Goal: Transaction & Acquisition: Register for event/course

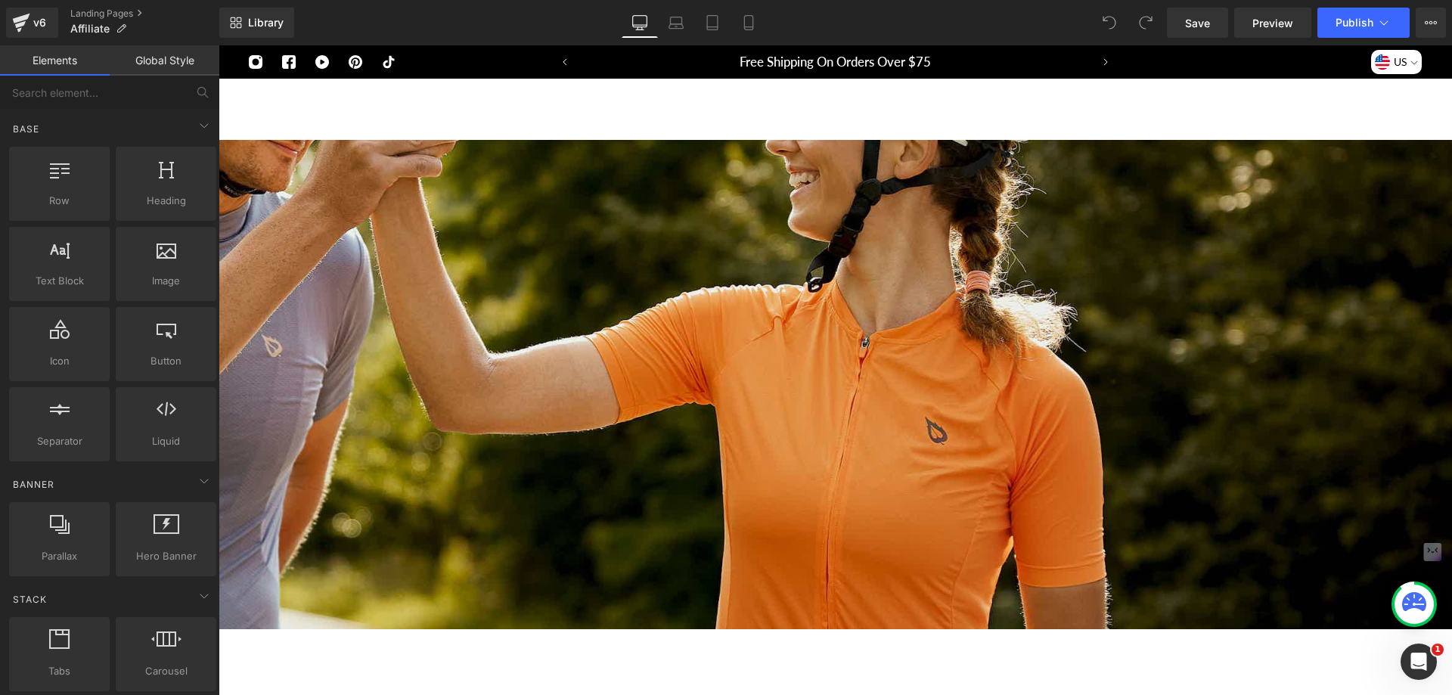
click at [675, 352] on p "Welcome to Join" at bounding box center [527, 347] width 1851 height 36
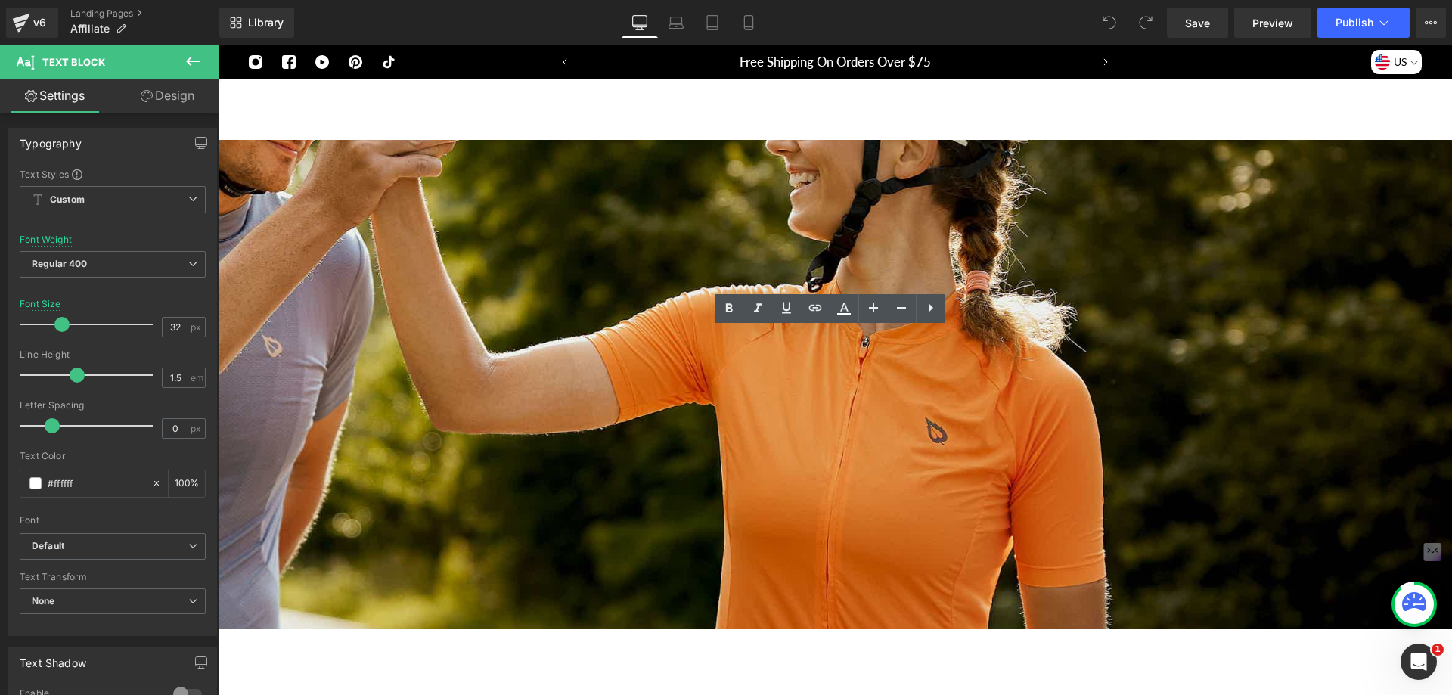
click at [510, 425] on p "Earn Up To 10%~20% Recurring Commissions" at bounding box center [56, 425] width 908 height 18
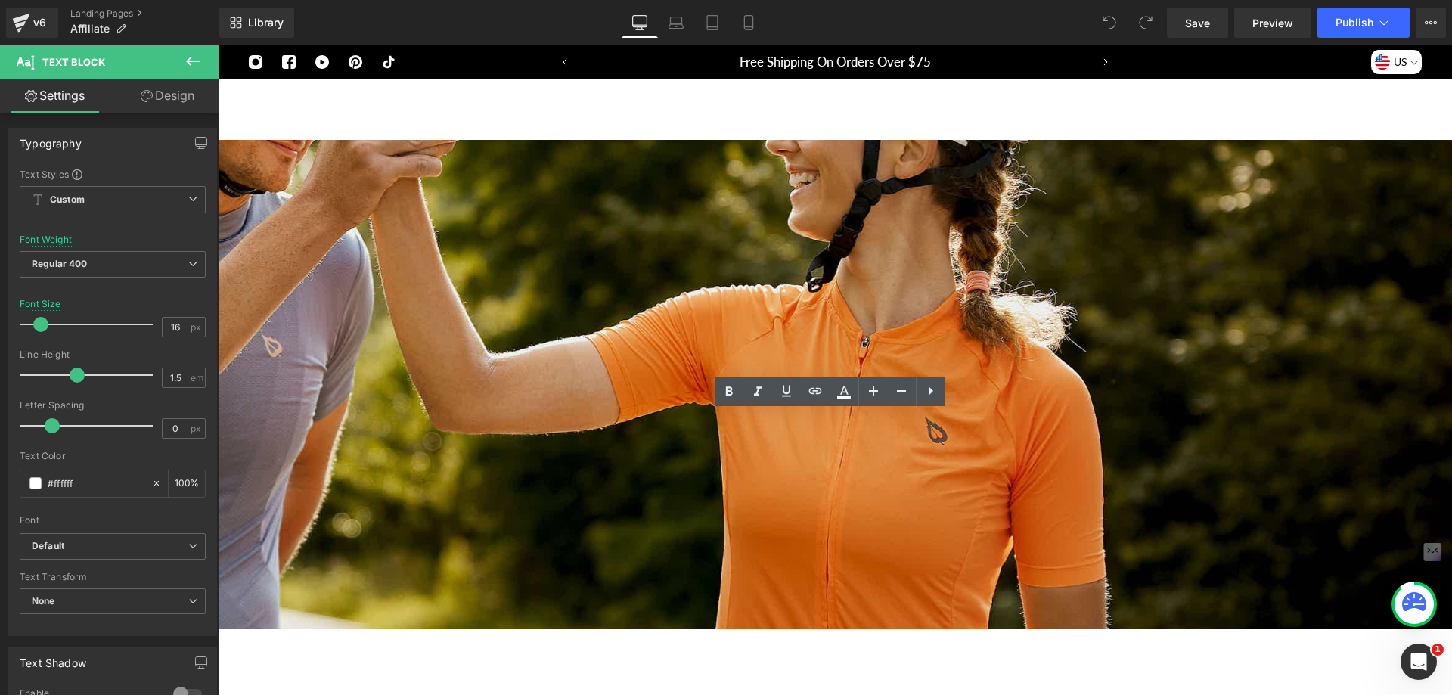
drag, startPoint x: 710, startPoint y: 425, endPoint x: 953, endPoint y: 424, distance: 242.8
click at [510, 424] on p "Earn Up To 10%~20% Recurring Commissions" at bounding box center [56, 425] width 908 height 18
copy p "Earn Up To 10%~20% Recurring Commissions"
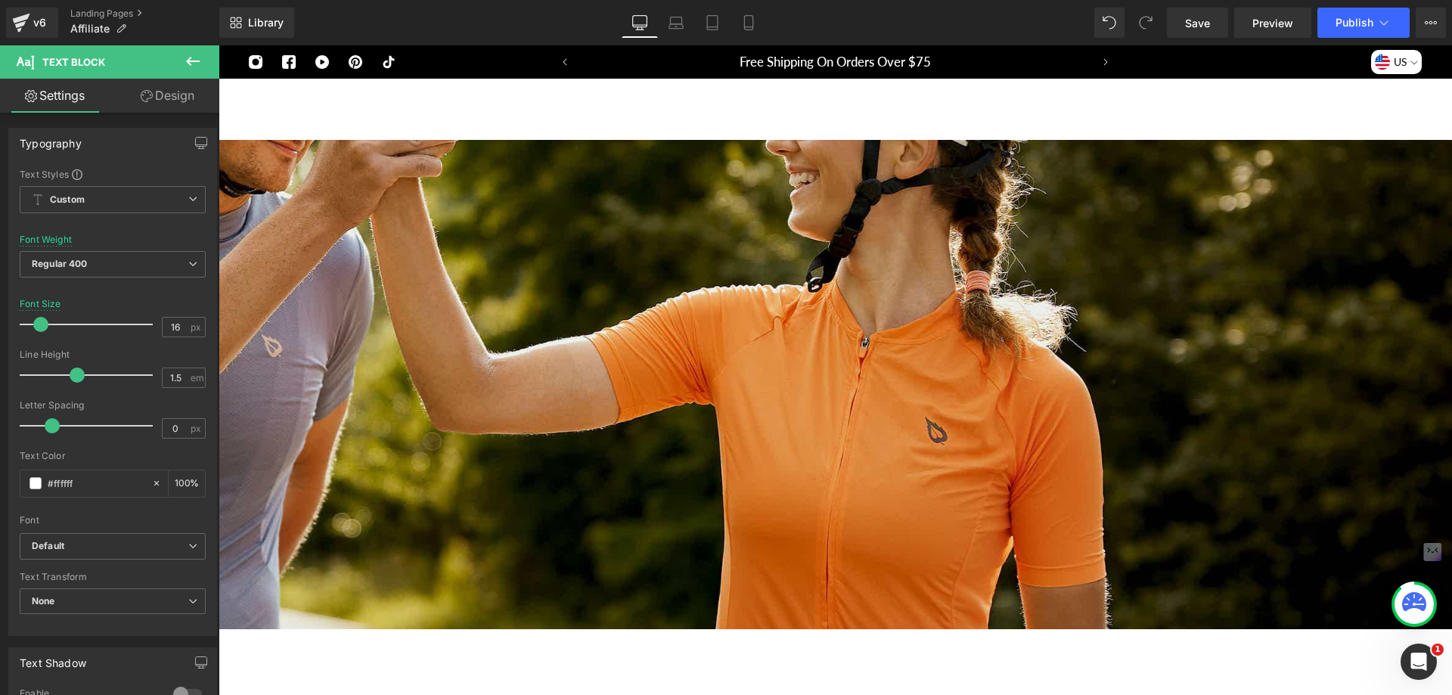
click at [510, 460] on div "Join Now" at bounding box center [56, 462] width 908 height 41
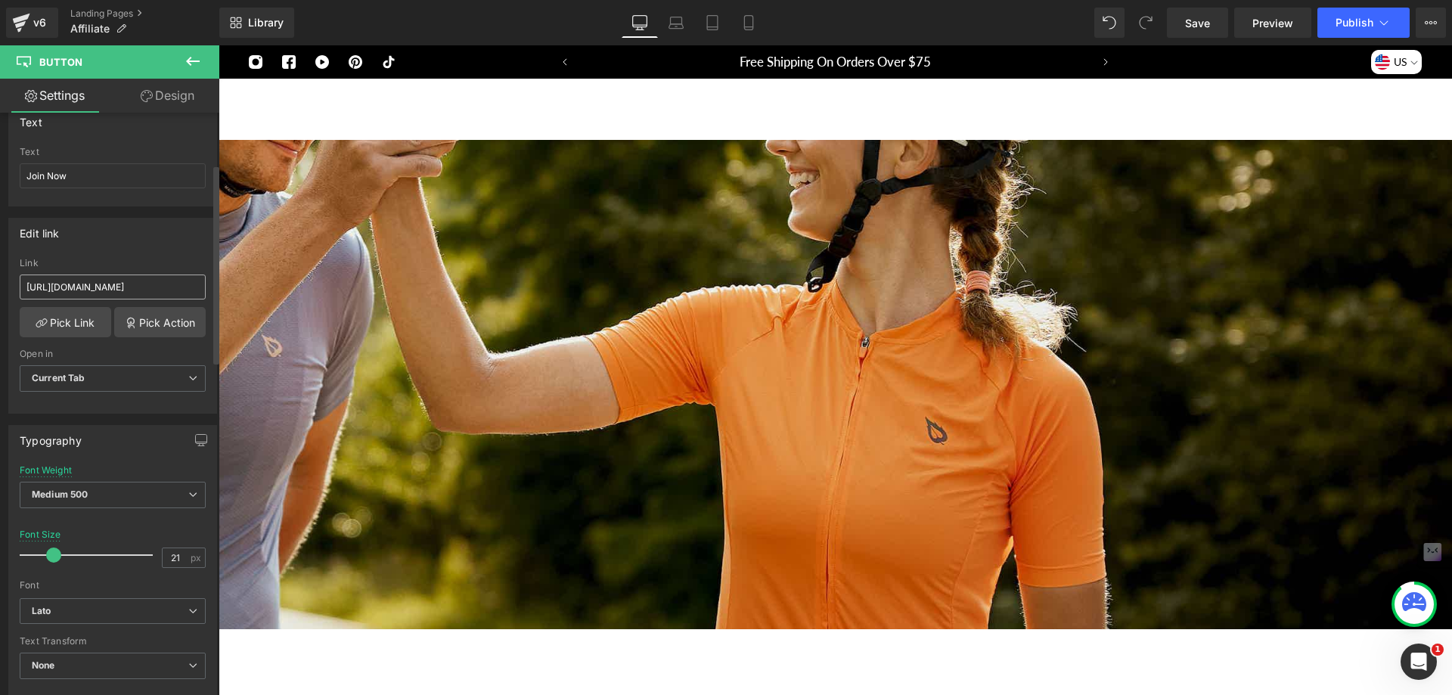
scroll to position [151, 0]
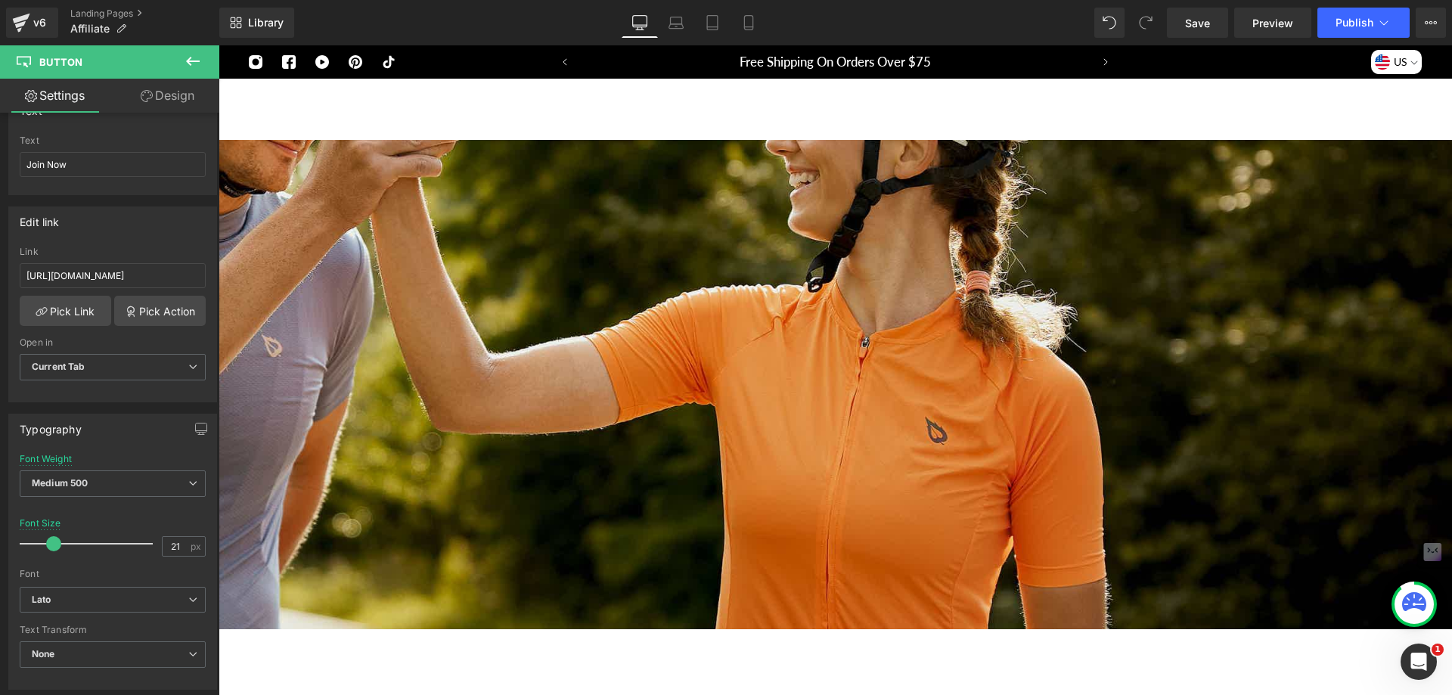
click at [219, 45] on icon at bounding box center [219, 45] width 0 height 0
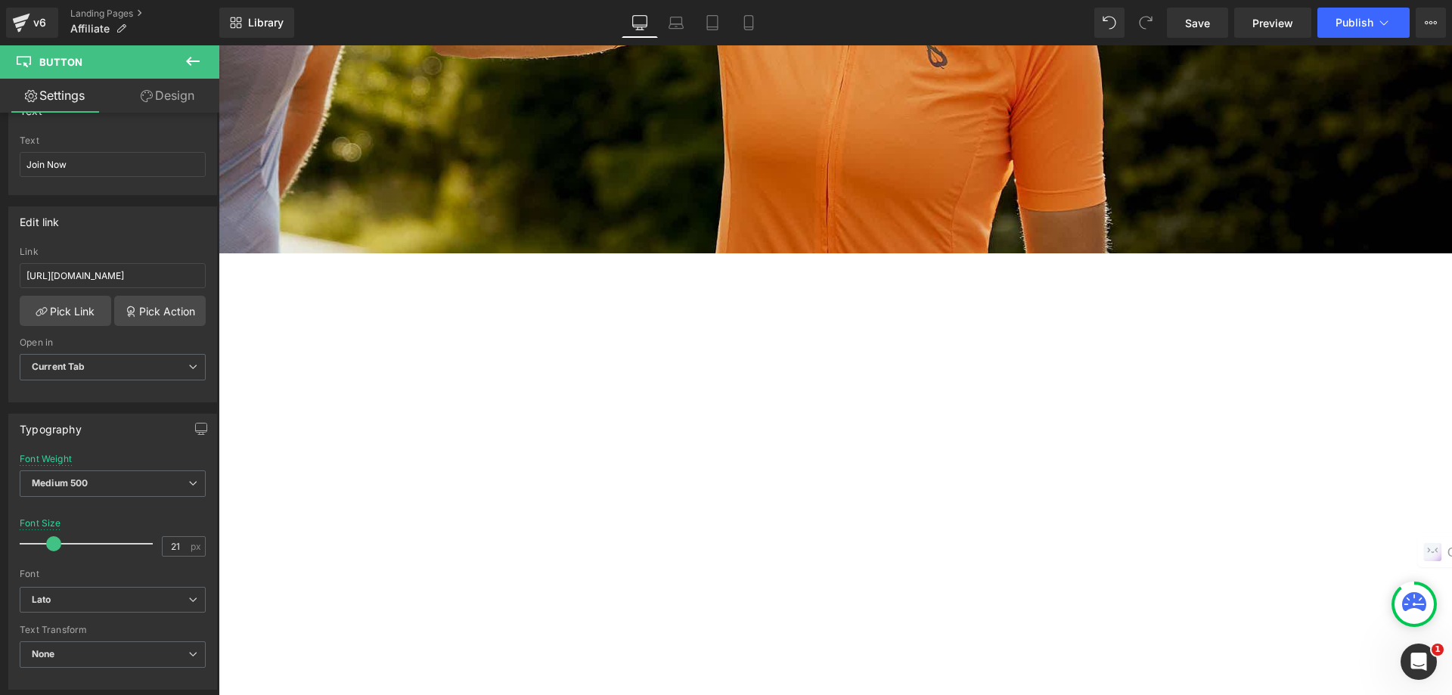
scroll to position [378, 0]
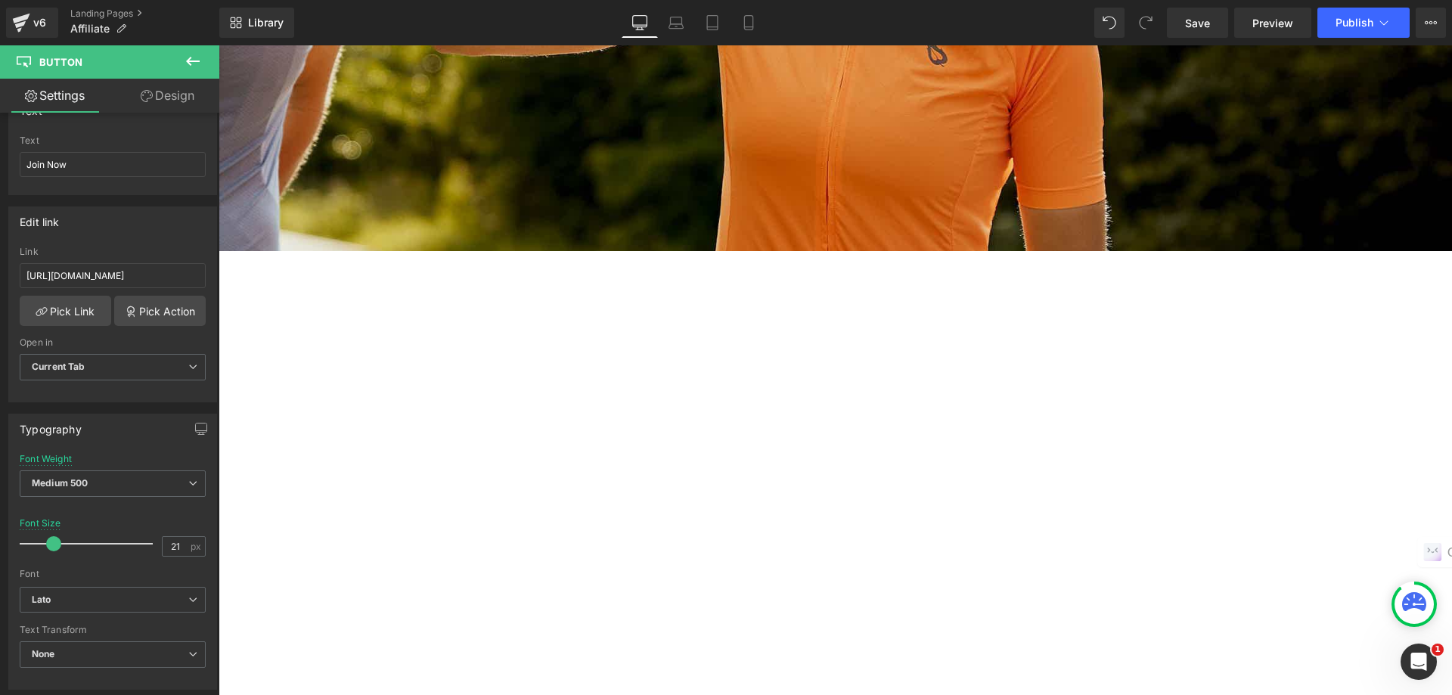
click at [510, 316] on h2 "How It Works" at bounding box center [56, 334] width 908 height 45
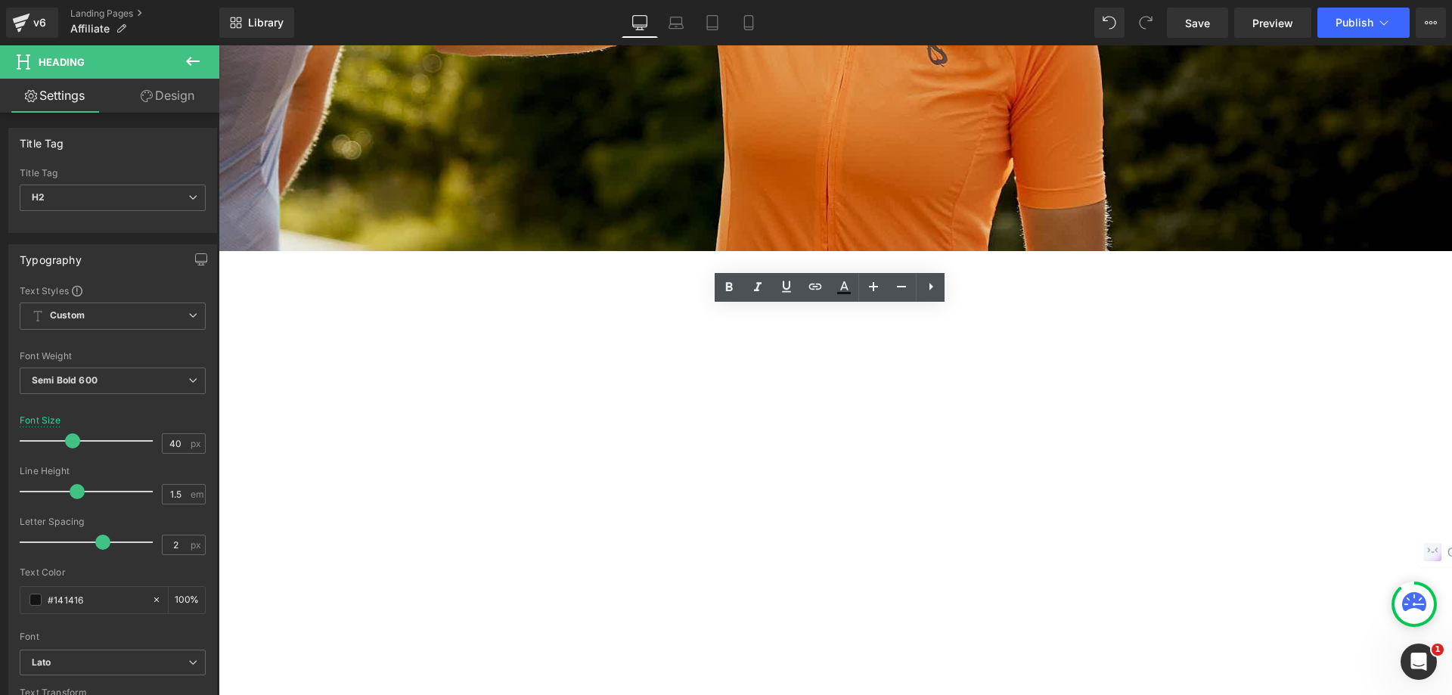
drag, startPoint x: 945, startPoint y: 330, endPoint x: 619, endPoint y: 301, distance: 328.0
copy h2 "How It Works"
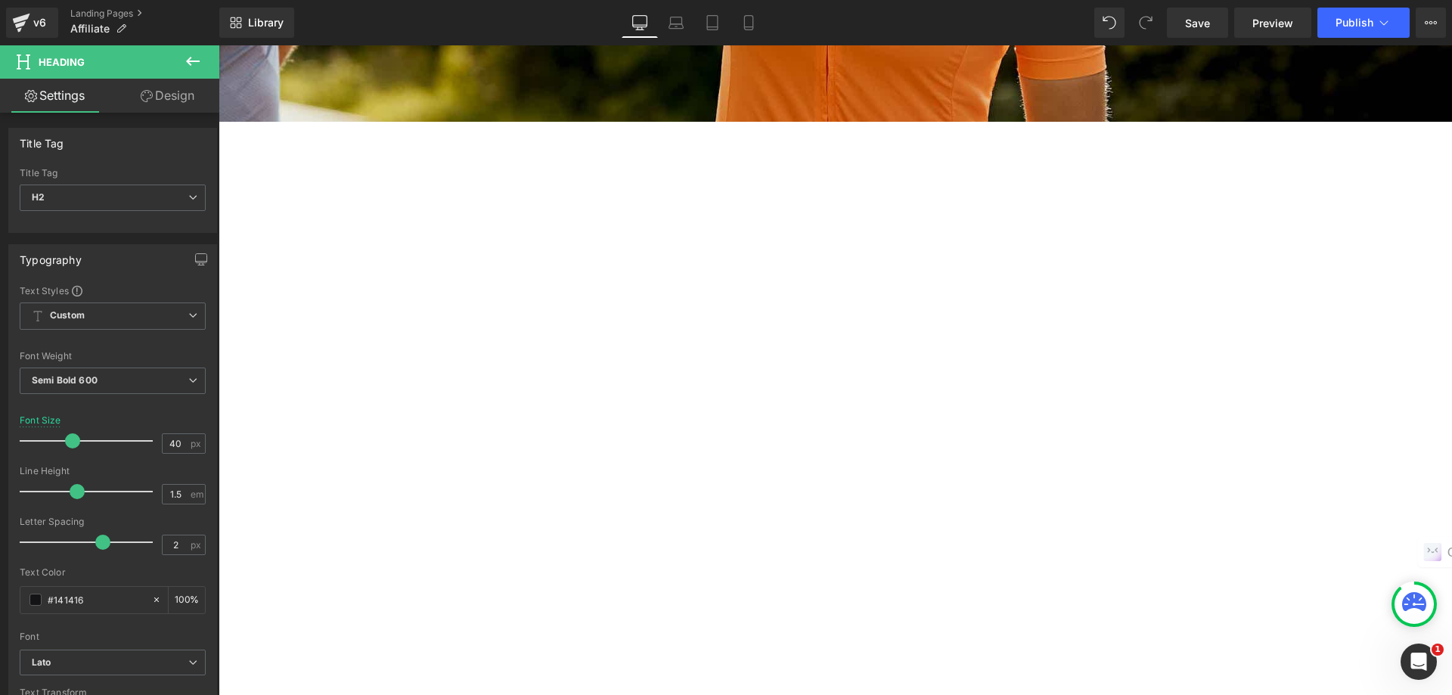
scroll to position [529, 0]
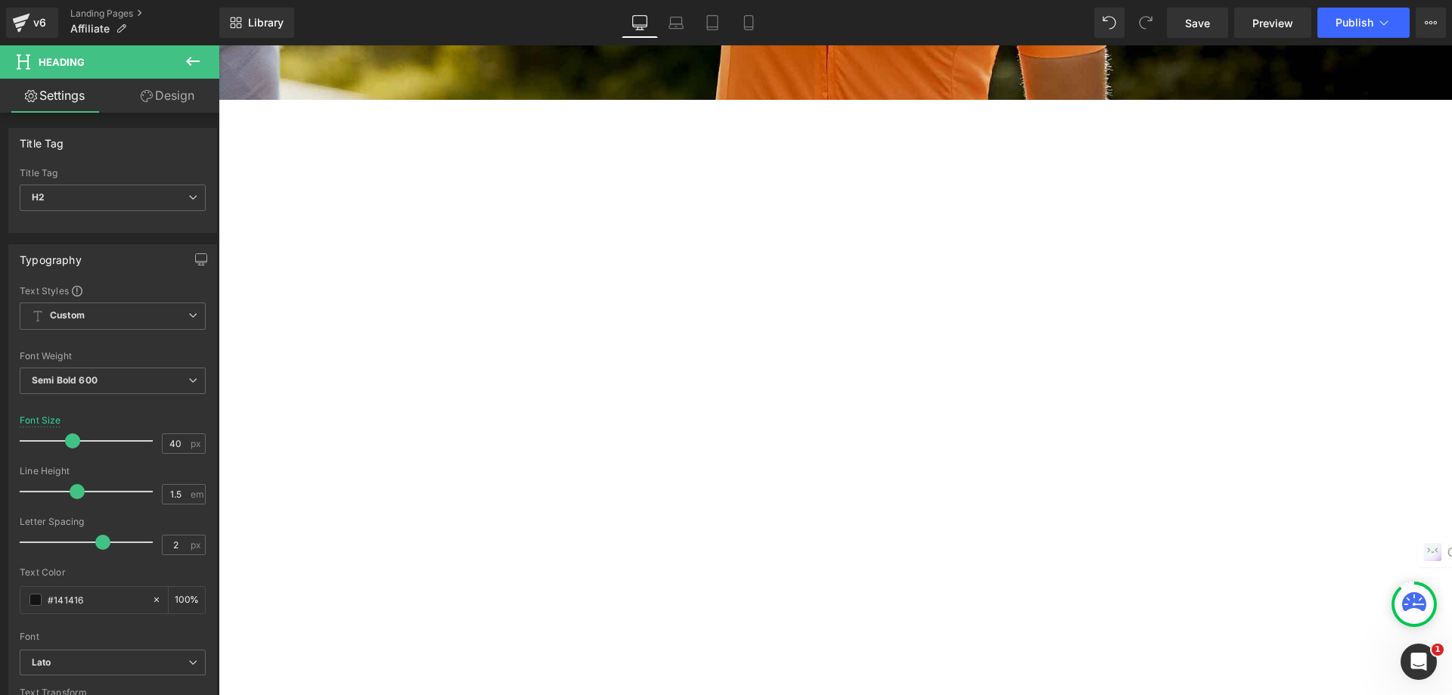
click at [510, 236] on div at bounding box center [56, 225] width 908 height 38
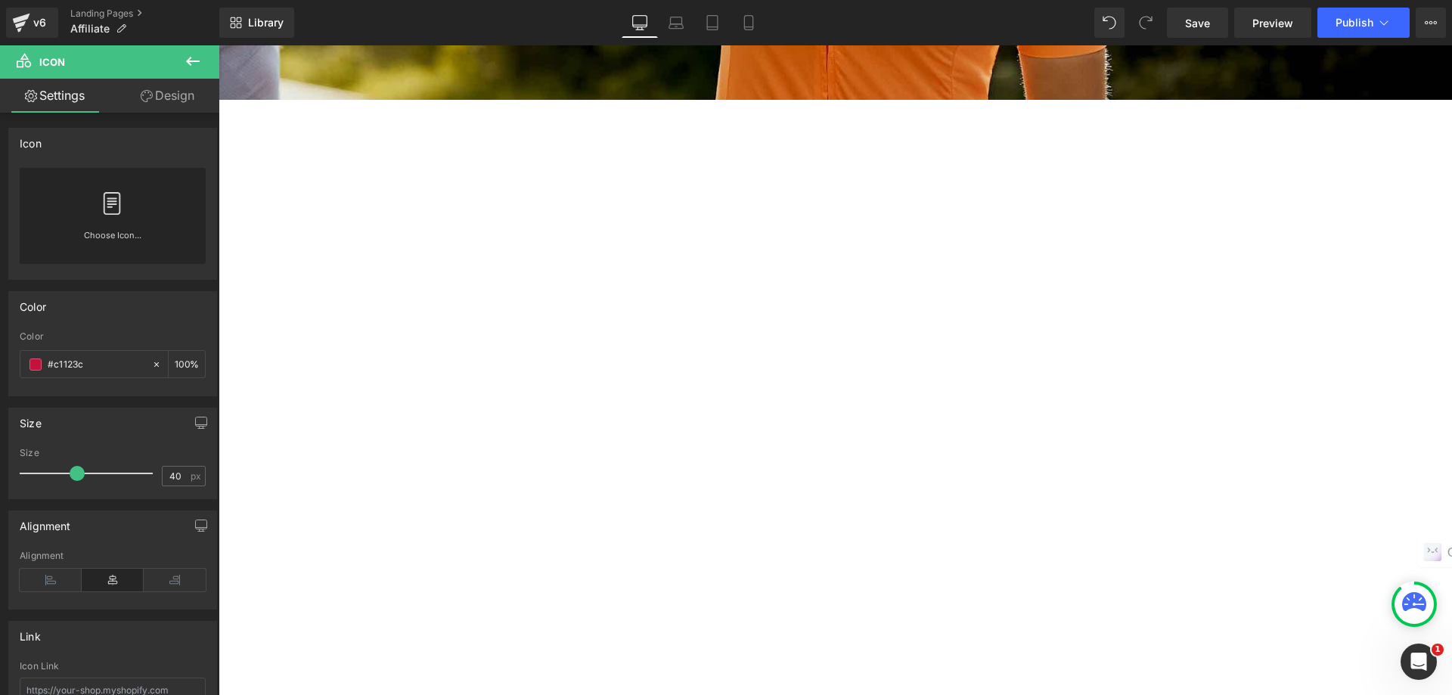
click at [194, 61] on icon at bounding box center [193, 61] width 14 height 9
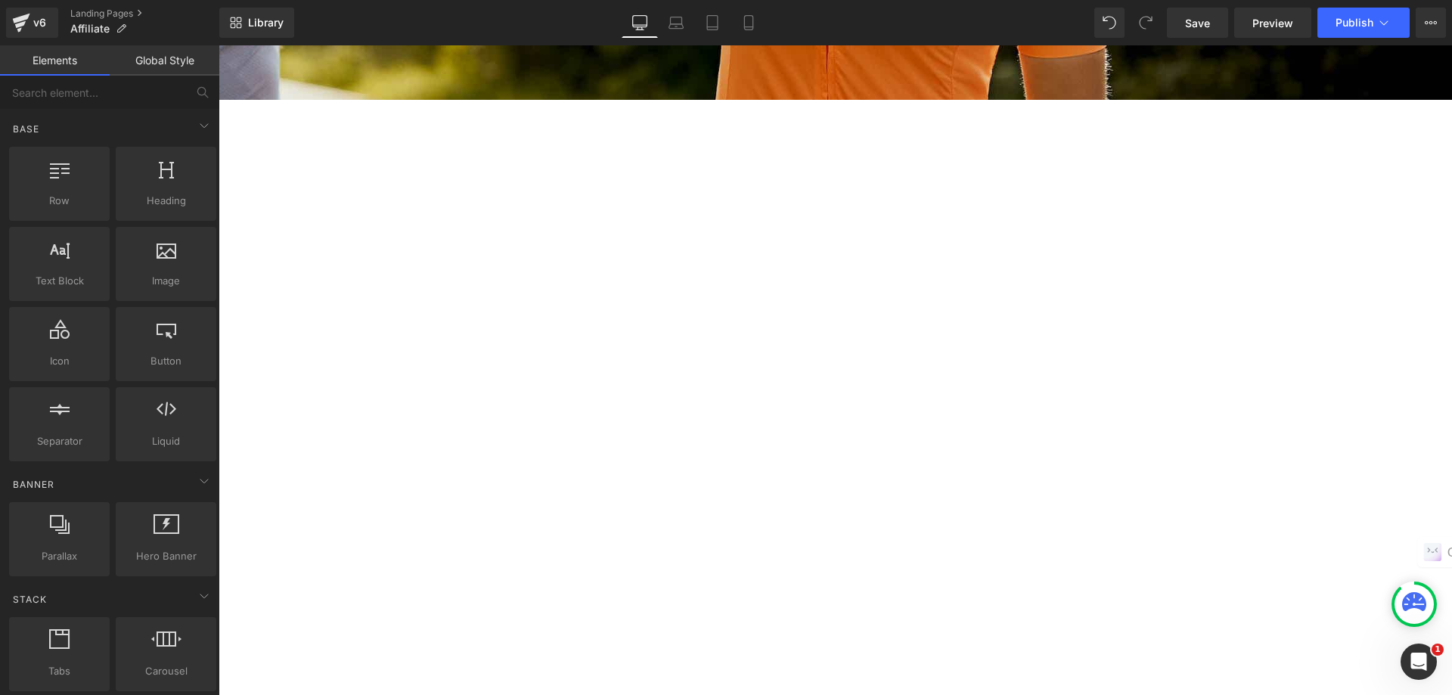
click at [510, 274] on div at bounding box center [56, 274] width 908 height 0
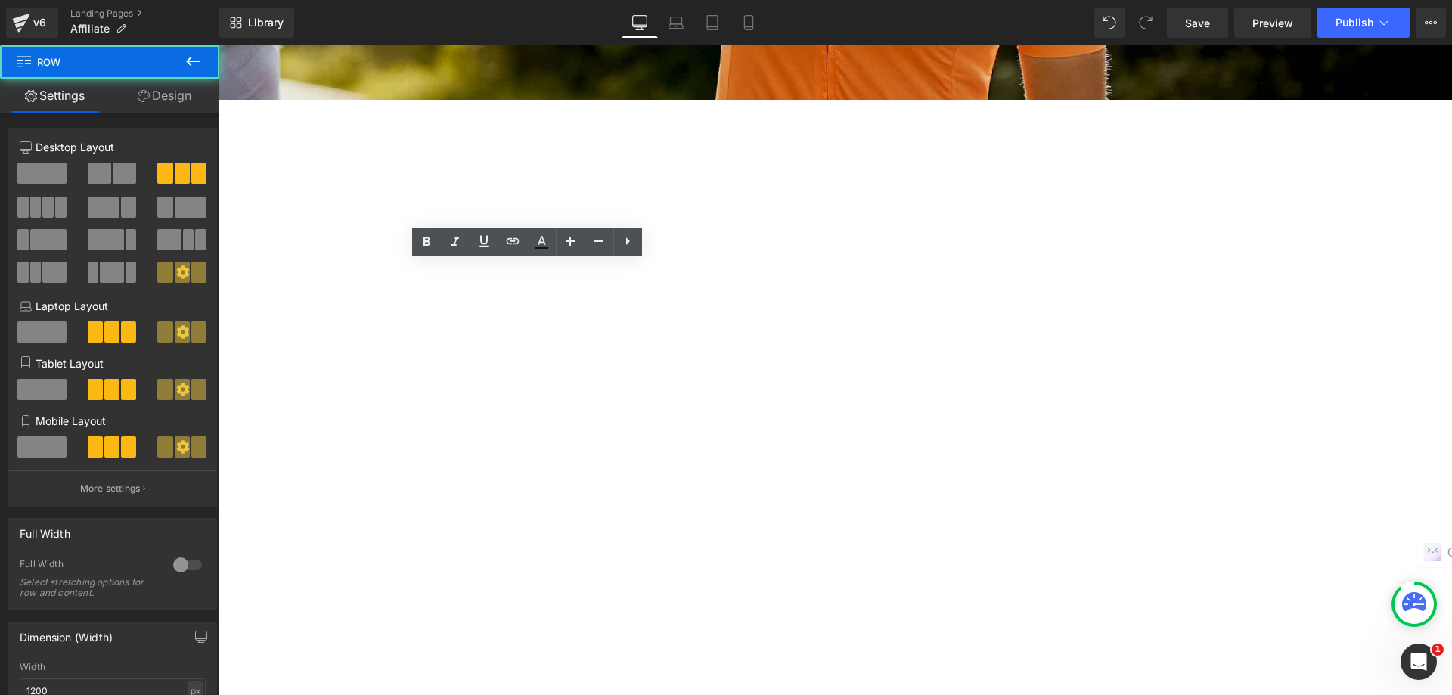
click at [510, 215] on div "Icon 1. JOIN US Heading It's free and easy to join. You will also have the chan…" at bounding box center [56, 348] width 908 height 284
click at [510, 220] on div "Icon 1. JOIN US Heading It's free and easy to join. You will also have the chan…" at bounding box center [56, 348] width 908 height 284
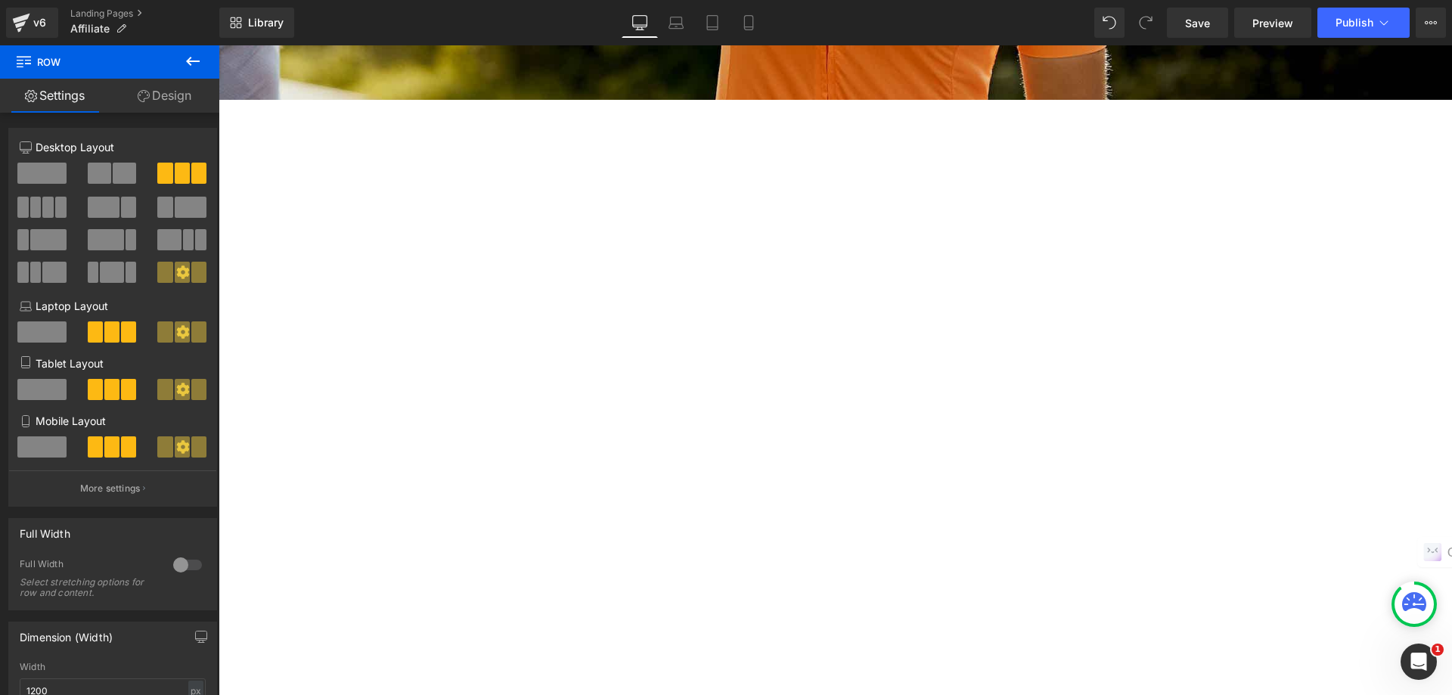
click at [194, 63] on icon at bounding box center [193, 61] width 18 height 18
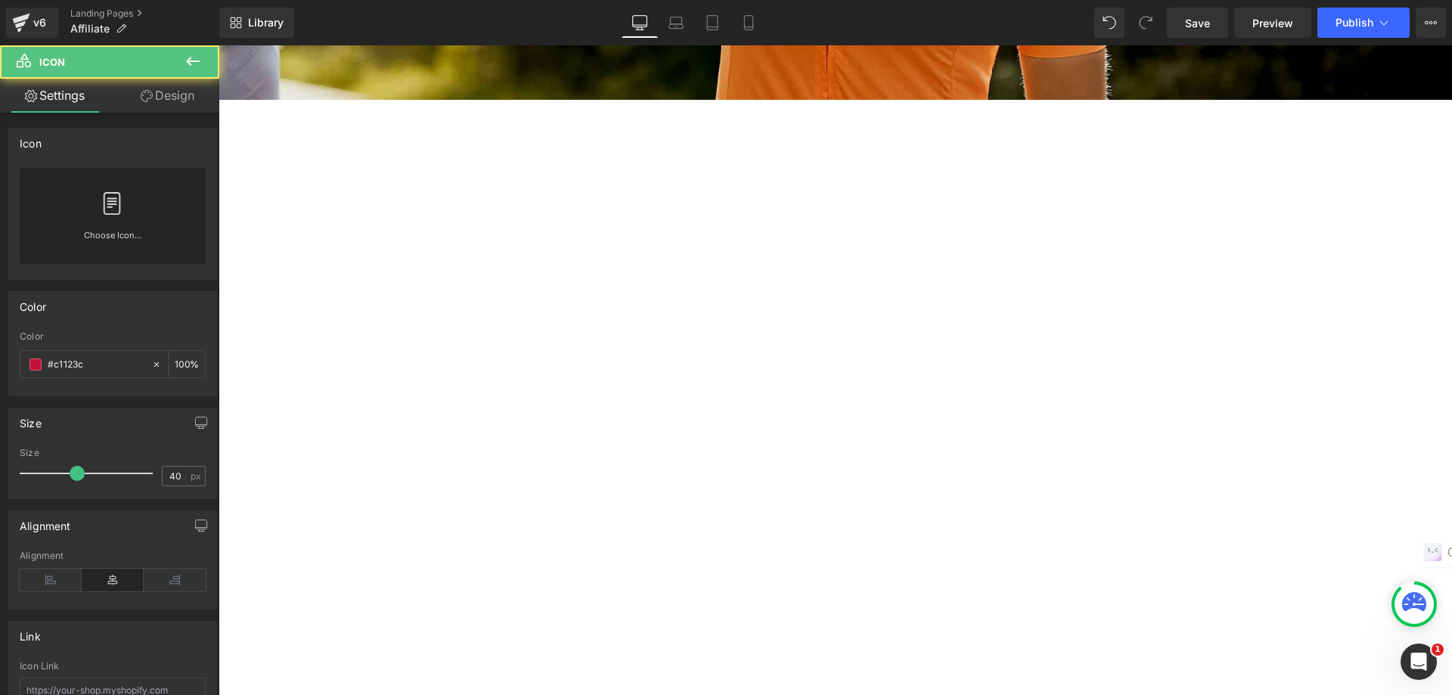
click at [510, 241] on div at bounding box center [56, 225] width 908 height 38
click at [109, 208] on icon at bounding box center [113, 204] width 24 height 24
drag, startPoint x: 529, startPoint y: 232, endPoint x: 1050, endPoint y: 189, distance: 522.1
click at [510, 234] on div at bounding box center [56, 225] width 908 height 38
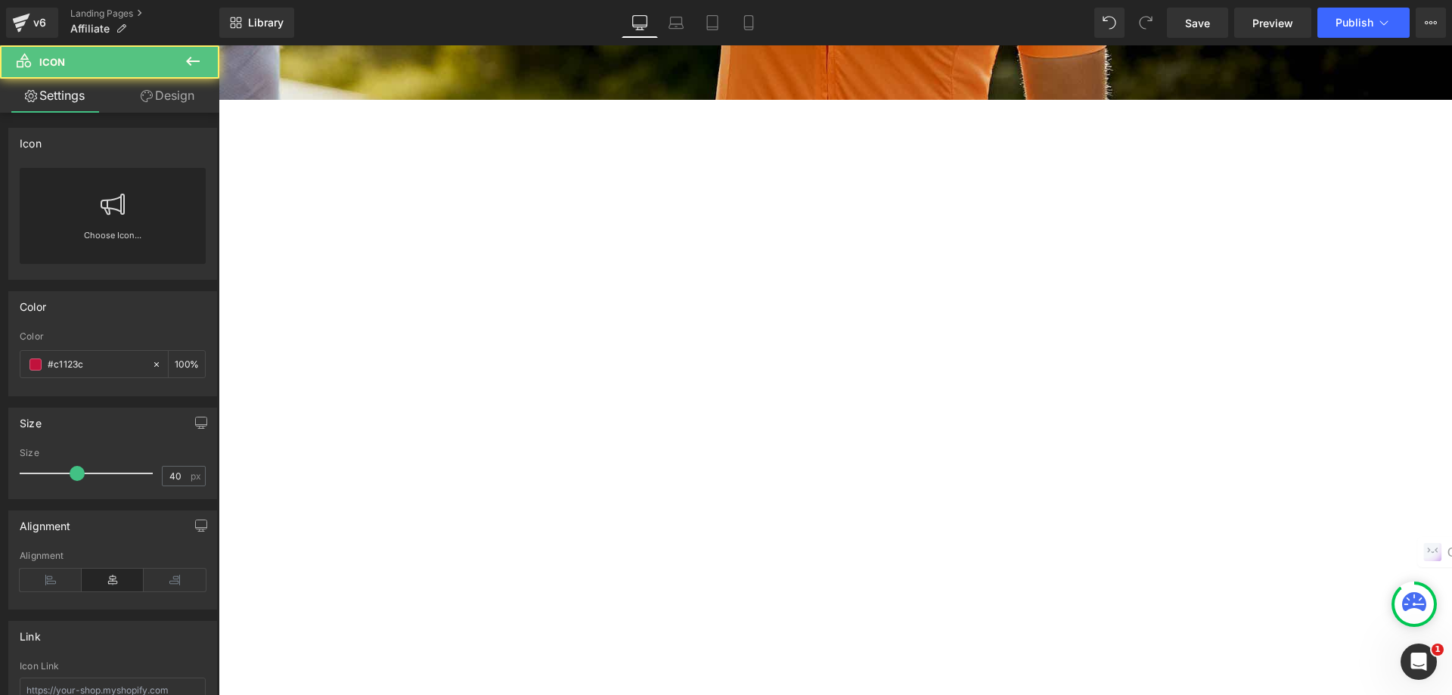
click at [510, 308] on div at bounding box center [56, 327] width 908 height 38
click at [510, 349] on h1 "2. PROMOTE" at bounding box center [56, 364] width 908 height 30
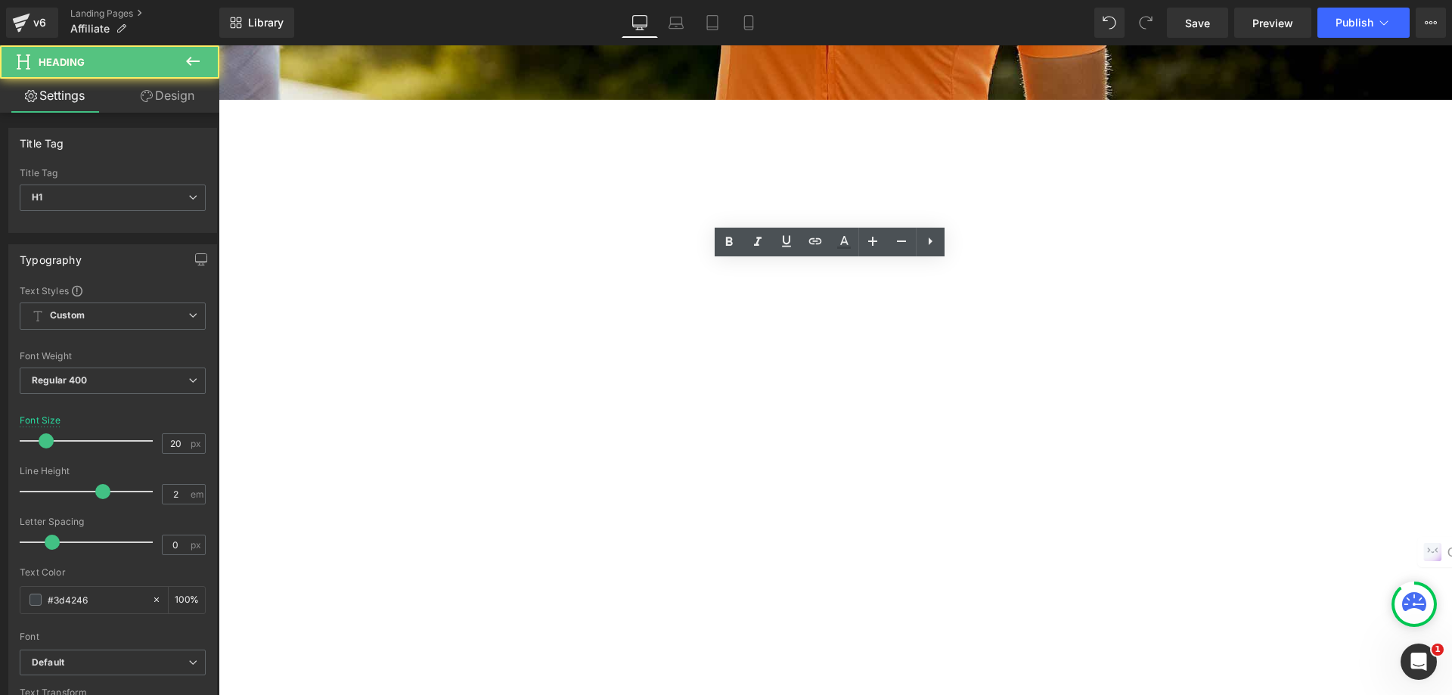
click at [510, 349] on h1 "2. PROMOTE" at bounding box center [56, 364] width 908 height 30
drag, startPoint x: 803, startPoint y: 279, endPoint x: 875, endPoint y: 278, distance: 71.9
click at [510, 349] on h1 "2. PROMOTE" at bounding box center [56, 364] width 908 height 30
copy h1 "PROMOTE"
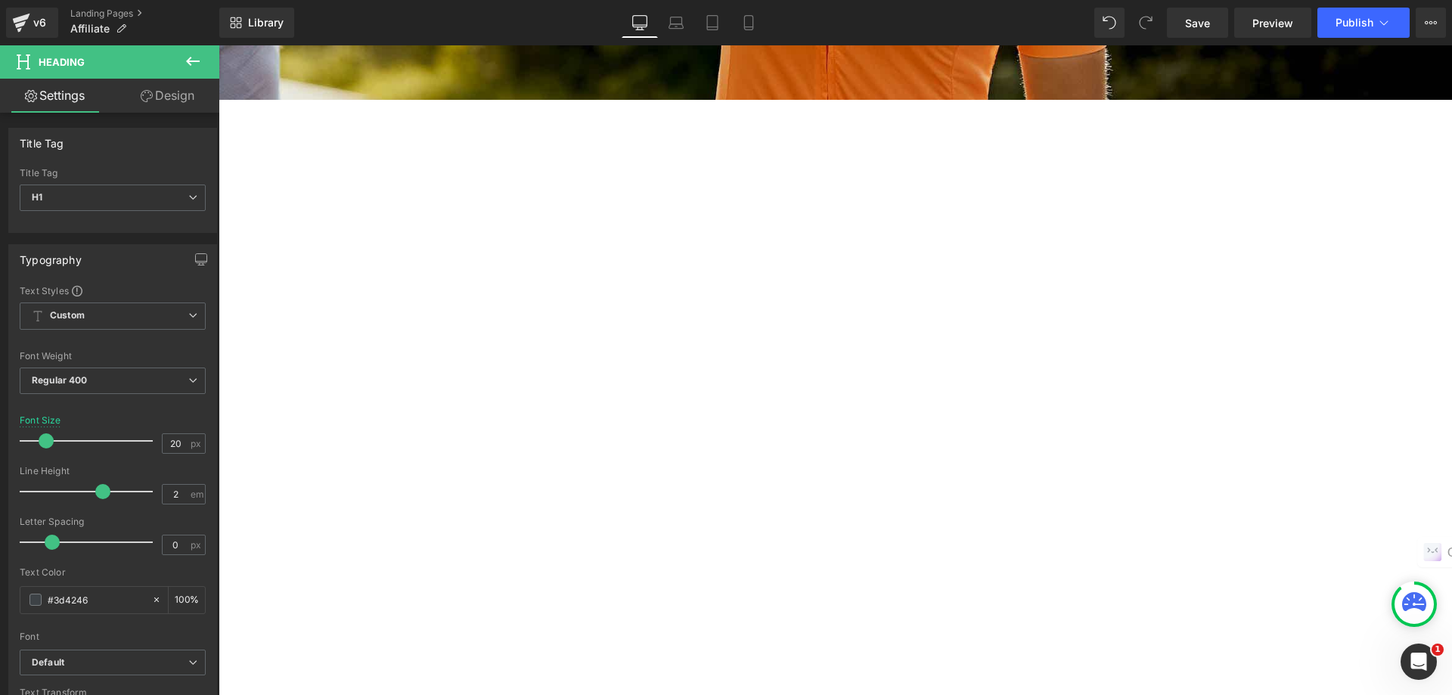
click at [219, 45] on span "Icon" at bounding box center [219, 45] width 0 height 0
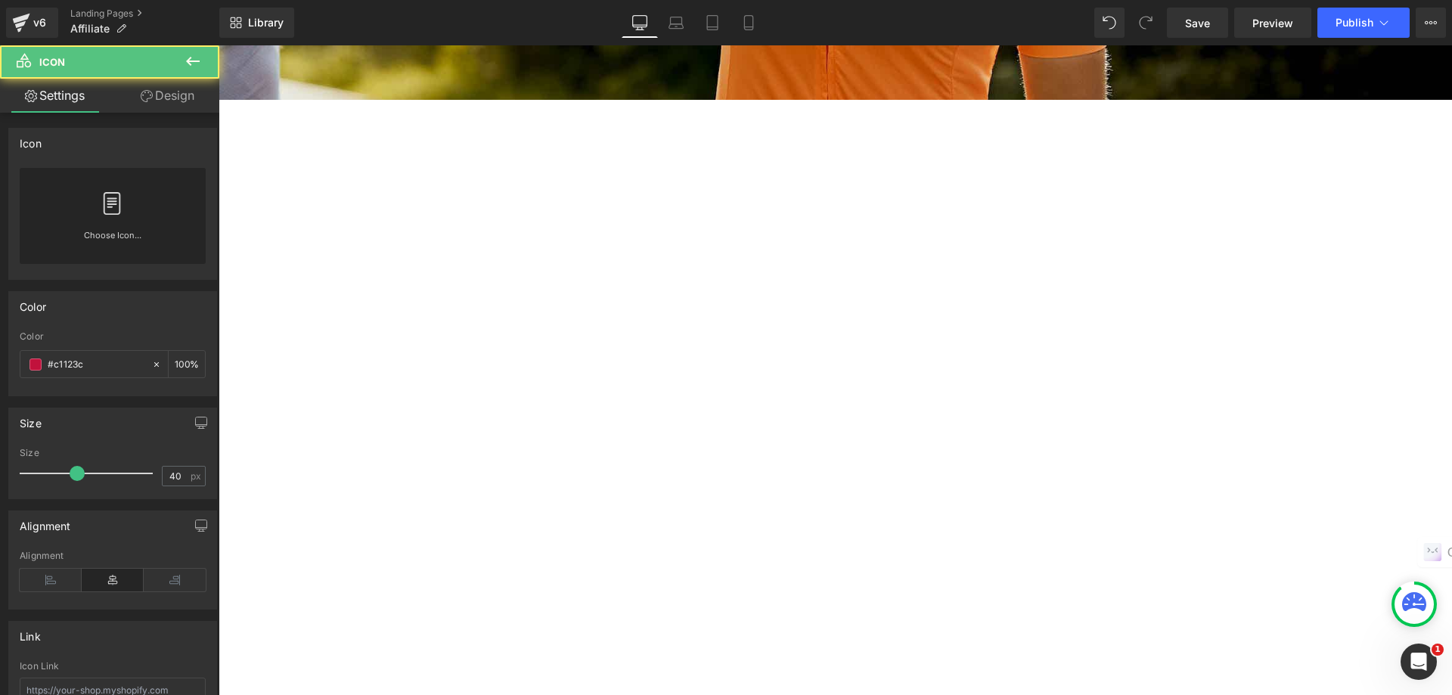
click at [510, 238] on div at bounding box center [56, 225] width 908 height 38
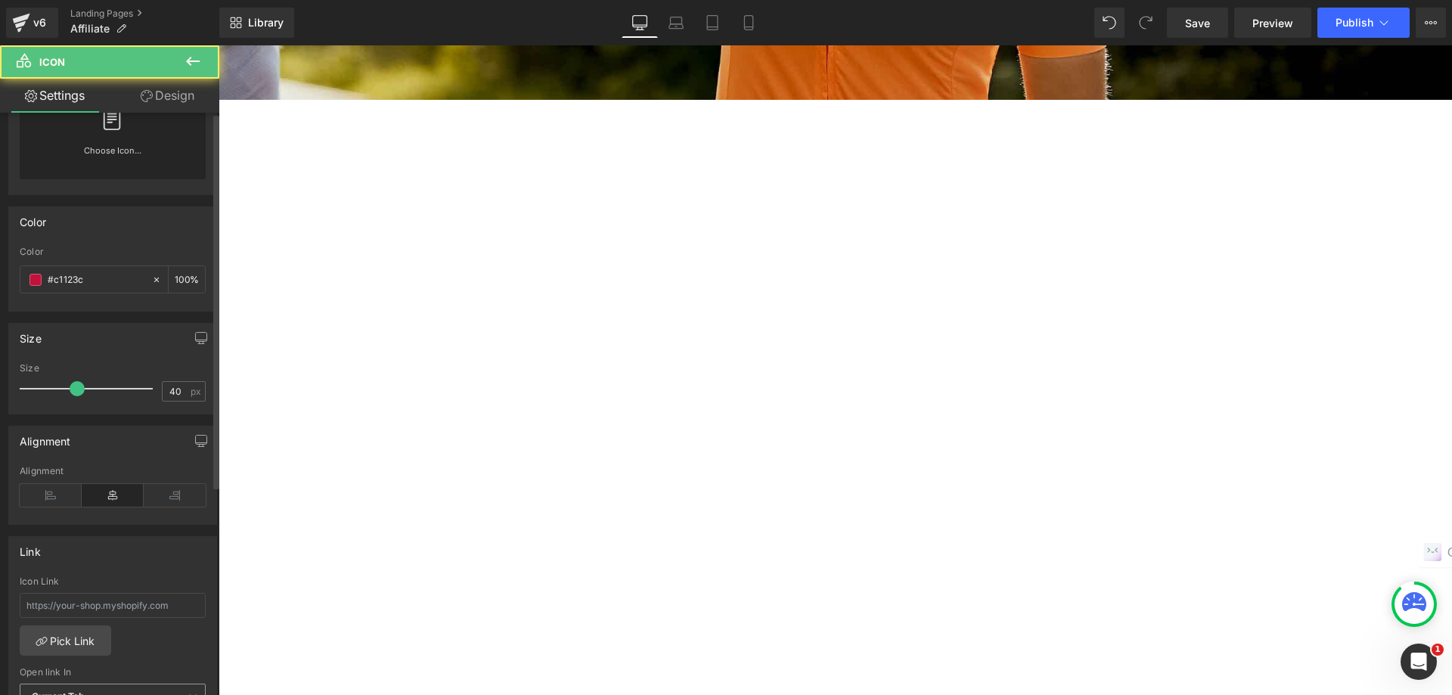
scroll to position [303, 0]
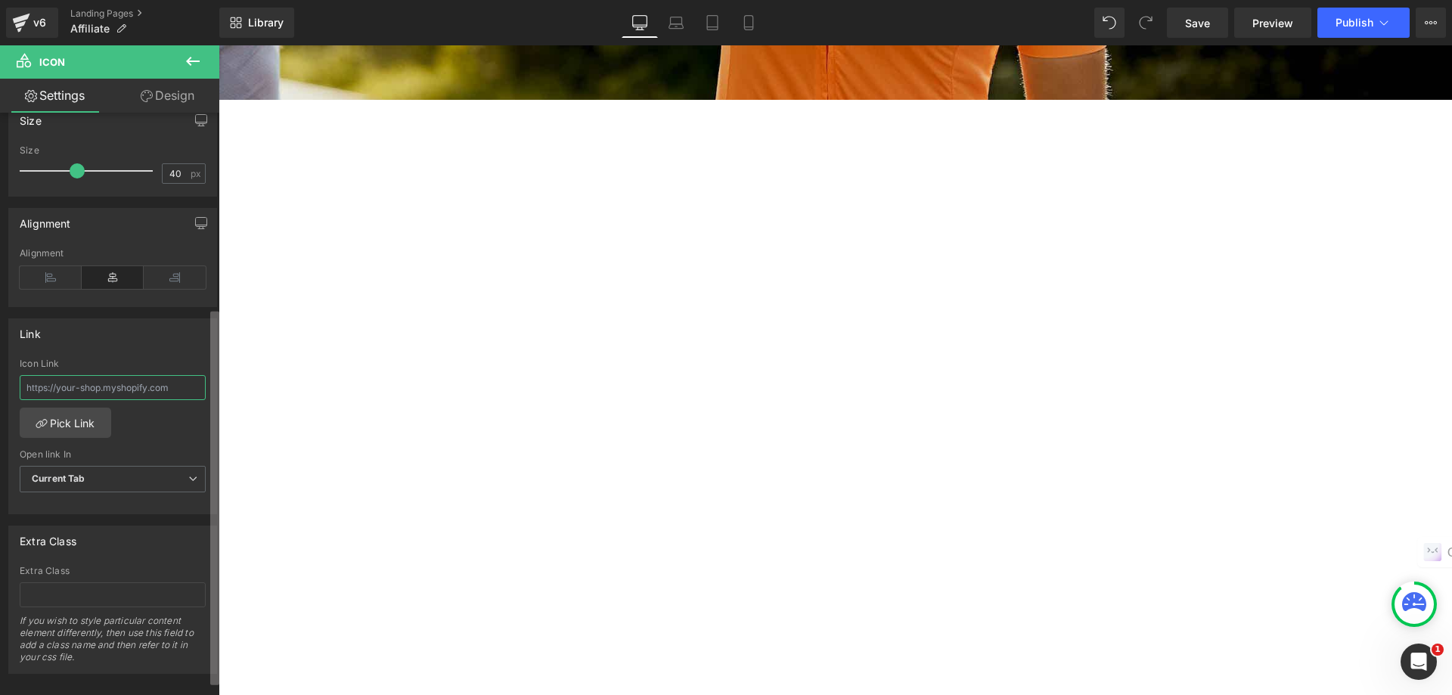
drag, startPoint x: 43, startPoint y: 384, endPoint x: 216, endPoint y: 383, distance: 173.2
click at [216, 383] on div "Icon Choose Icon... Color rgb(193, 18, 60) Color #c1123c 100 % Size 40px Size 4…" at bounding box center [109, 407] width 219 height 589
drag, startPoint x: 339, startPoint y: 436, endPoint x: 300, endPoint y: 416, distance: 44.3
click at [219, 45] on span "Heading" at bounding box center [219, 45] width 0 height 0
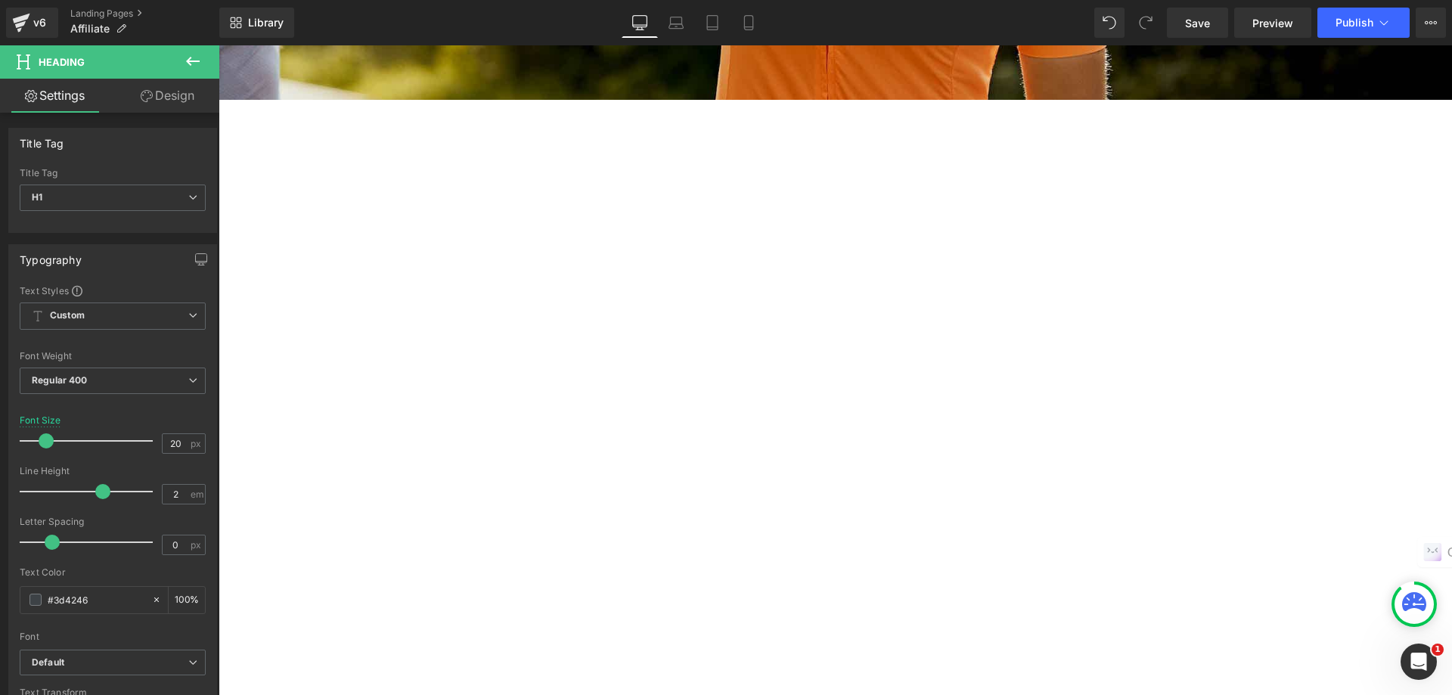
click at [219, 45] on link at bounding box center [219, 45] width 0 height 0
click at [510, 281] on h1 "1. JOIN US" at bounding box center [56, 266] width 908 height 30
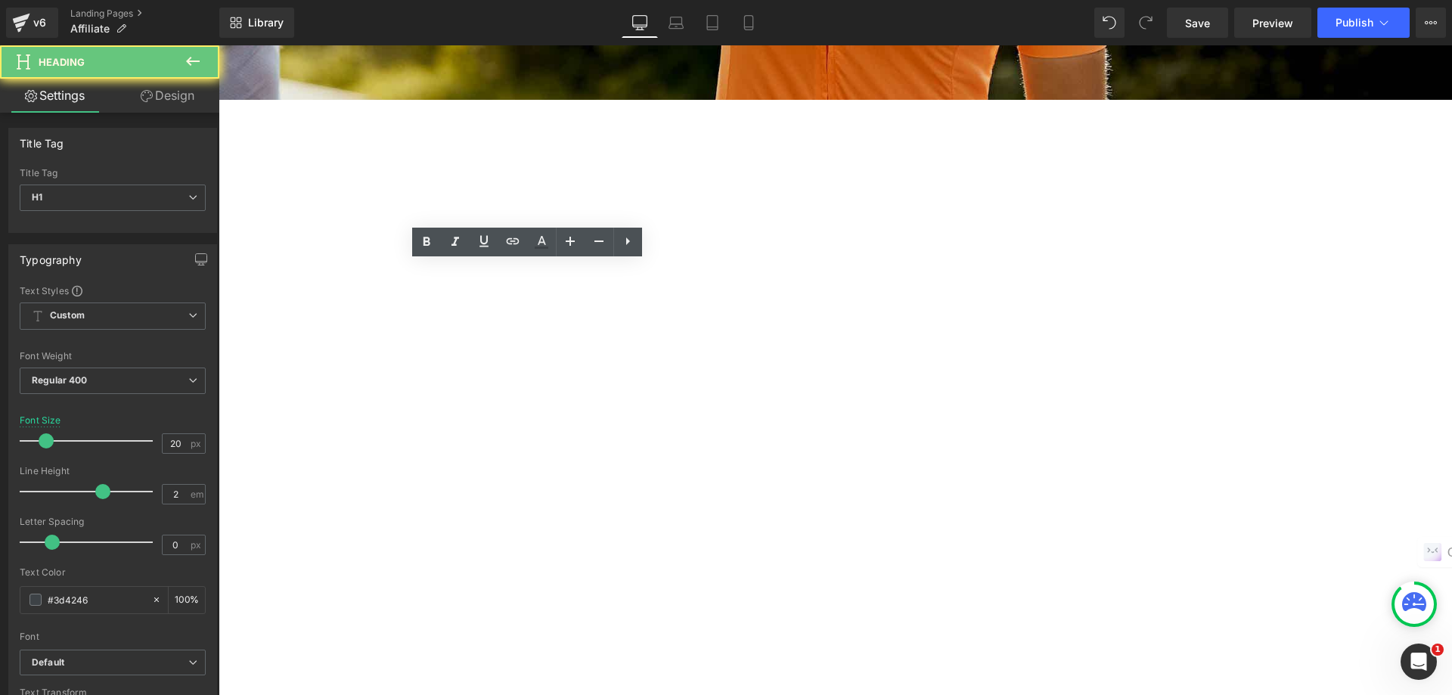
drag, startPoint x: 576, startPoint y: 280, endPoint x: 483, endPoint y: 279, distance: 93.8
click at [483, 279] on h1 "1. JOIN US" at bounding box center [56, 266] width 908 height 30
copy h1 "1. JOIN US"
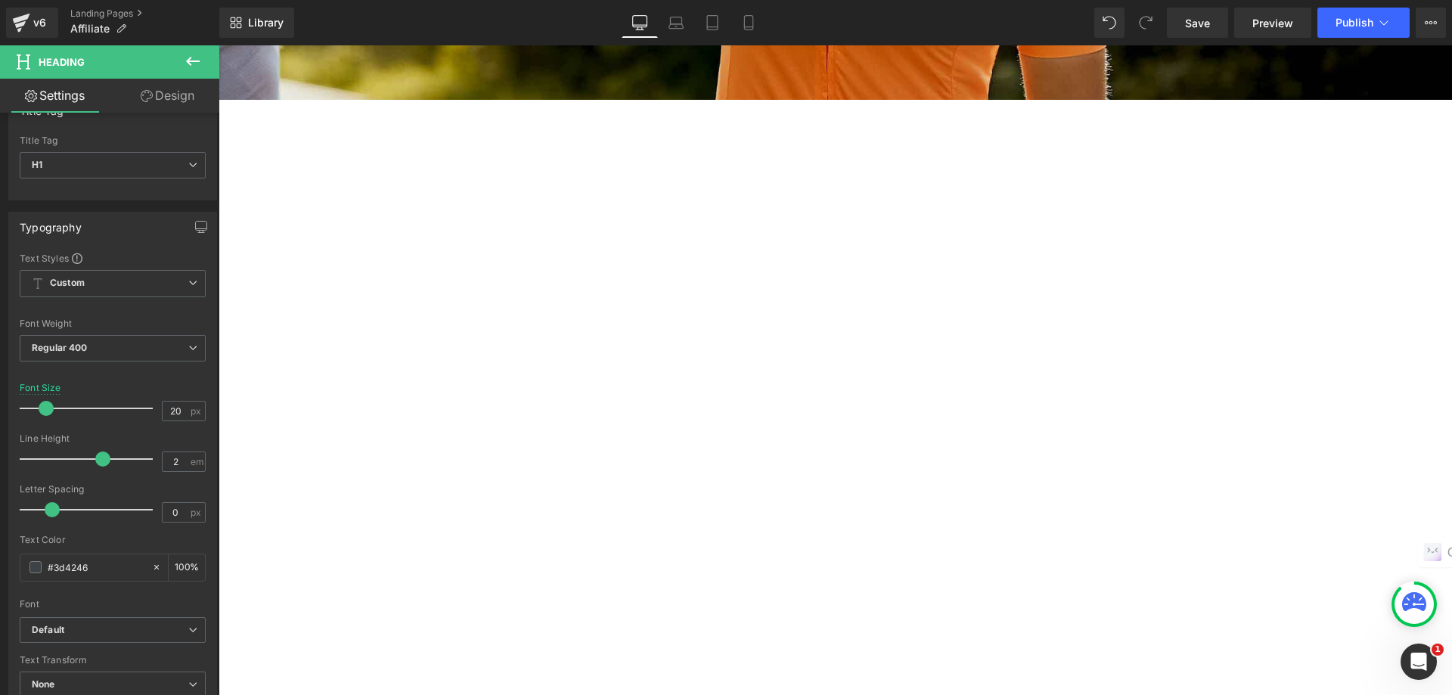
scroll to position [76, 0]
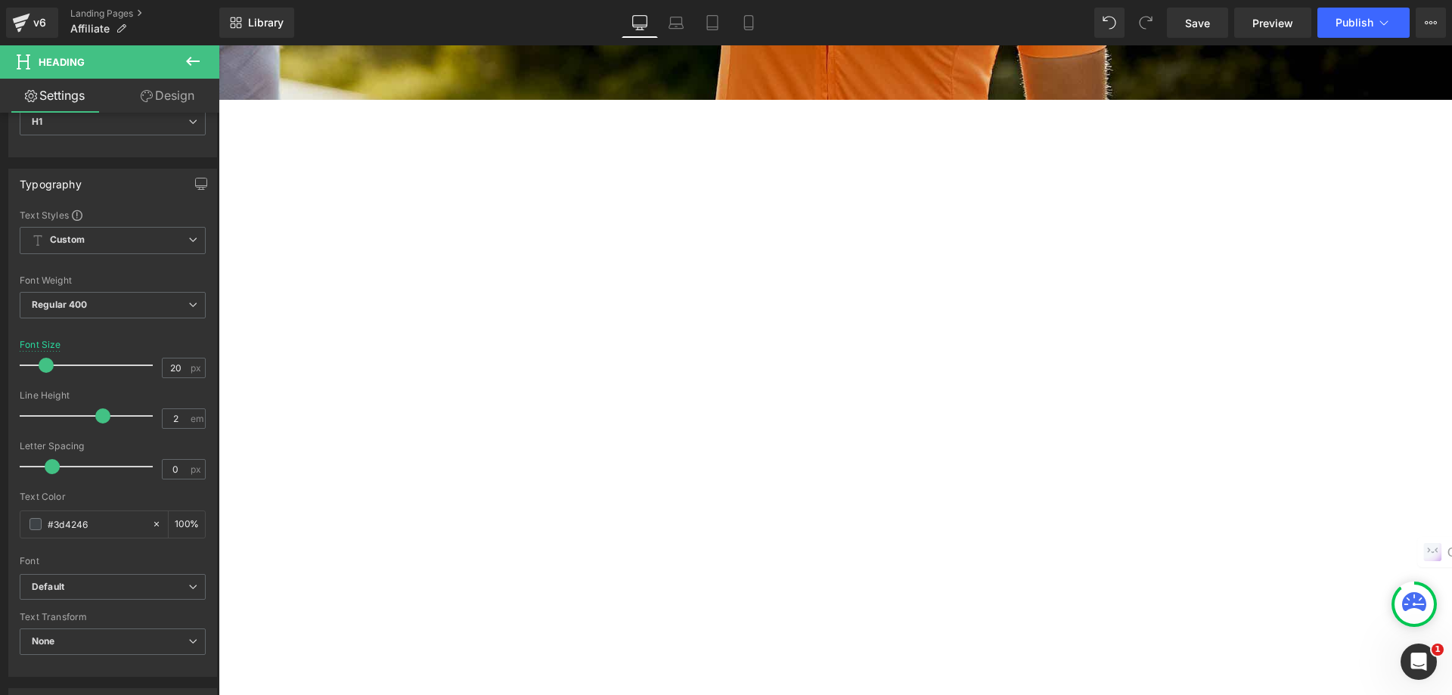
click at [219, 45] on link at bounding box center [219, 45] width 0 height 0
click at [510, 353] on h1 "2. PROMOTE" at bounding box center [56, 368] width 908 height 30
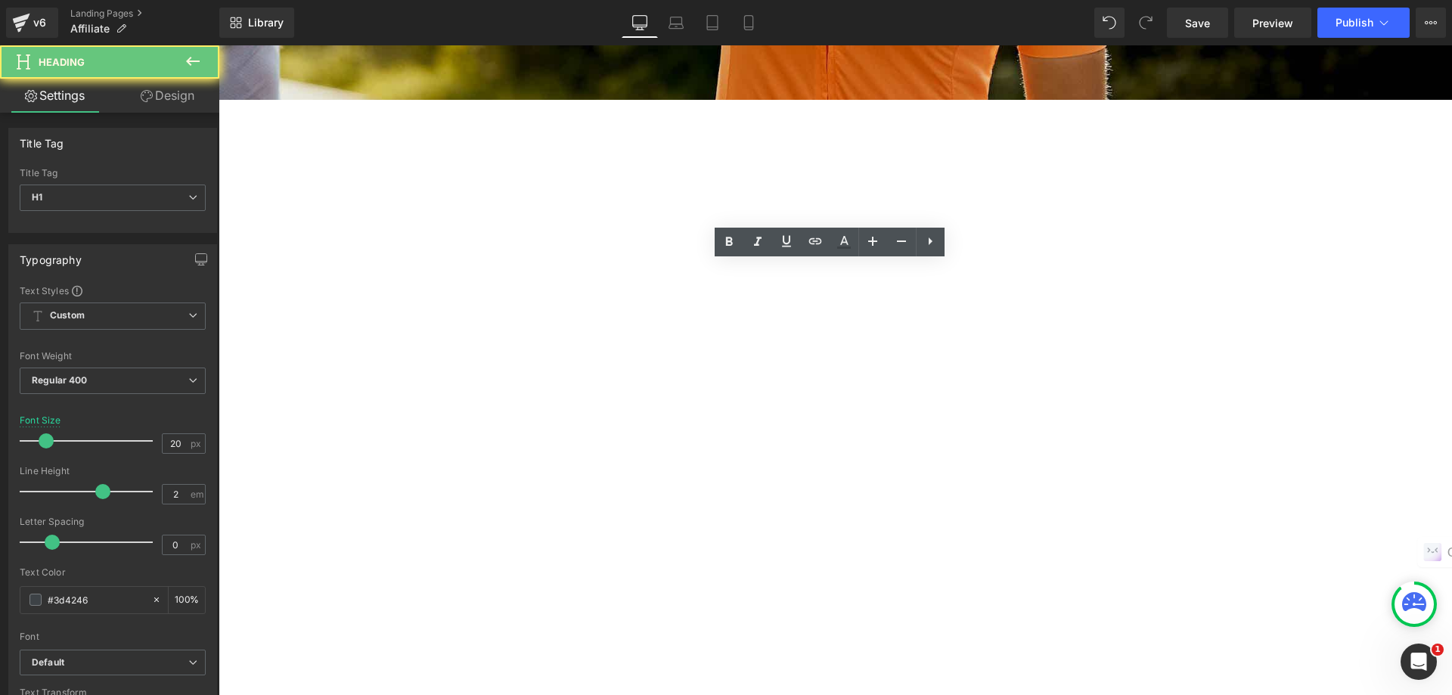
click at [510, 353] on h1 "2. PROMOTE" at bounding box center [56, 368] width 908 height 30
drag, startPoint x: 892, startPoint y: 278, endPoint x: 776, endPoint y: 271, distance: 116.7
click at [510, 353] on h1 "2. PROMOTE" at bounding box center [56, 368] width 908 height 30
copy h1 "2. PROMOTE"
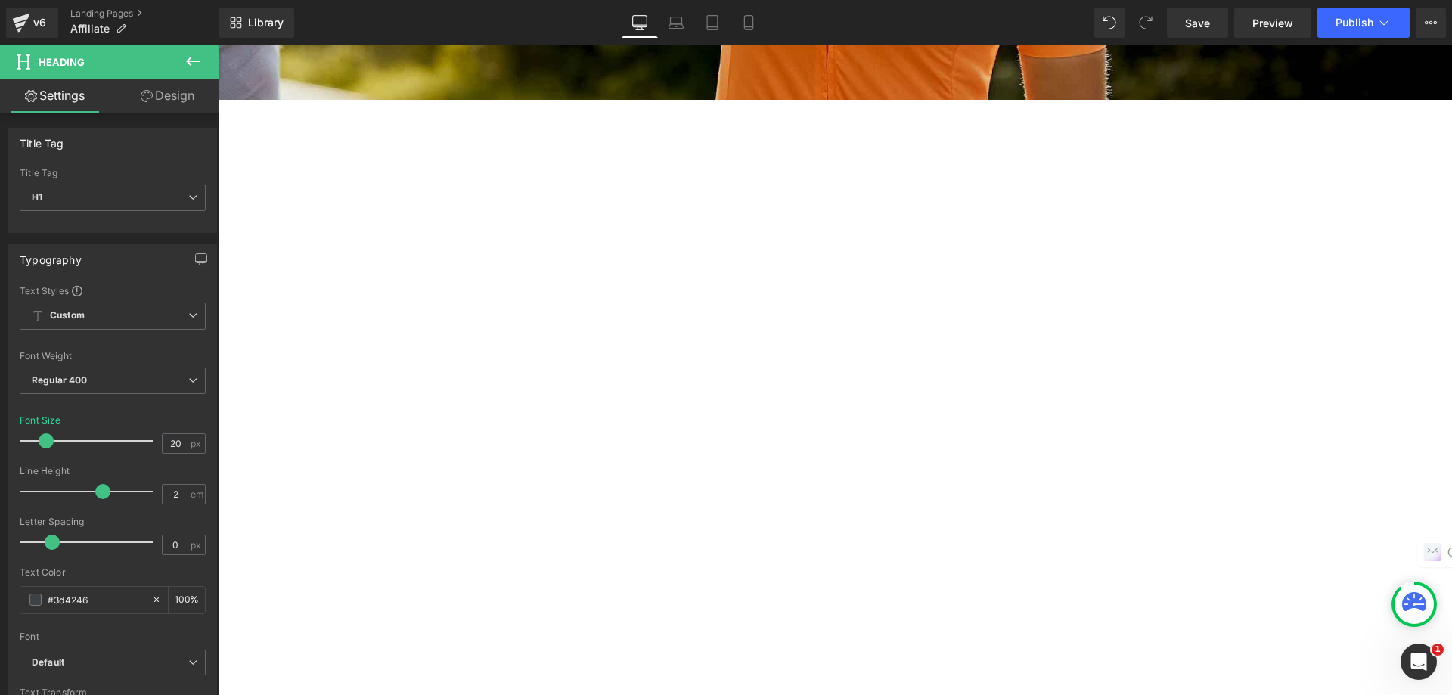
click at [510, 455] on div "3. EARN Heading" at bounding box center [56, 470] width 908 height 30
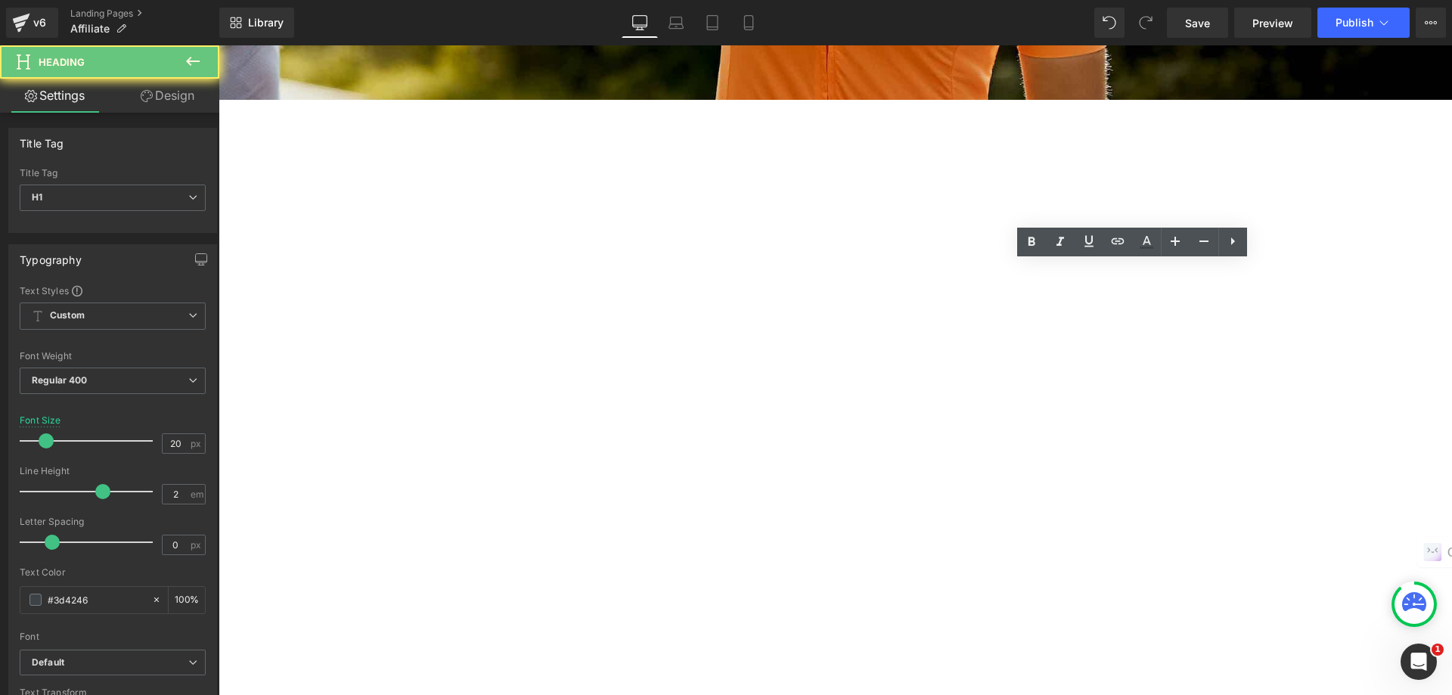
click at [510, 455] on h1 "3. EARN" at bounding box center [56, 470] width 908 height 30
drag, startPoint x: 1103, startPoint y: 278, endPoint x: 1169, endPoint y: 277, distance: 66.6
click at [510, 455] on h1 "3. EARN" at bounding box center [56, 470] width 908 height 30
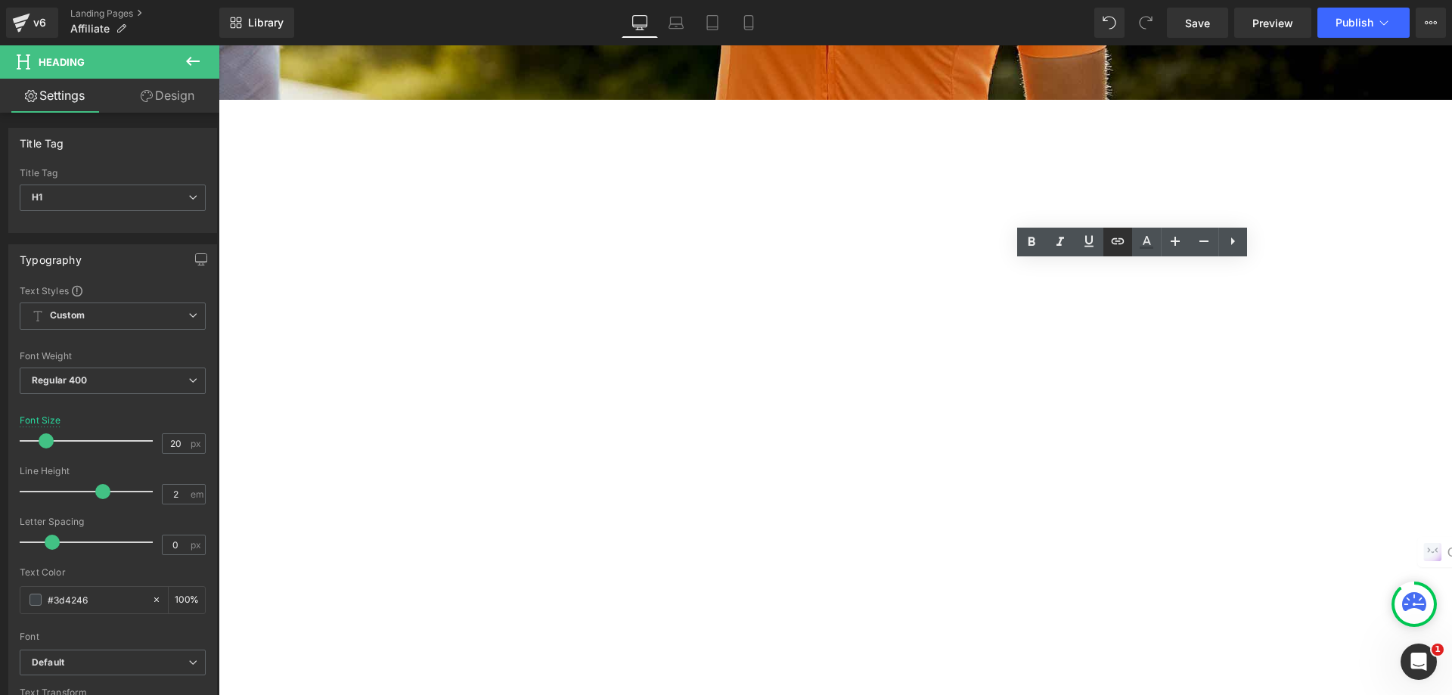
copy h1 "3. EARN"
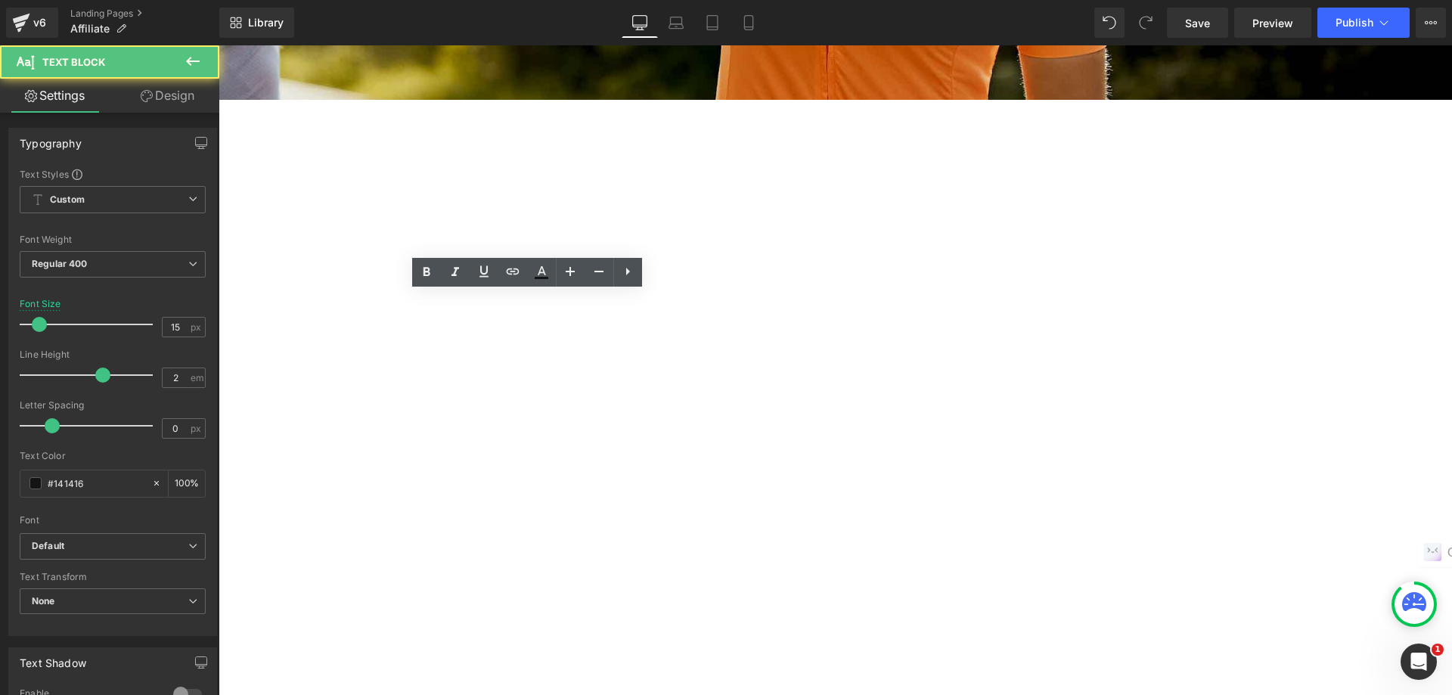
click at [480, 308] on p "It's free and easy to join. You will also have the chance to win a free product." at bounding box center [56, 296] width 908 height 23
drag, startPoint x: 579, startPoint y: 325, endPoint x: 388, endPoint y: 305, distance: 192.4
click at [388, 305] on p "It's free and easy to join. You will also have the chance to win a free product." at bounding box center [56, 296] width 908 height 23
copy span "It's free and easy to join. You will also have the chance to win a free product."
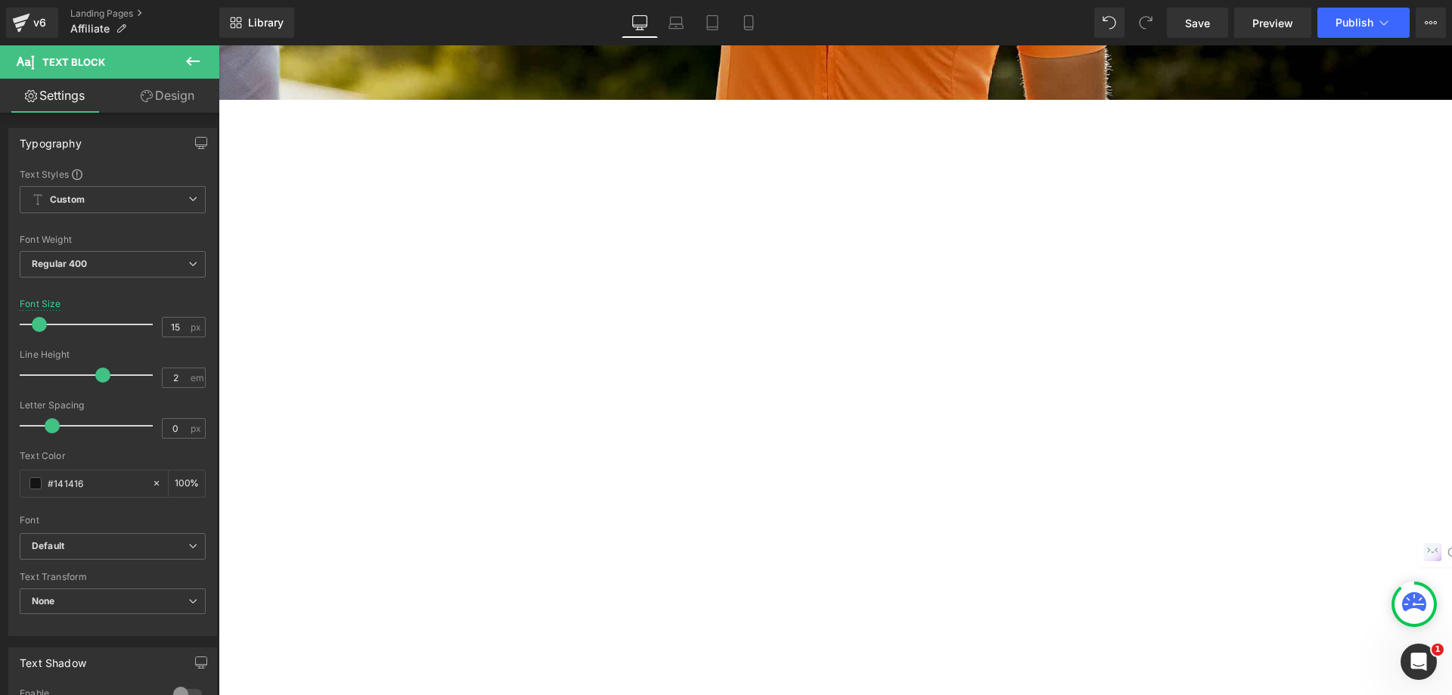
click at [510, 387] on div "Whatever your form of promotion, we have simple linking tools to help you make …" at bounding box center [56, 400] width 908 height 26
drag, startPoint x: 709, startPoint y: 306, endPoint x: 936, endPoint y: 318, distance: 227.9
click at [510, 387] on p "Whatever your form of promotion, we have simple linking tools to help you make …" at bounding box center [56, 398] width 908 height 23
copy span "Whatever your form of promotion, we have simple linking tools to help you make …"
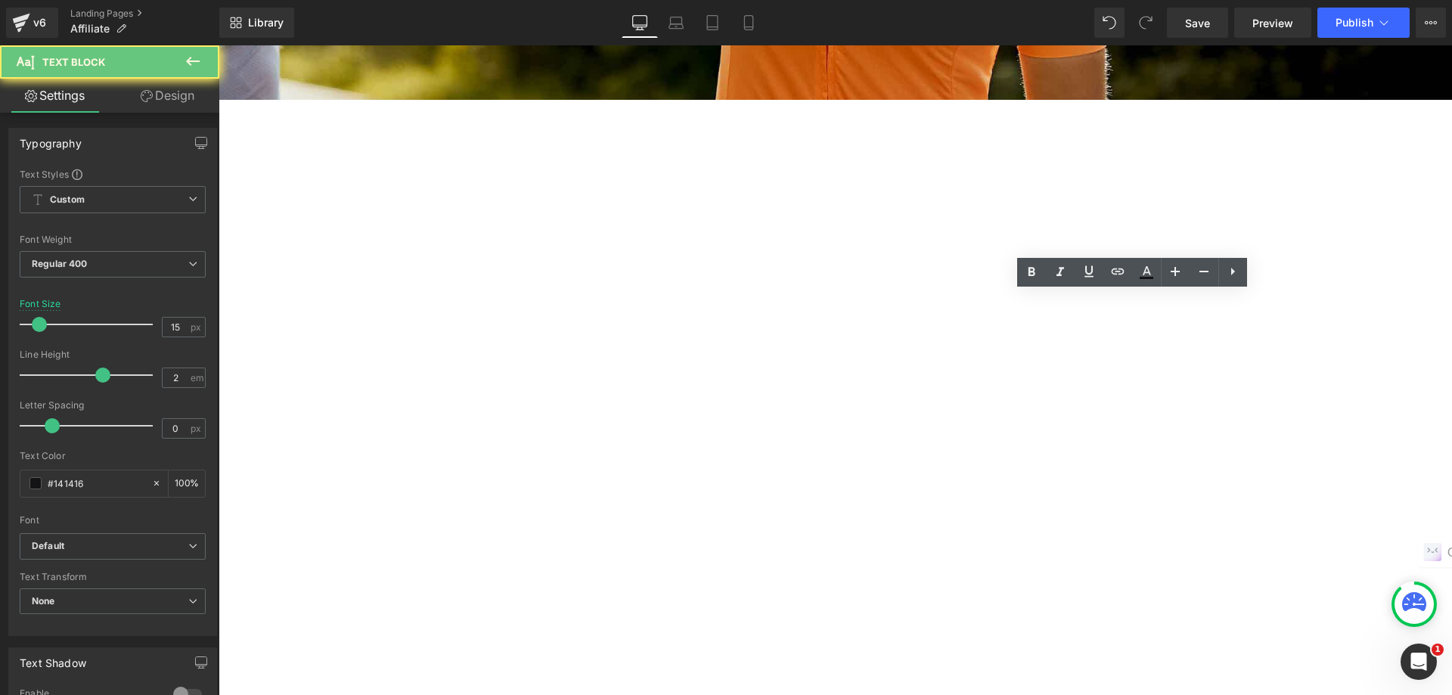
drag, startPoint x: 996, startPoint y: 303, endPoint x: 1256, endPoint y: 326, distance: 261.2
click at [510, 486] on p "Get up to 10%~20% commission on successful referrals. Earn commissions from all…" at bounding box center [56, 497] width 908 height 23
copy span "Get up to 10%~20% commission on successful referrals. Earn commissions from all…"
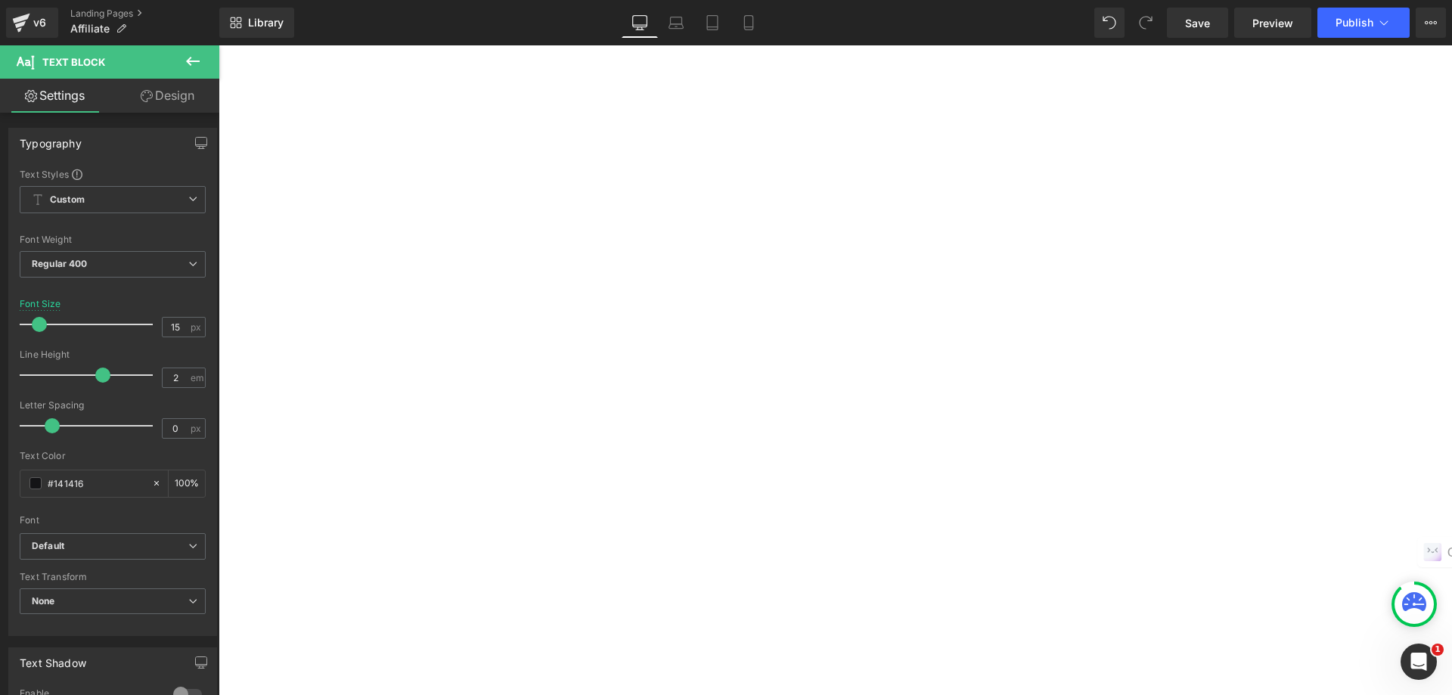
scroll to position [605, 0]
click at [510, 508] on h2 "Partner Affiliate Platform" at bounding box center [56, 530] width 908 height 45
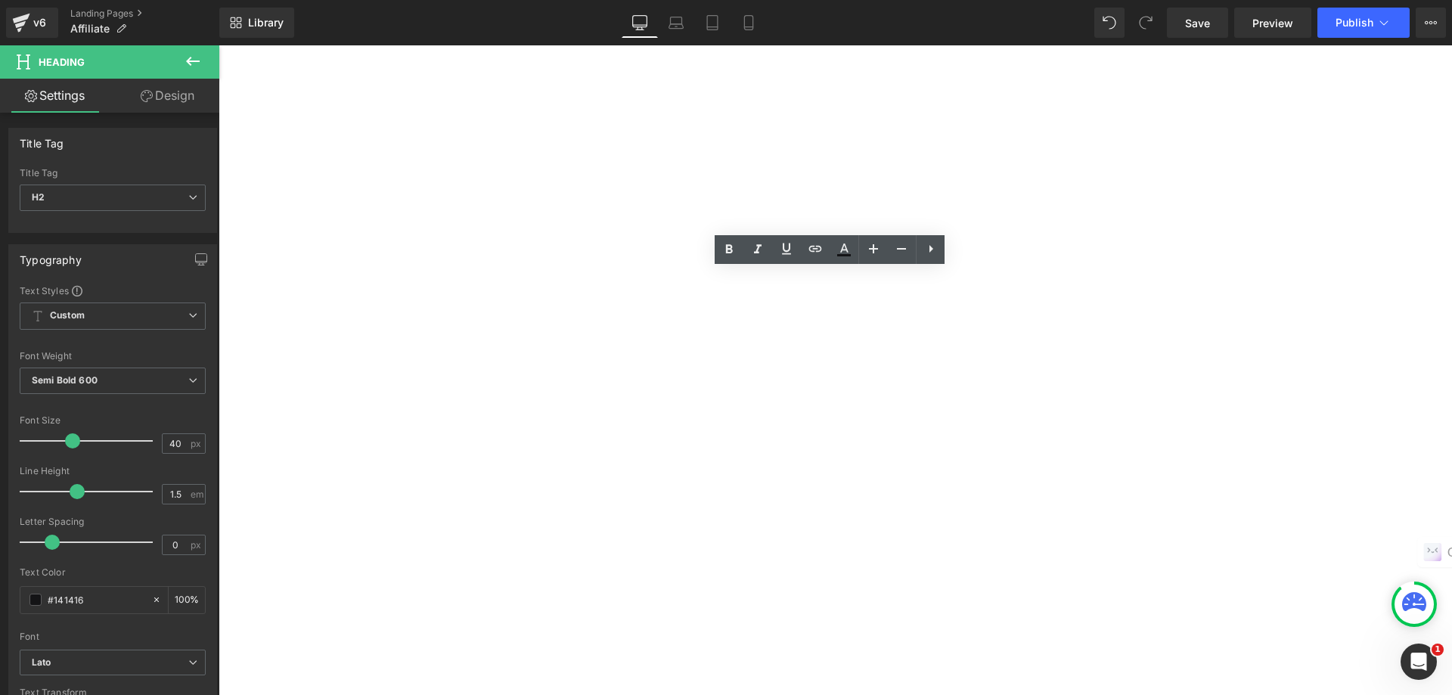
drag, startPoint x: 1029, startPoint y: 341, endPoint x: 640, endPoint y: 334, distance: 388.8
click at [510, 508] on h2 "Partner Affiliate Platform" at bounding box center [56, 530] width 908 height 45
copy h2 "Partner Affiliate Platform"
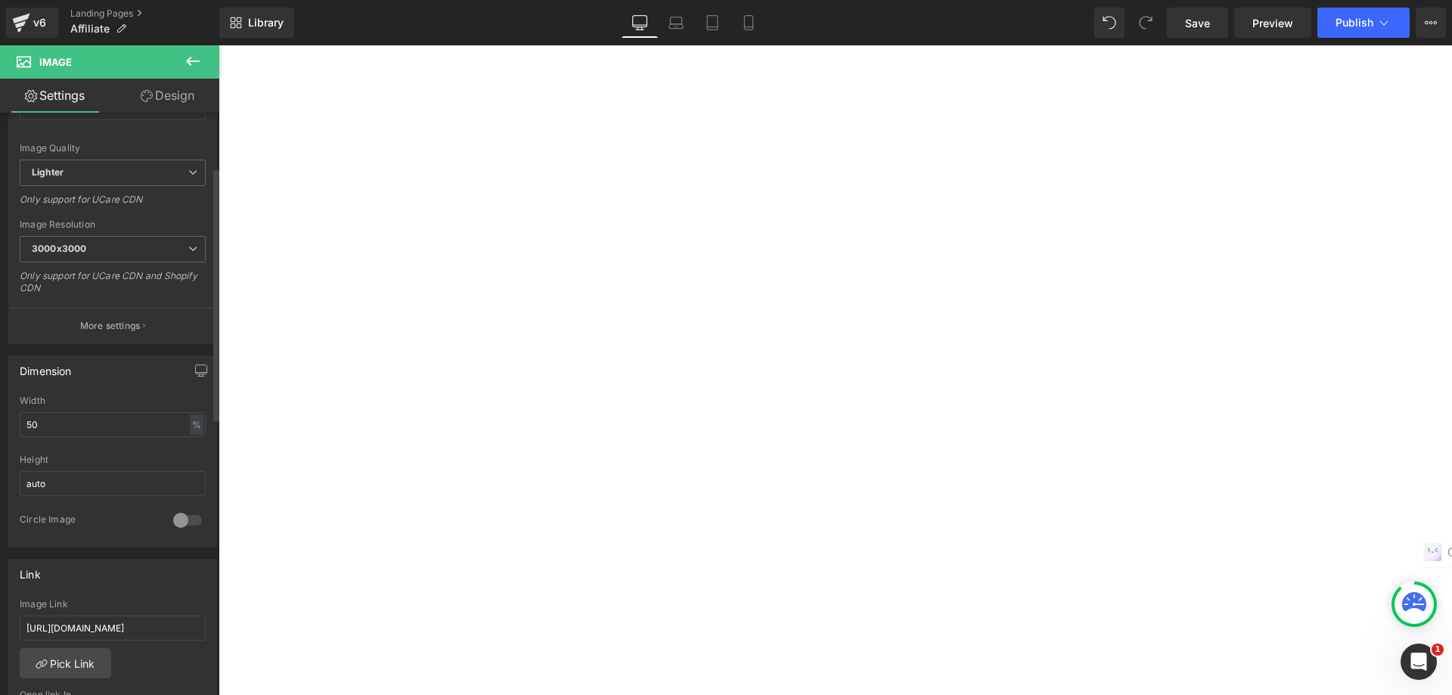
scroll to position [227, 0]
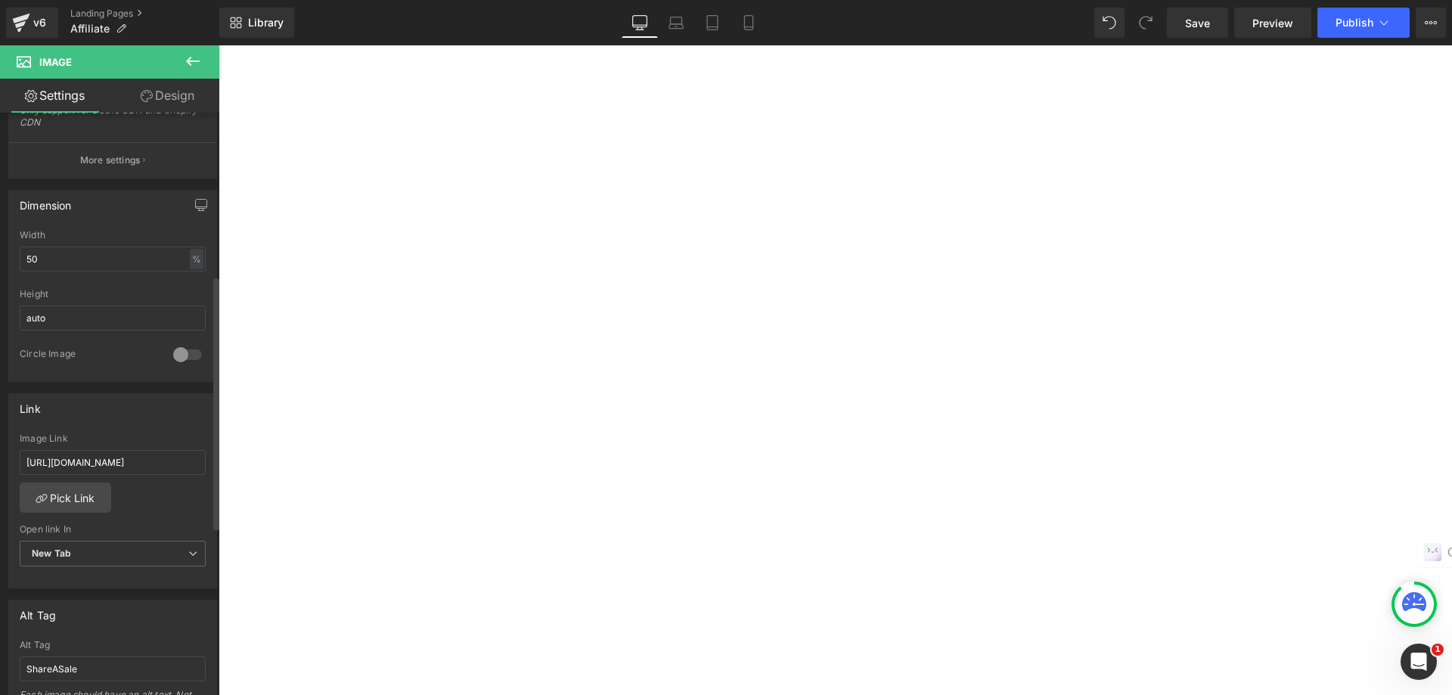
scroll to position [454, 0]
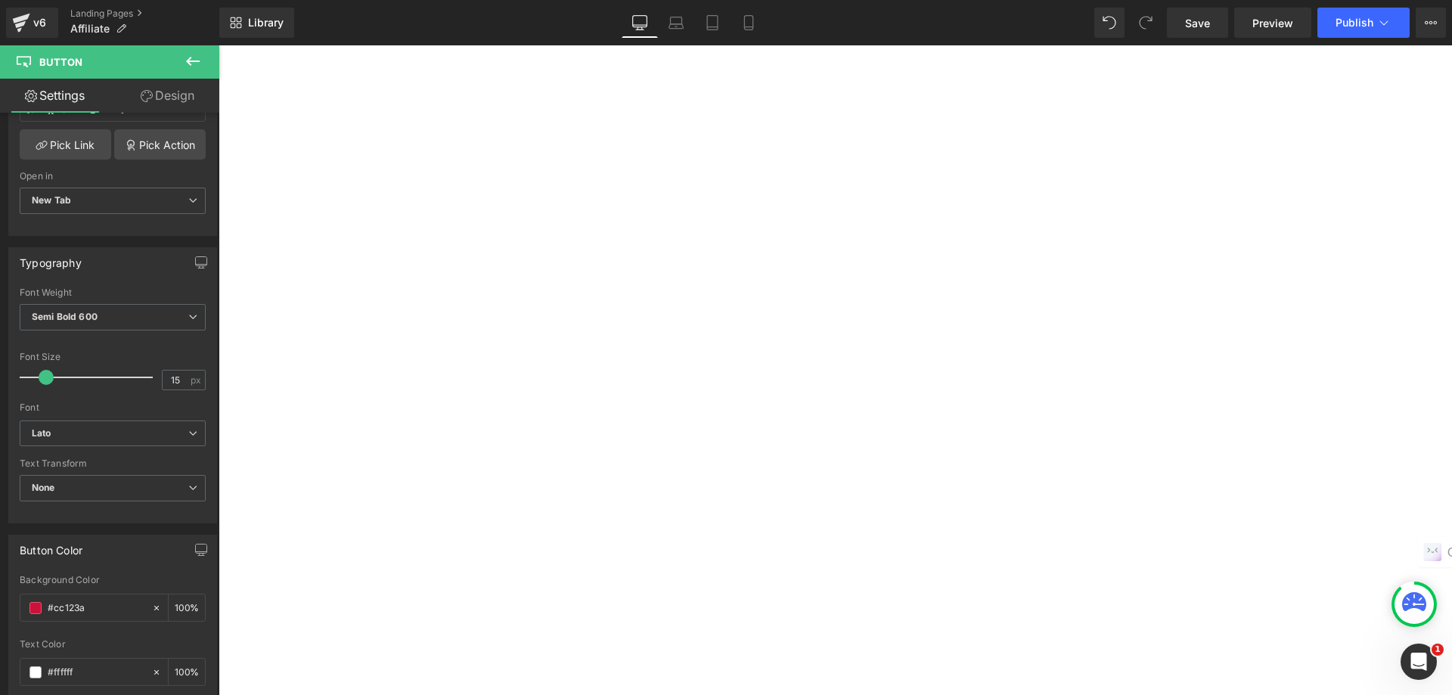
scroll to position [303, 0]
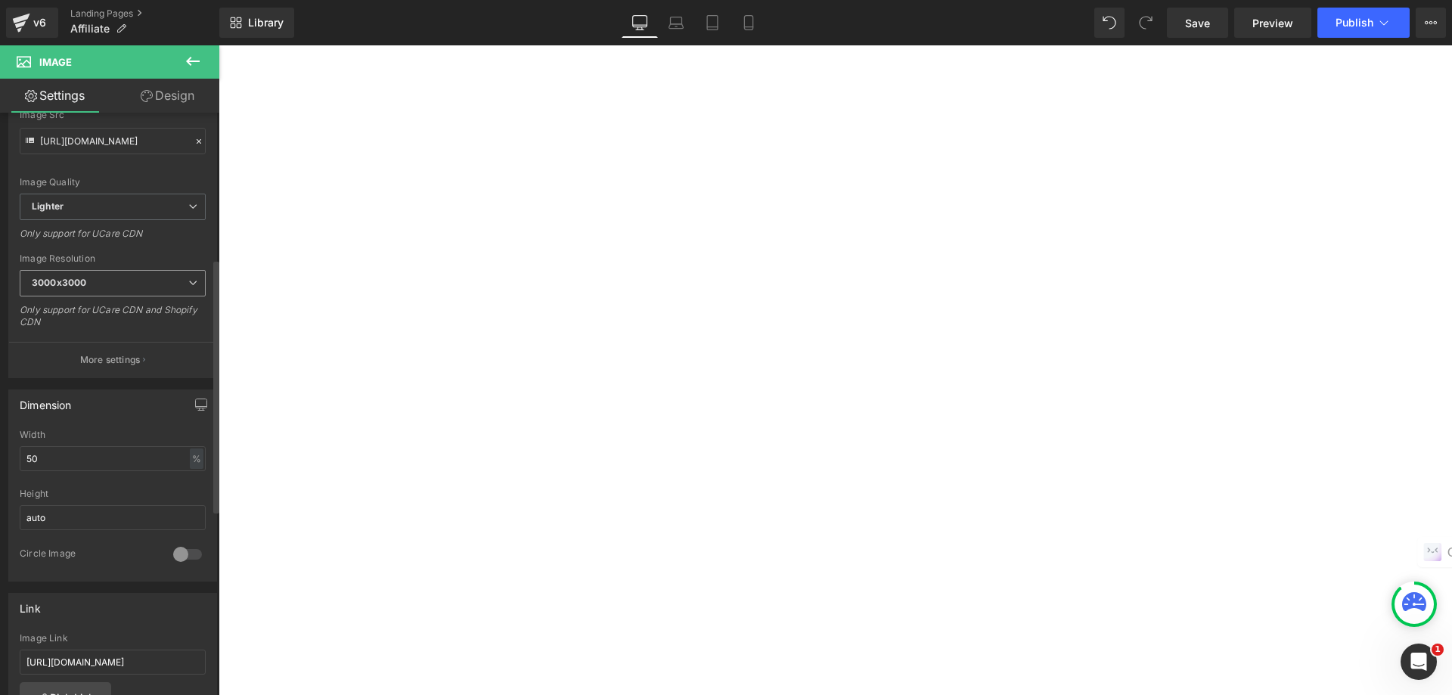
scroll to position [151, 0]
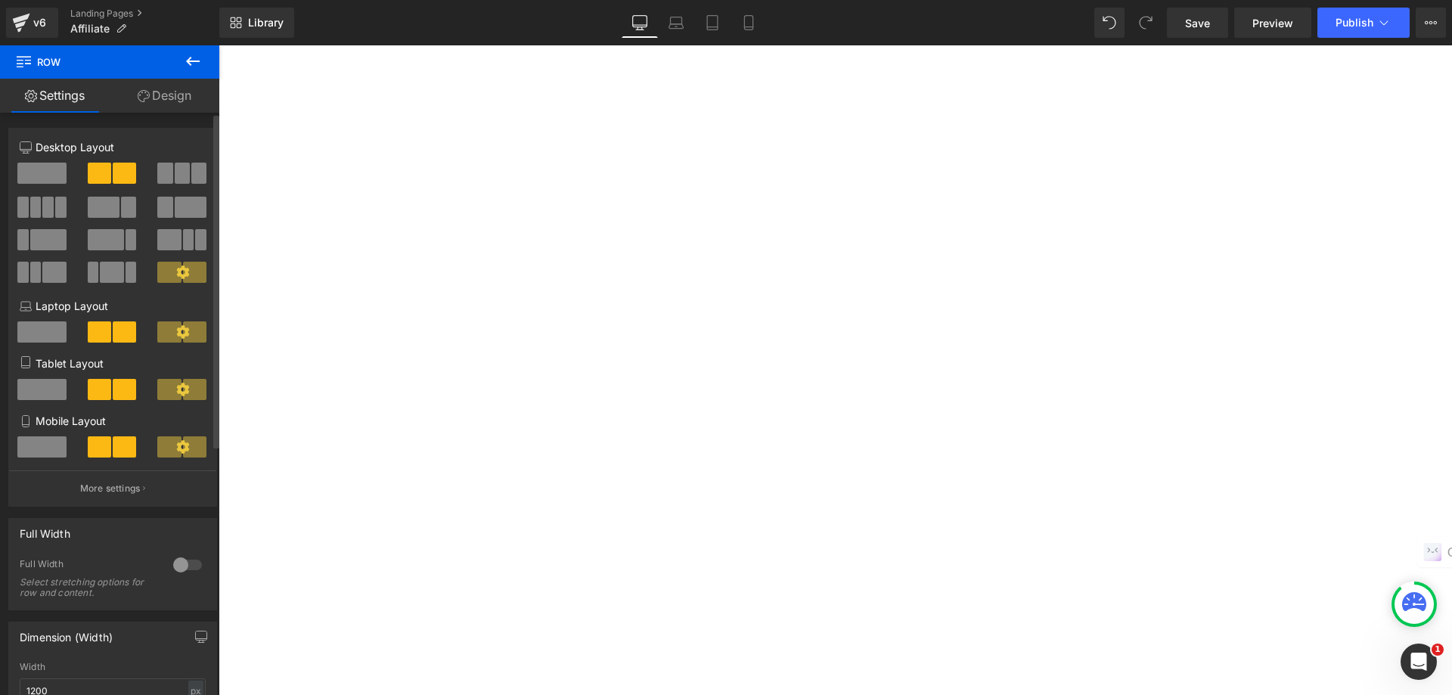
scroll to position [76, 0]
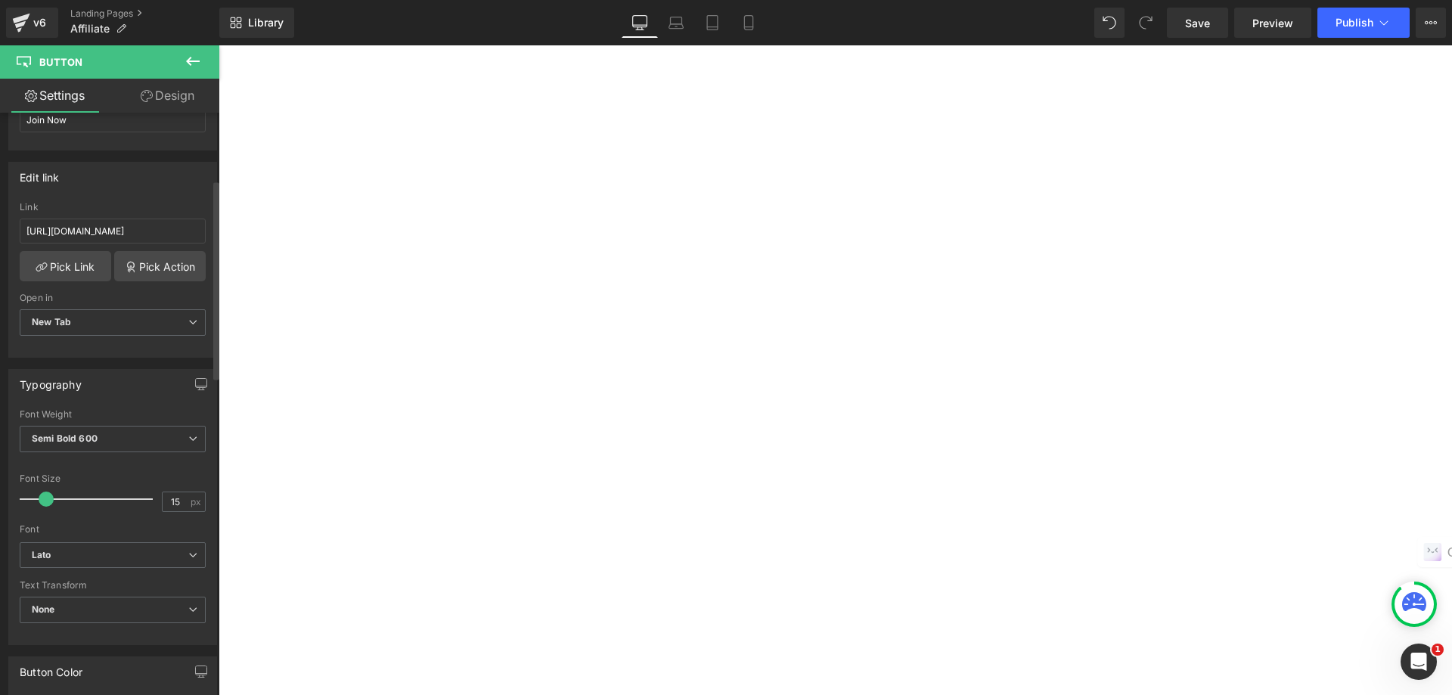
scroll to position [227, 0]
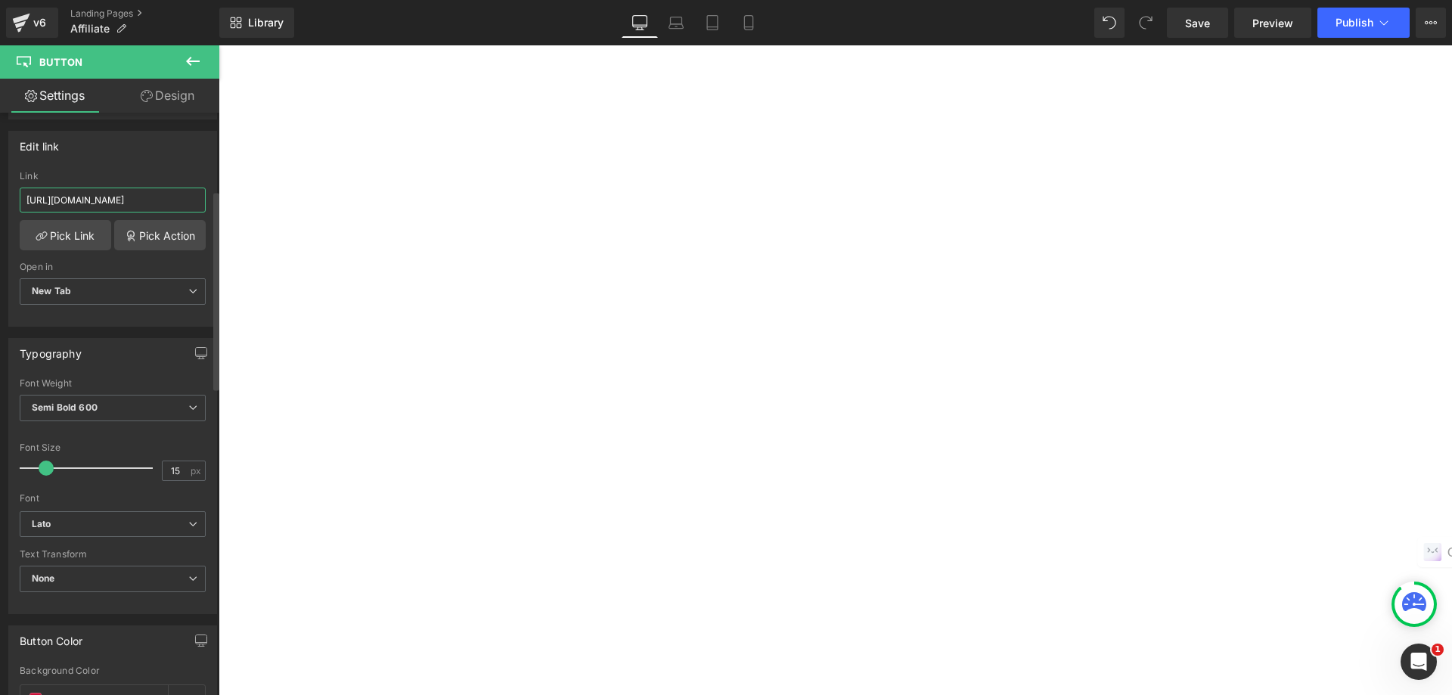
click at [77, 197] on input "https://ui.awin.com/express-signup/en/awin/97199/eb645fb2-f2b8-443c-a91e-9f695d…" at bounding box center [113, 200] width 186 height 25
drag, startPoint x: 284, startPoint y: 244, endPoint x: 268, endPoint y: 199, distance: 48.1
click at [219, 45] on span "Button" at bounding box center [219, 45] width 0 height 0
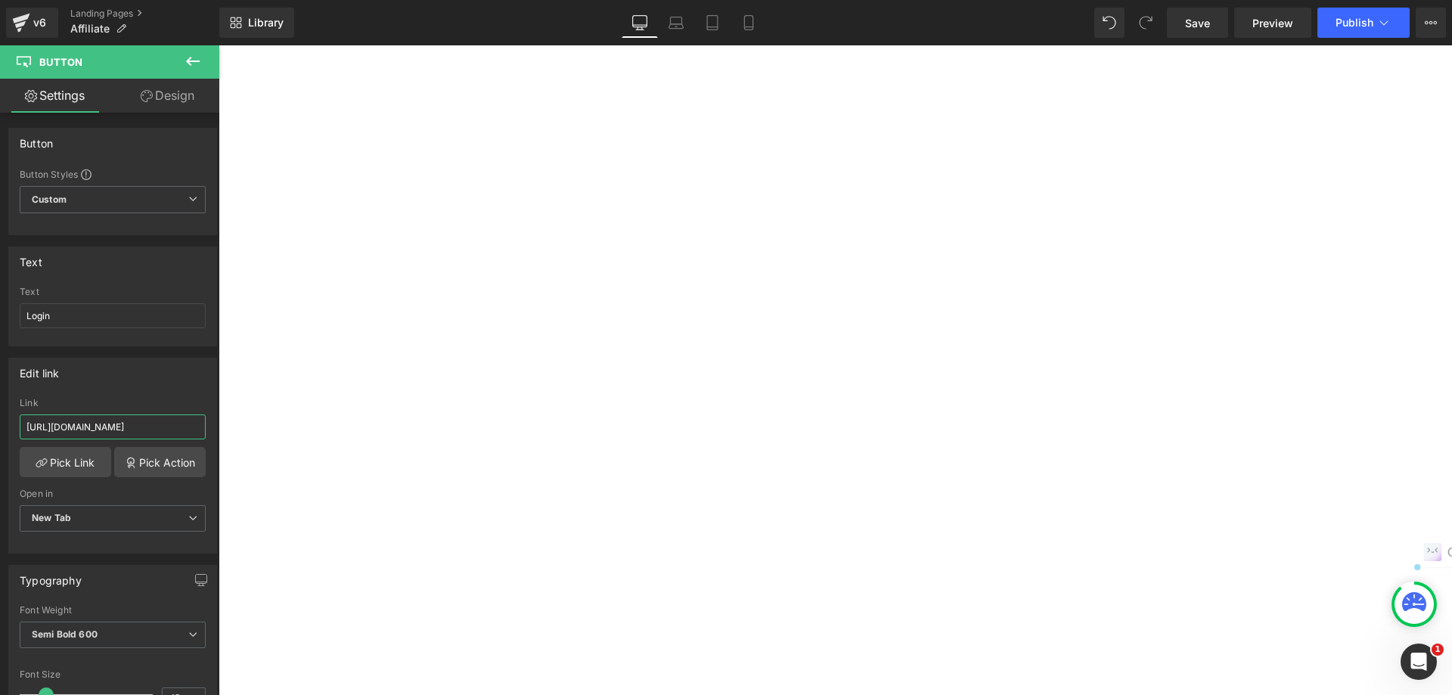
drag, startPoint x: 295, startPoint y: 473, endPoint x: 294, endPoint y: 424, distance: 48.4
drag, startPoint x: 289, startPoint y: 465, endPoint x: 312, endPoint y: 417, distance: 52.8
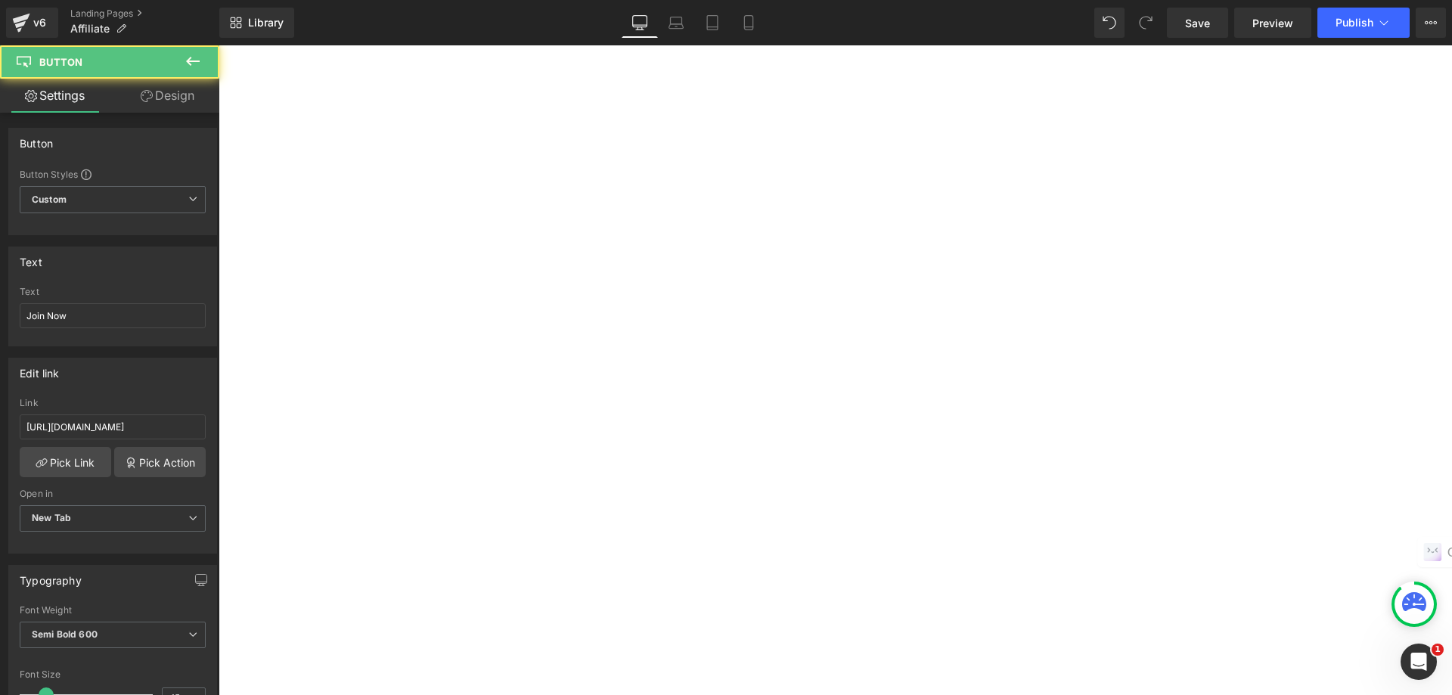
drag, startPoint x: 85, startPoint y: 313, endPoint x: 20, endPoint y: 312, distance: 65.8
click at [20, 312] on input "Join Now" at bounding box center [113, 315] width 186 height 25
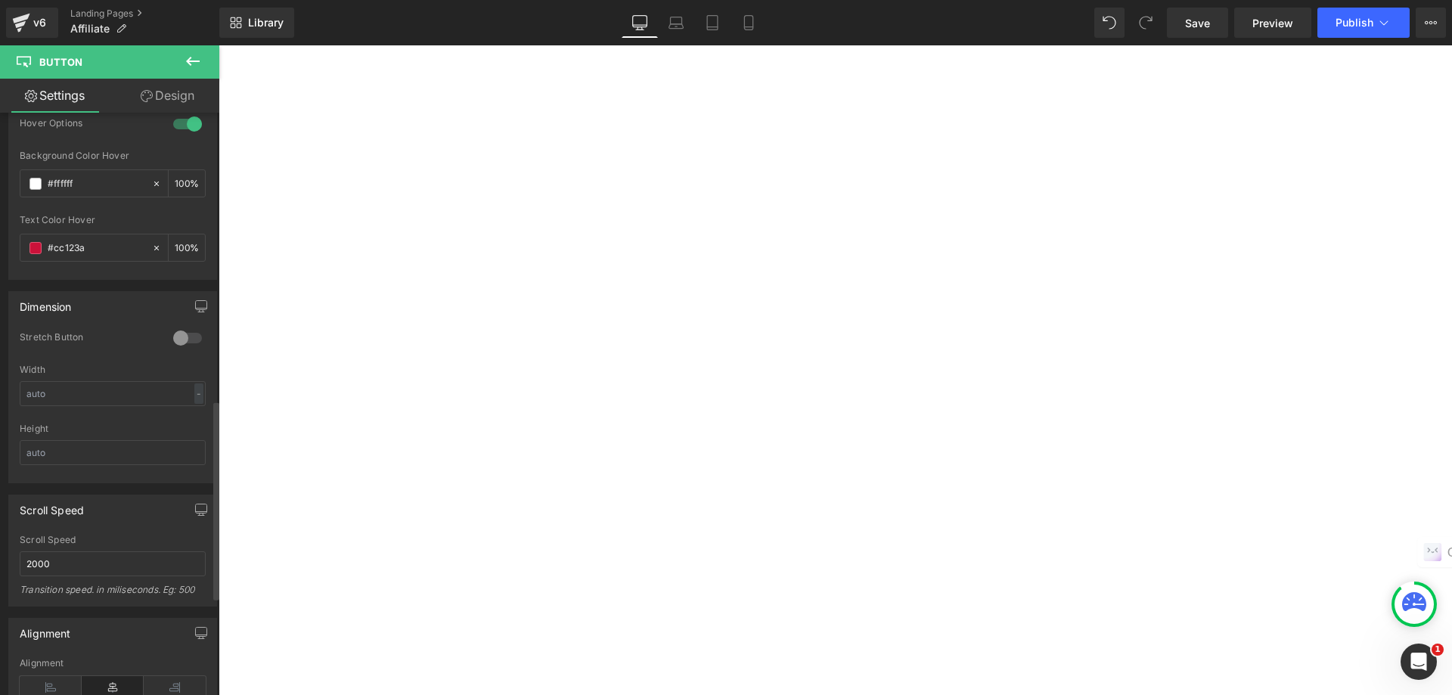
scroll to position [908, 0]
click at [219, 45] on span "Button" at bounding box center [219, 45] width 0 height 0
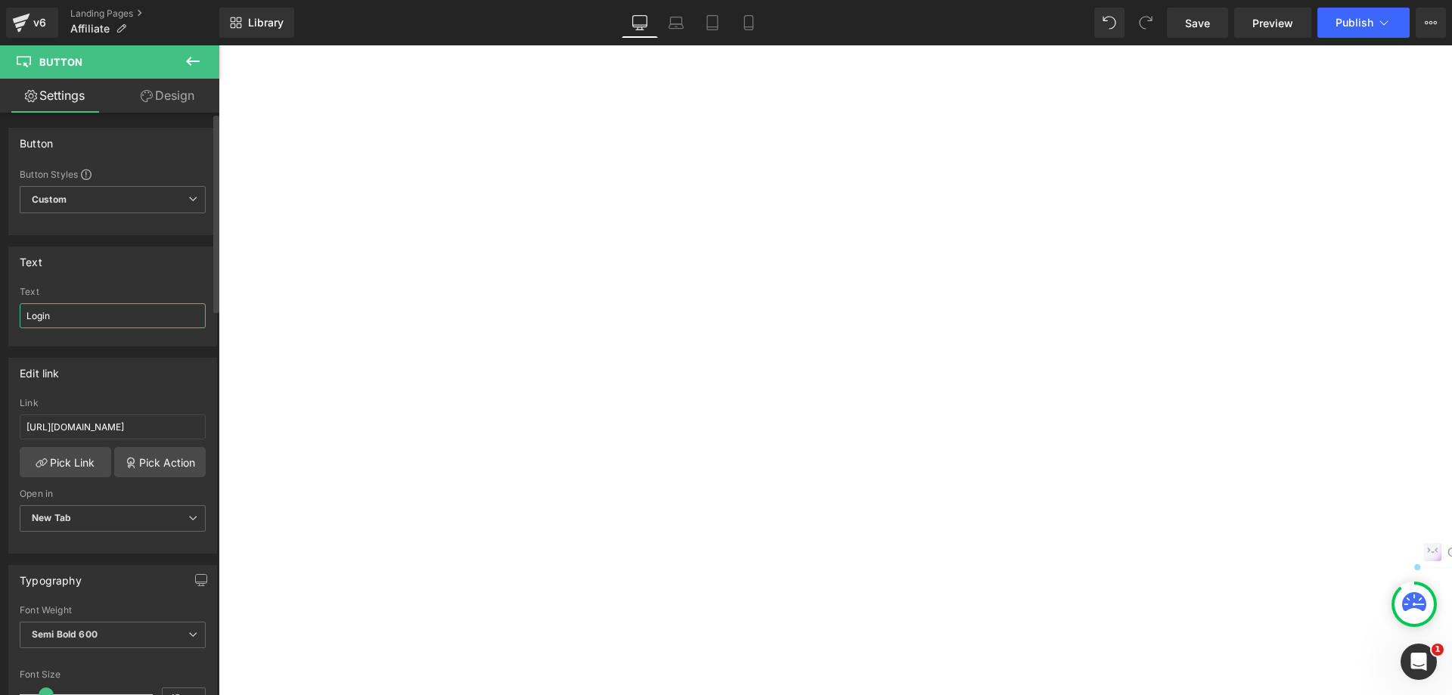
drag, startPoint x: 67, startPoint y: 315, endPoint x: 6, endPoint y: 318, distance: 60.6
click at [6, 318] on div "Text Login Text Login" at bounding box center [113, 290] width 226 height 111
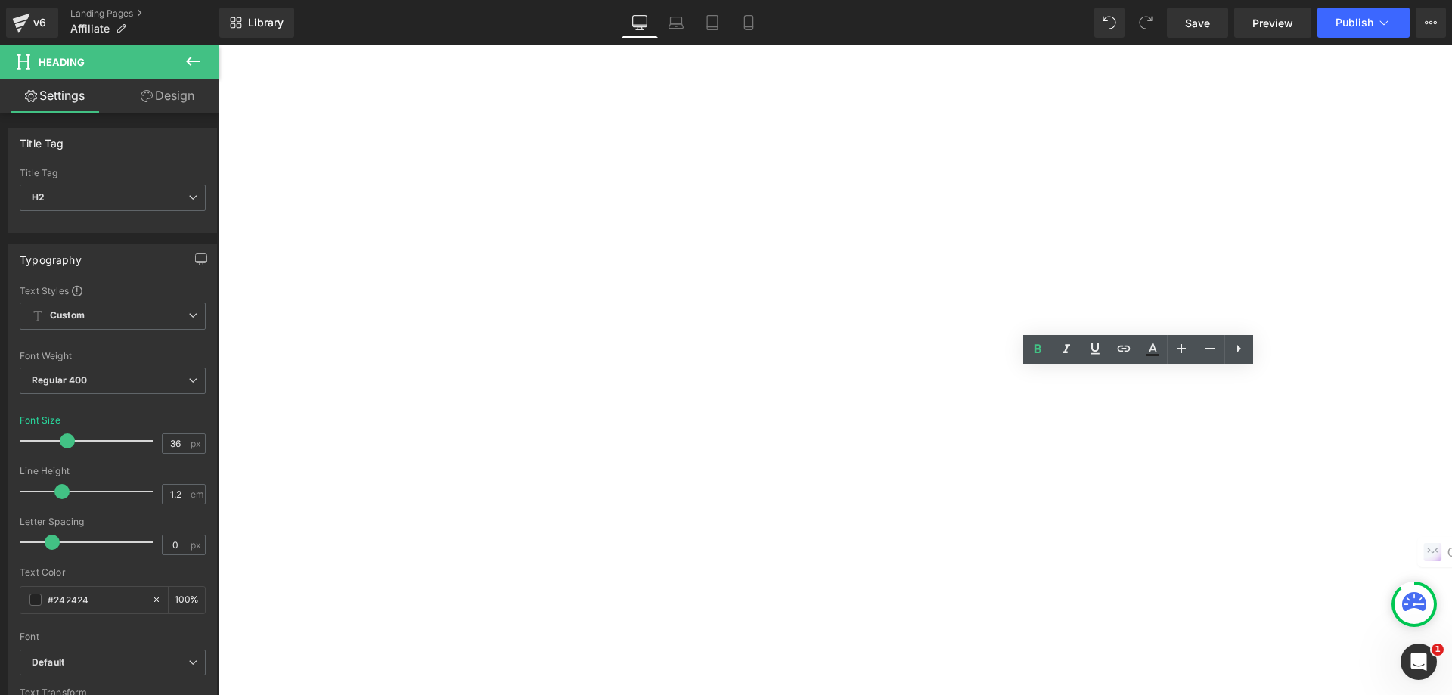
drag, startPoint x: 1021, startPoint y: 392, endPoint x: 885, endPoint y: 389, distance: 136.2
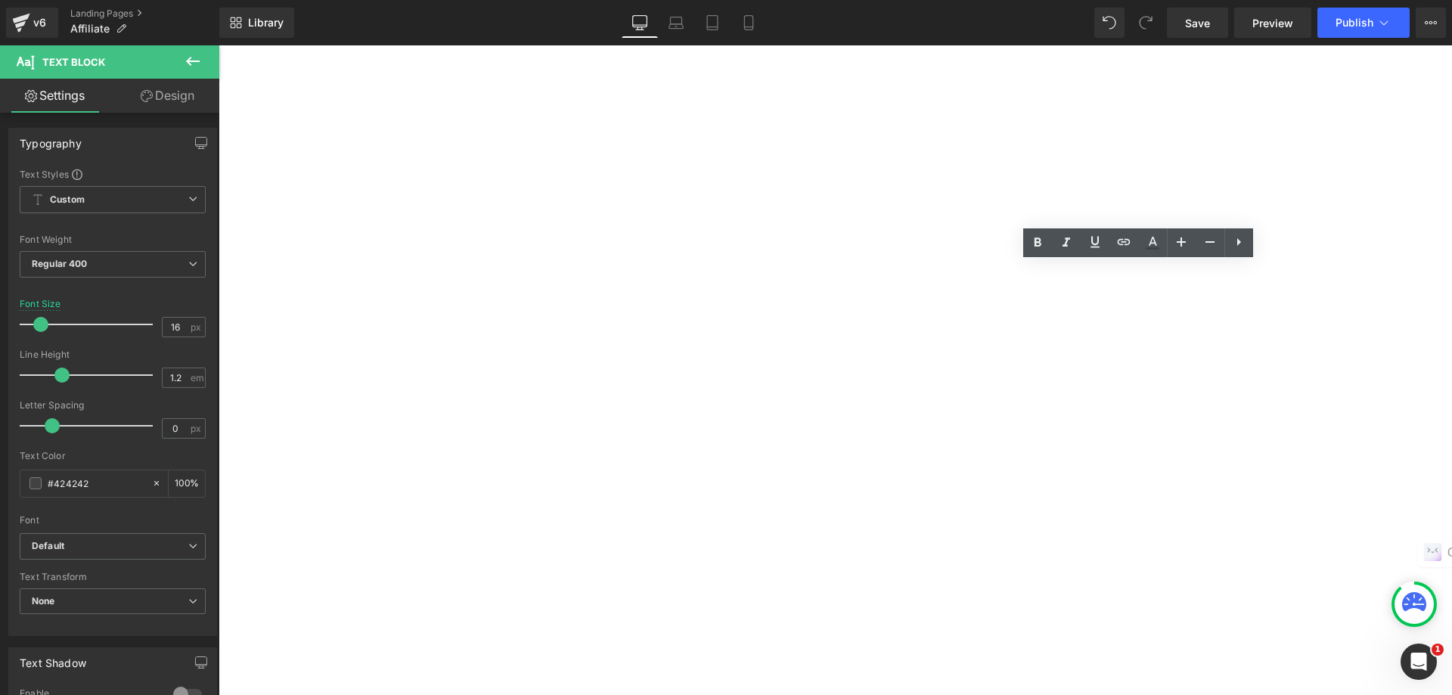
drag, startPoint x: 1082, startPoint y: 272, endPoint x: 883, endPoint y: 271, distance: 198.9
drag, startPoint x: 1103, startPoint y: 269, endPoint x: 881, endPoint y: 273, distance: 222.4
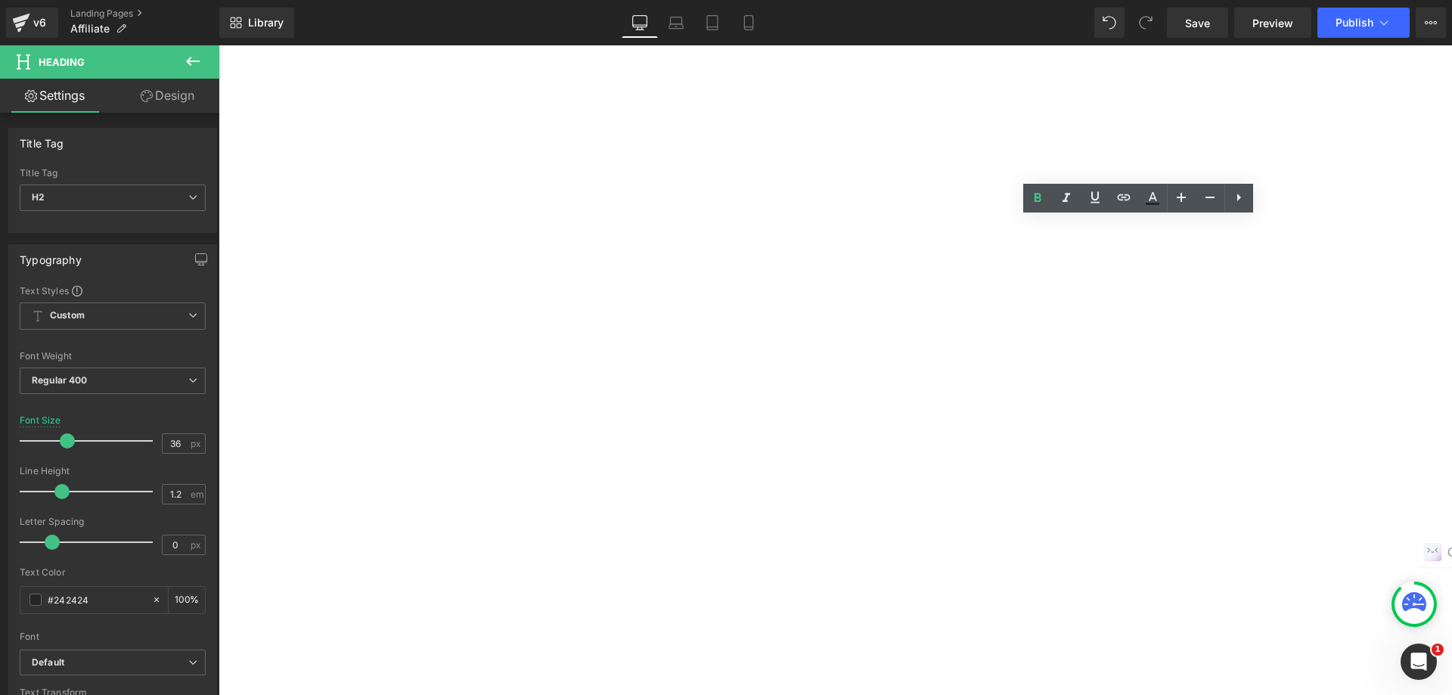
drag, startPoint x: 1020, startPoint y: 238, endPoint x: 877, endPoint y: 237, distance: 143.7
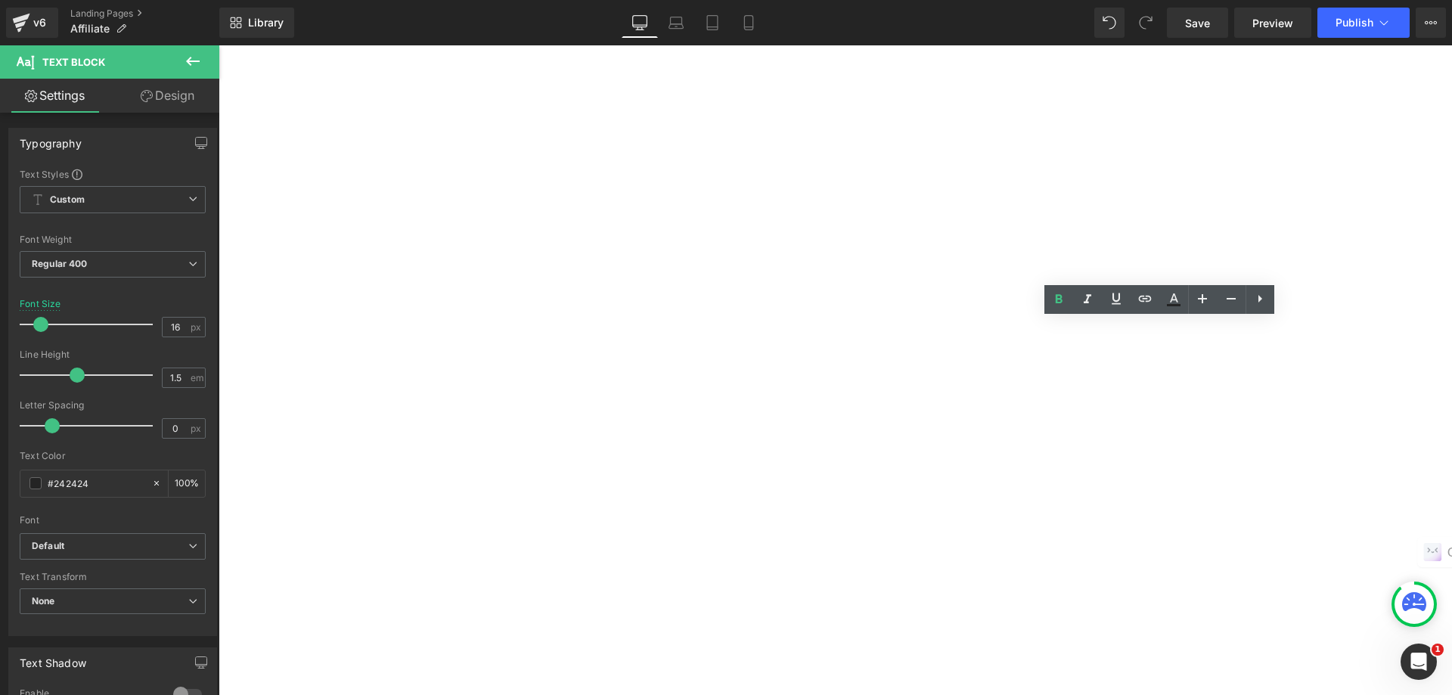
drag, startPoint x: 1081, startPoint y: 330, endPoint x: 927, endPoint y: 327, distance: 153.5
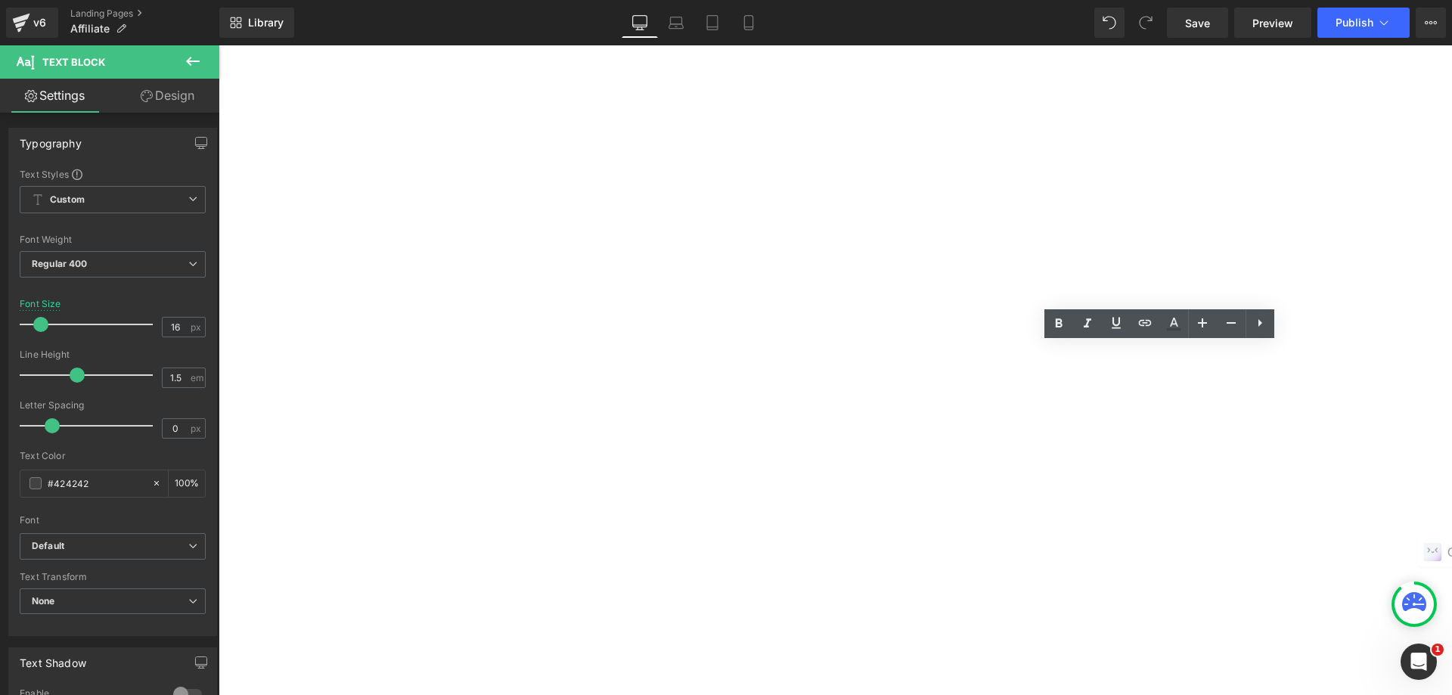
drag, startPoint x: 1138, startPoint y: 374, endPoint x: 922, endPoint y: 348, distance: 217.8
drag, startPoint x: 927, startPoint y: 354, endPoint x: 1133, endPoint y: 375, distance: 206.8
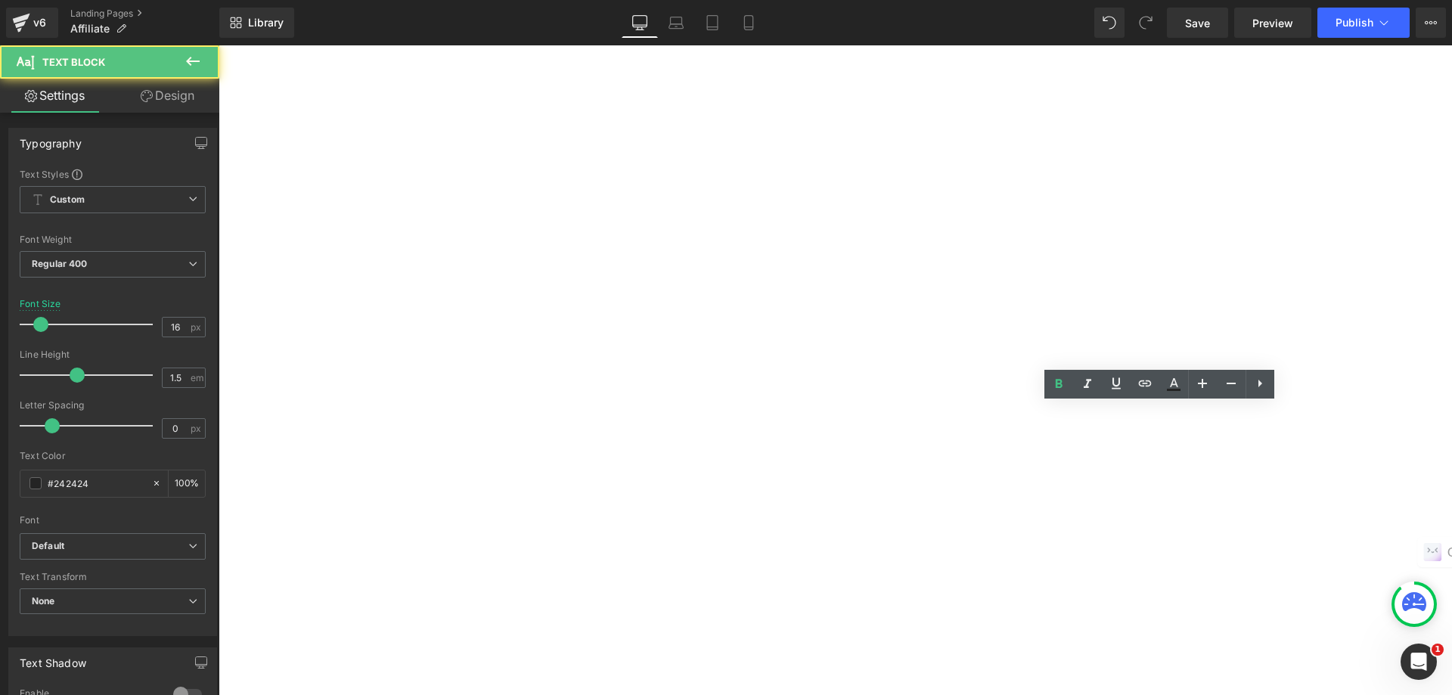
drag, startPoint x: 1165, startPoint y: 412, endPoint x: 925, endPoint y: 413, distance: 240.5
copy b "Be the first to get discounts & free products"
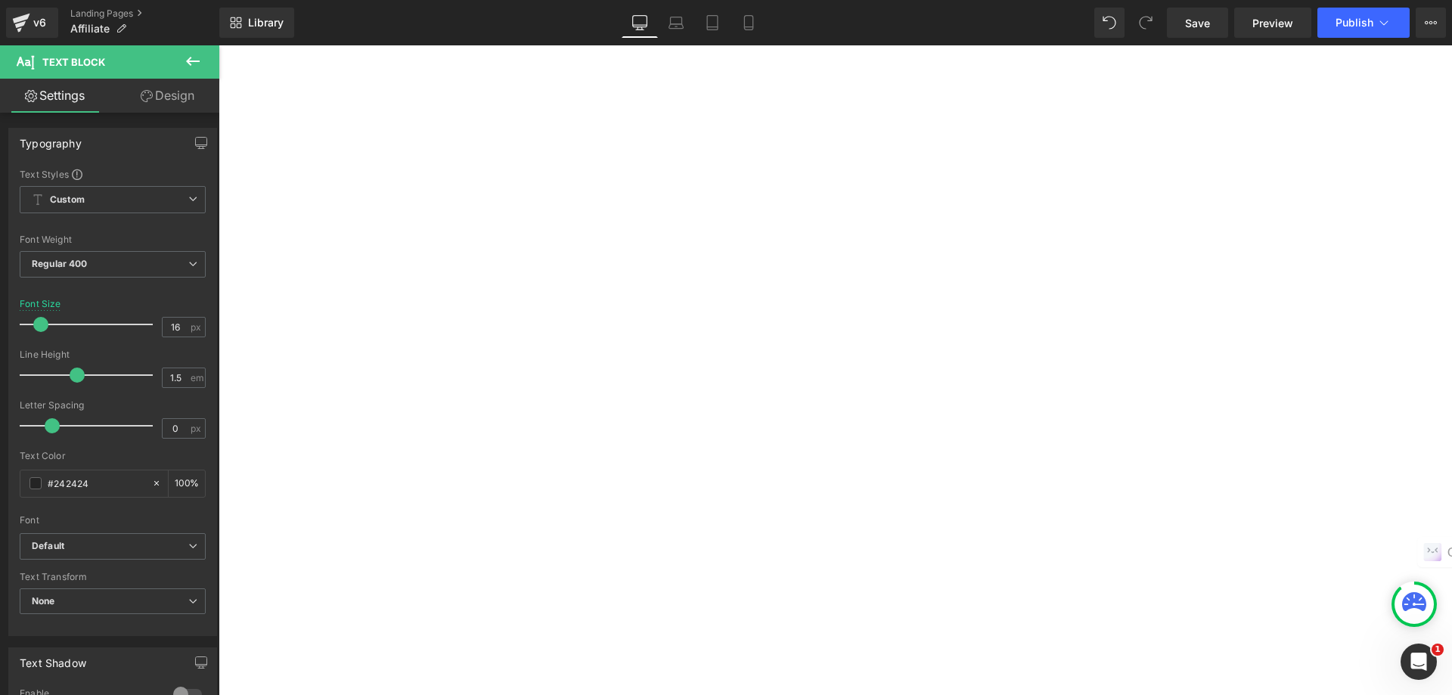
drag, startPoint x: 1166, startPoint y: 545, endPoint x: 913, endPoint y: 526, distance: 254.0
copy p "Join our affiliate program and have the opportunity to receive generous bonuses…"
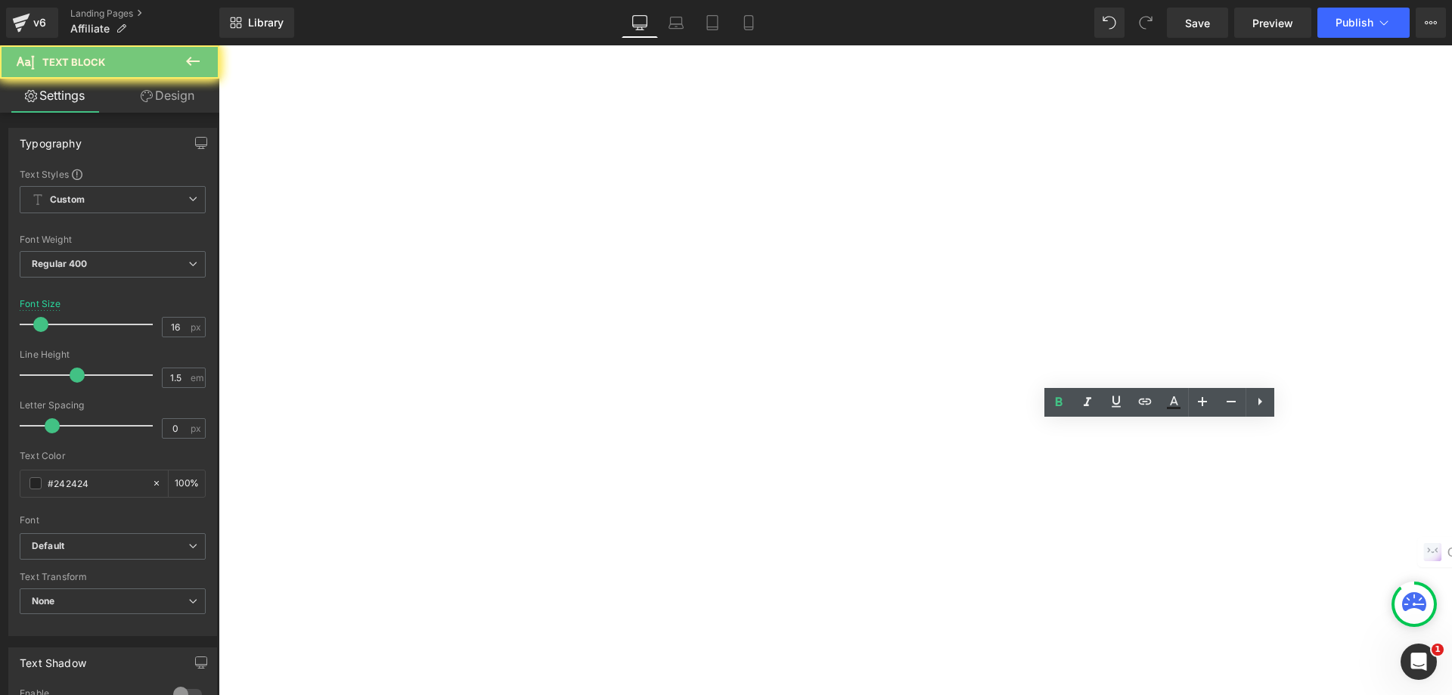
drag, startPoint x: 1057, startPoint y: 433, endPoint x: 923, endPoint y: 429, distance: 133.9
drag, startPoint x: 928, startPoint y: 432, endPoint x: 1277, endPoint y: 436, distance: 349.4
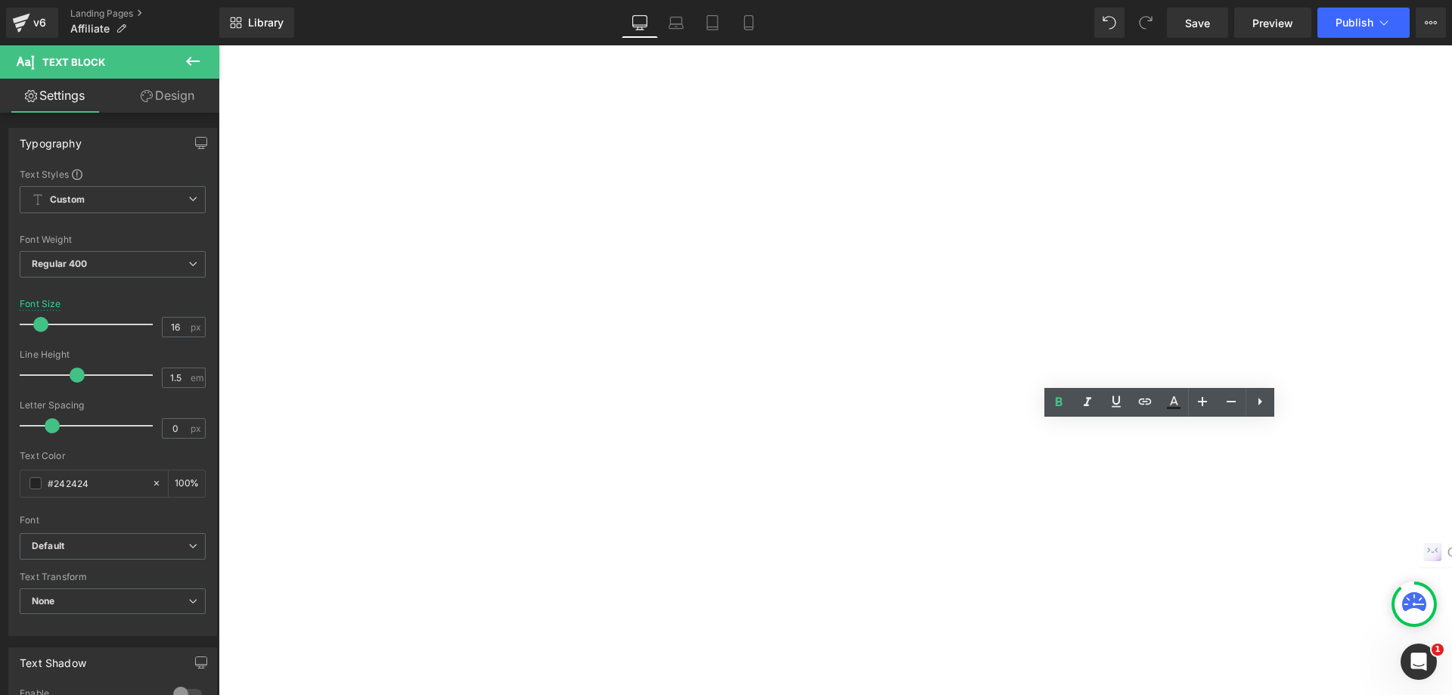
copy b "Earn commissions easily"
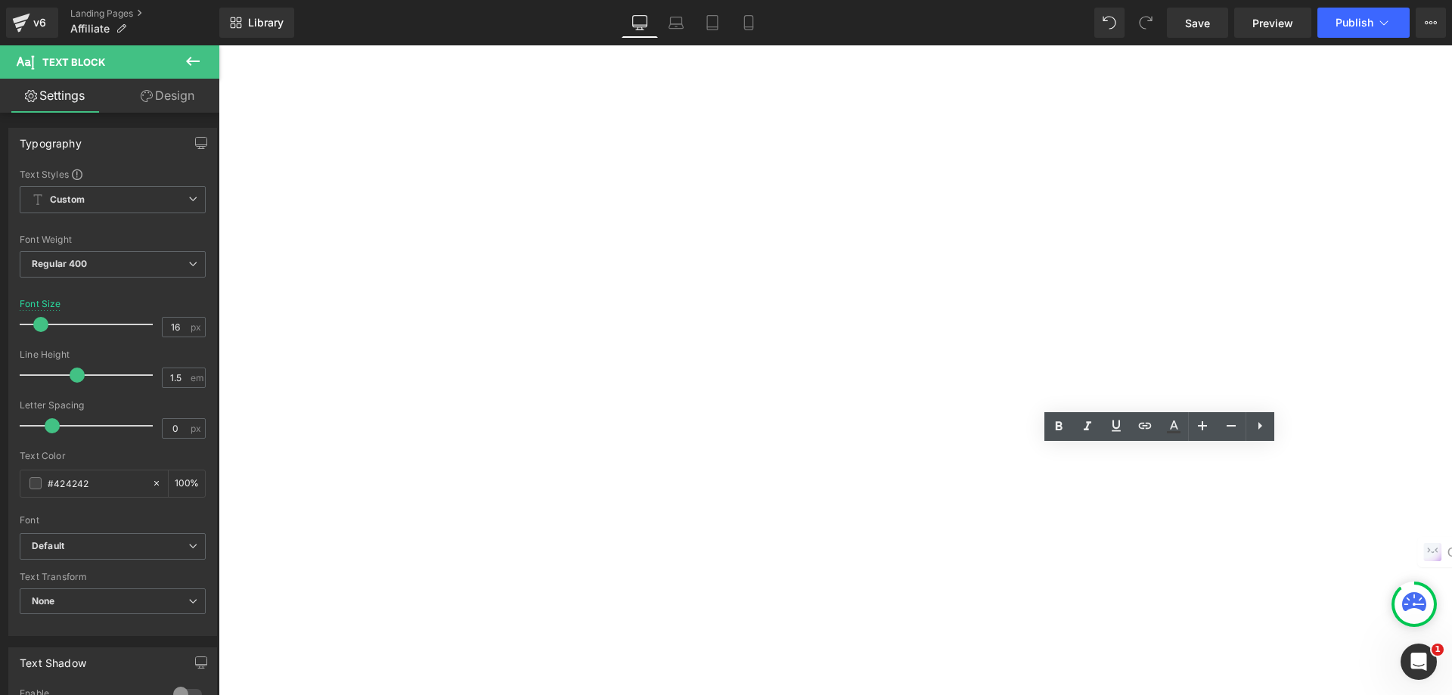
drag, startPoint x: 981, startPoint y: 476, endPoint x: 921, endPoint y: 458, distance: 62.2
drag, startPoint x: 927, startPoint y: 458, endPoint x: 985, endPoint y: 483, distance: 63.7
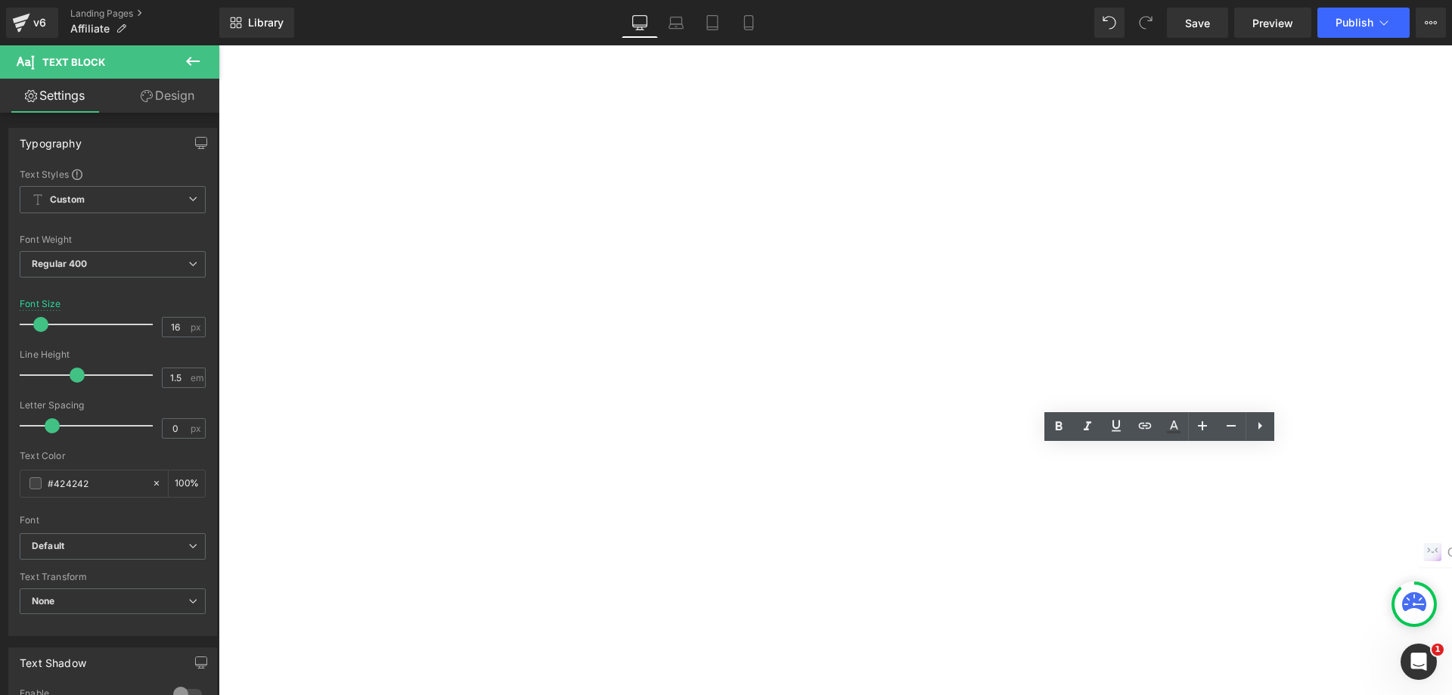
copy p "Get the assistance of a professional promotion team to help you better develop …"
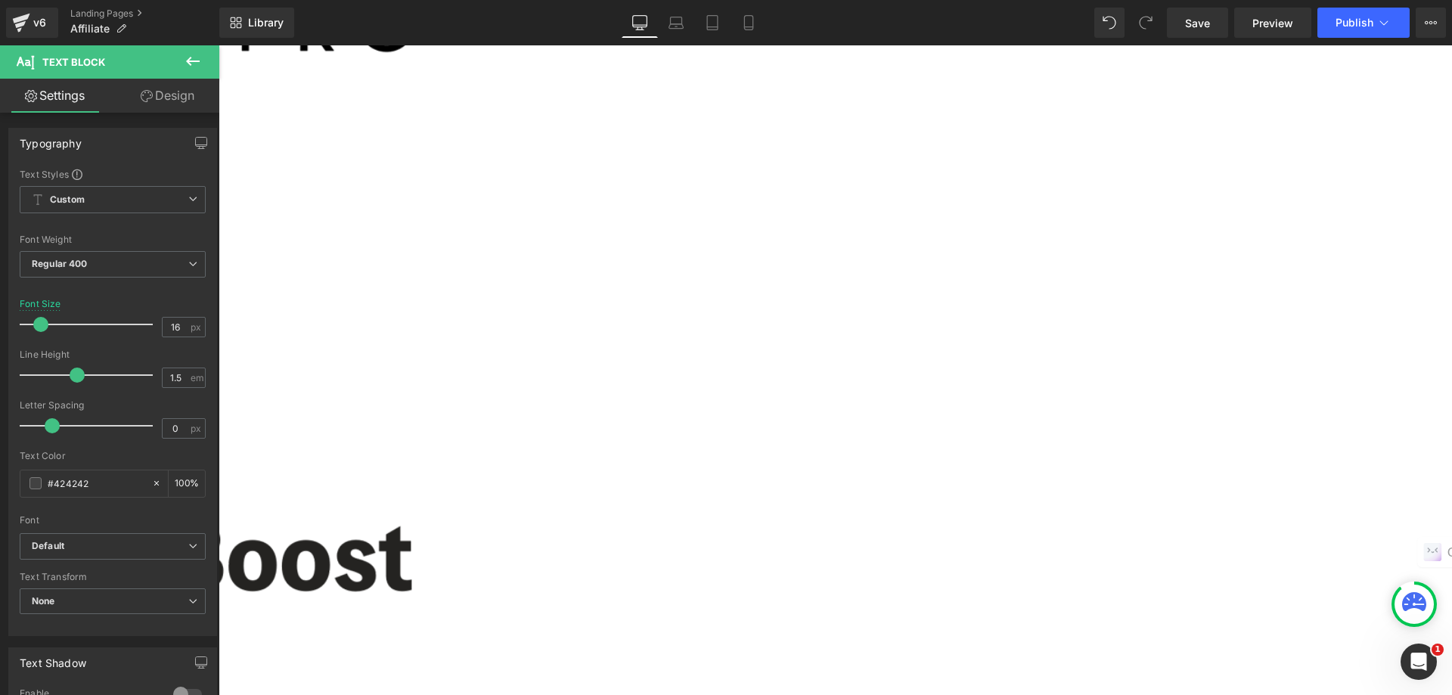
scroll to position [1588, 0]
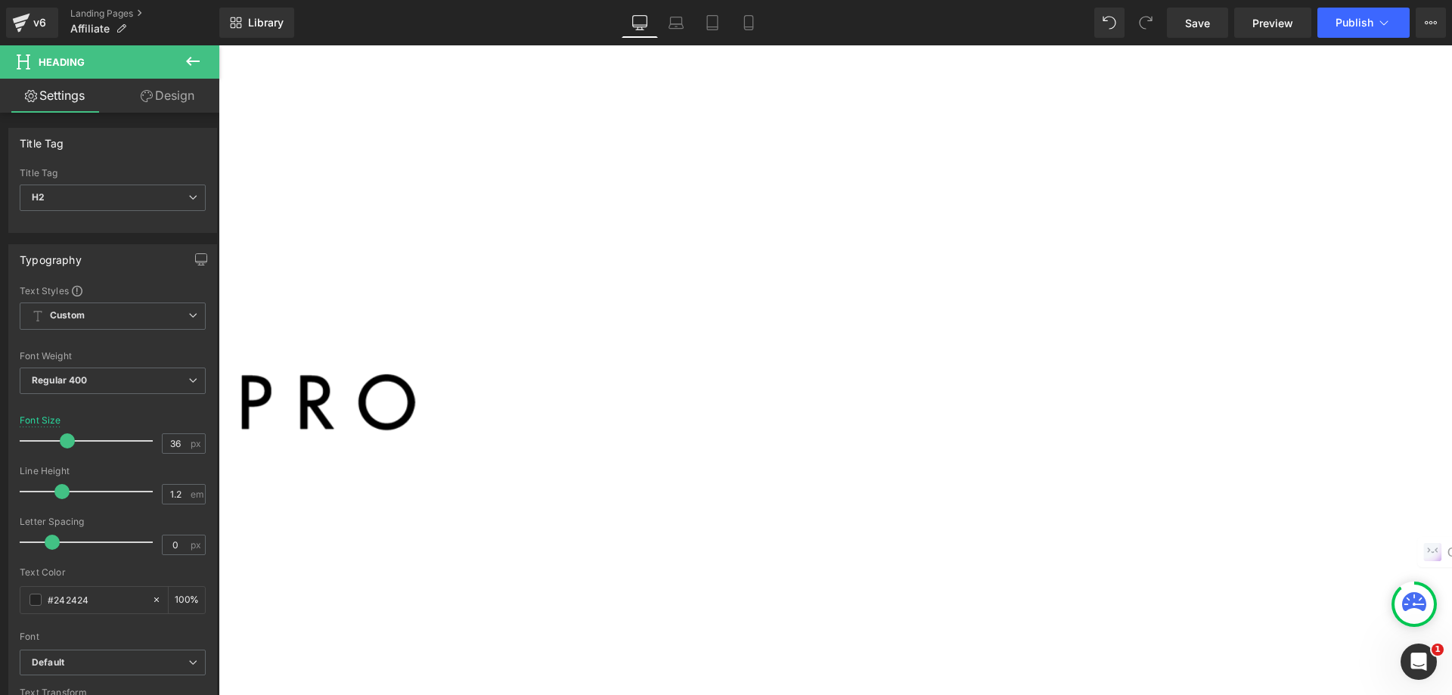
drag, startPoint x: 594, startPoint y: 295, endPoint x: 281, endPoint y: 296, distance: 313.1
copy h2 "What alliances need to do"
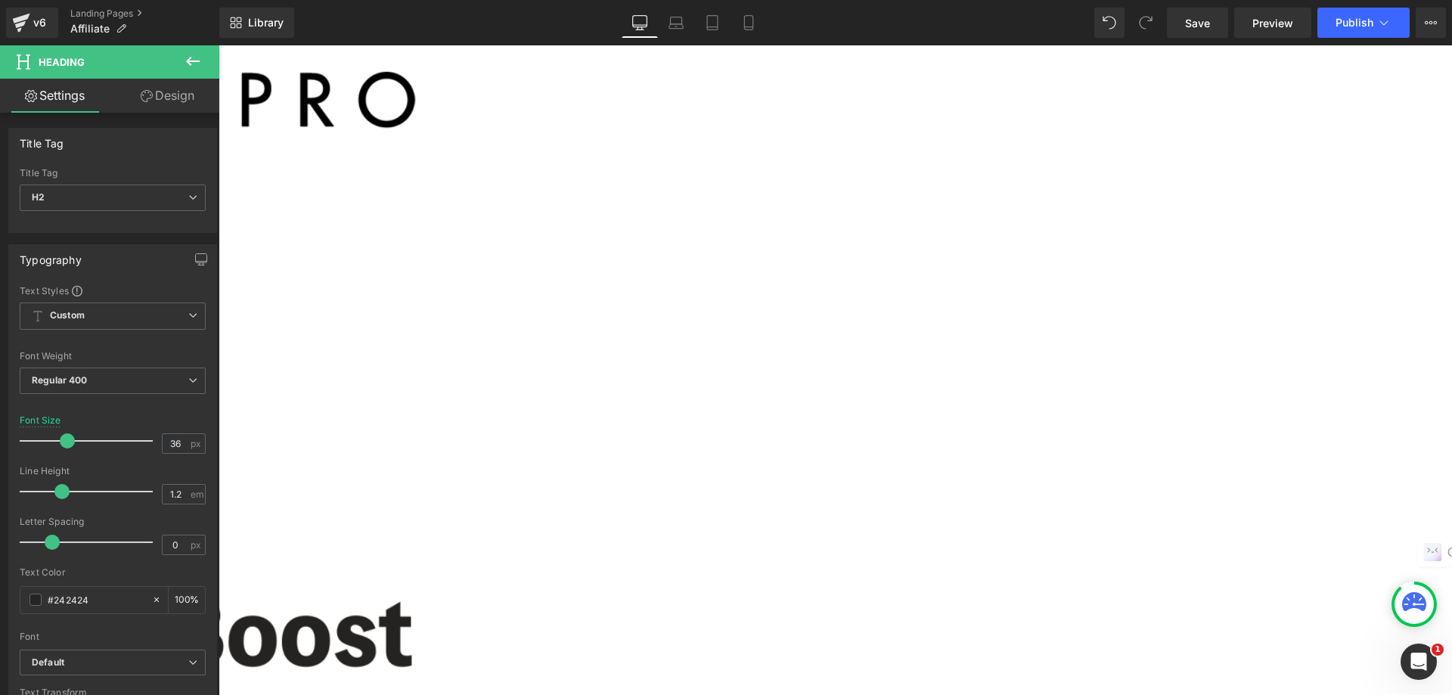
scroll to position [1664, 0]
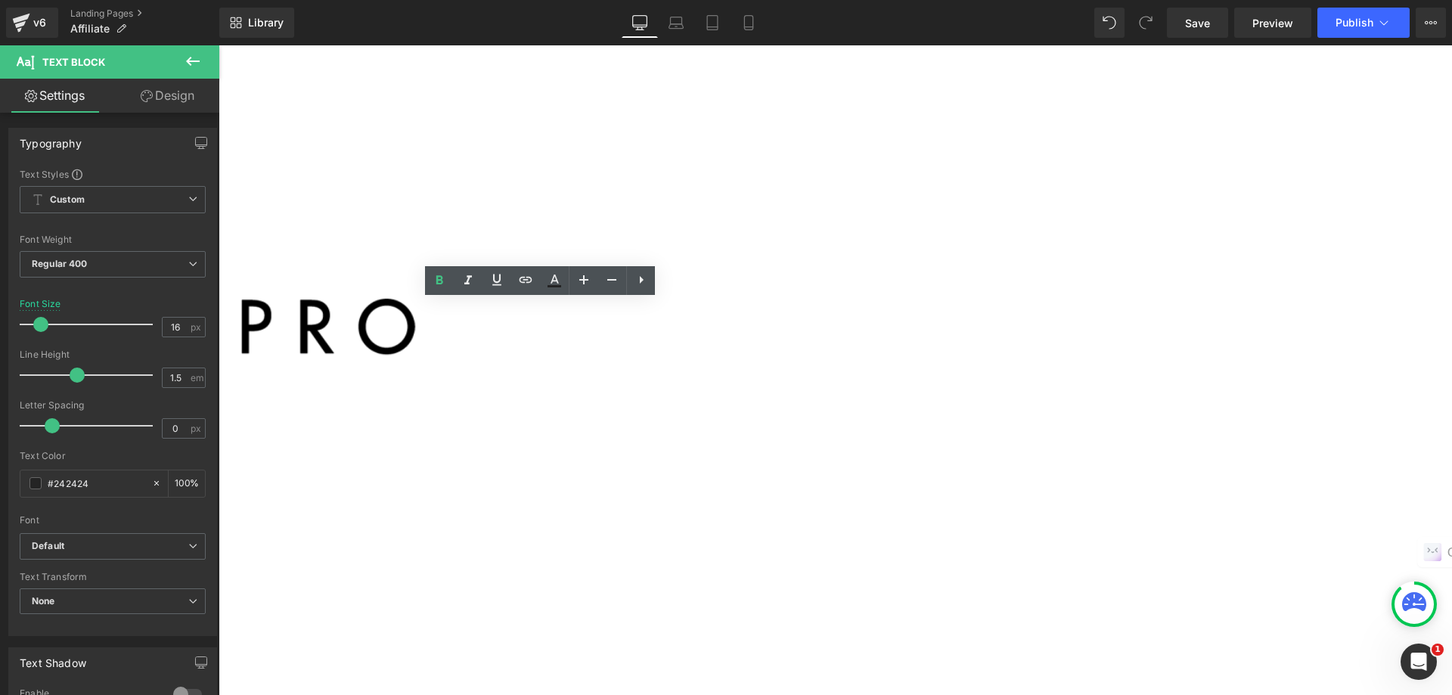
drag, startPoint x: 406, startPoint y: 309, endPoint x: 318, endPoint y: 309, distance: 88.5
copy b "Share our brand"
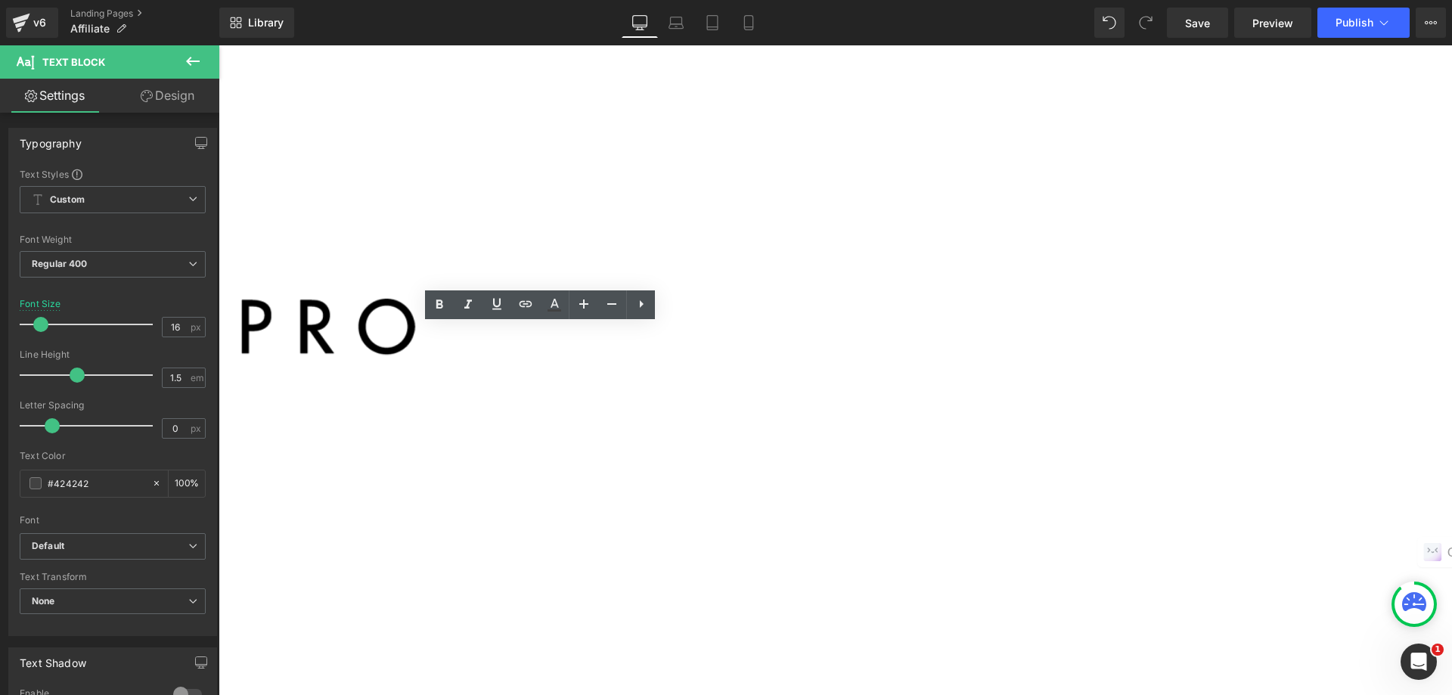
drag, startPoint x: 321, startPoint y: 338, endPoint x: 685, endPoint y: 339, distance: 363.8
copy p "Share our brand in your social circles every month and bring in orders."
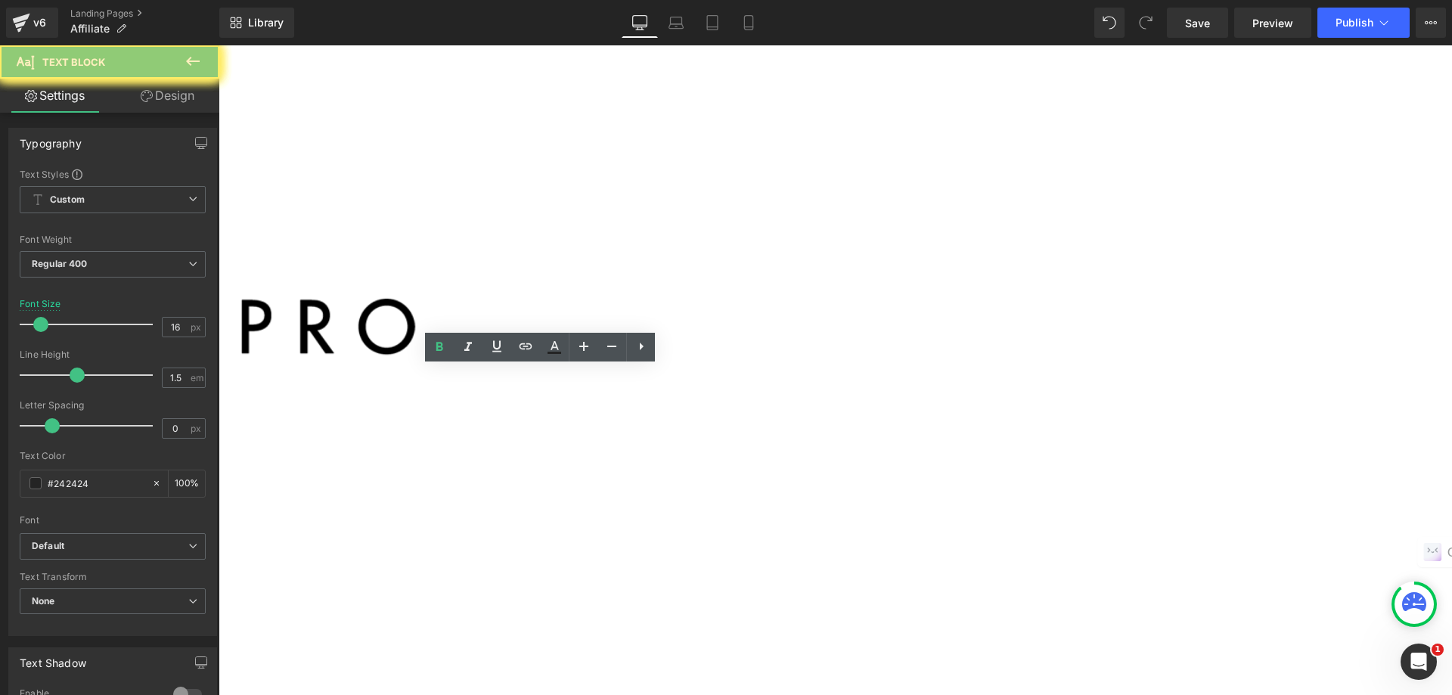
drag, startPoint x: 424, startPoint y: 378, endPoint x: 322, endPoint y: 374, distance: 102.2
copy p "Share our brand in your social circles every month and bring in orders."
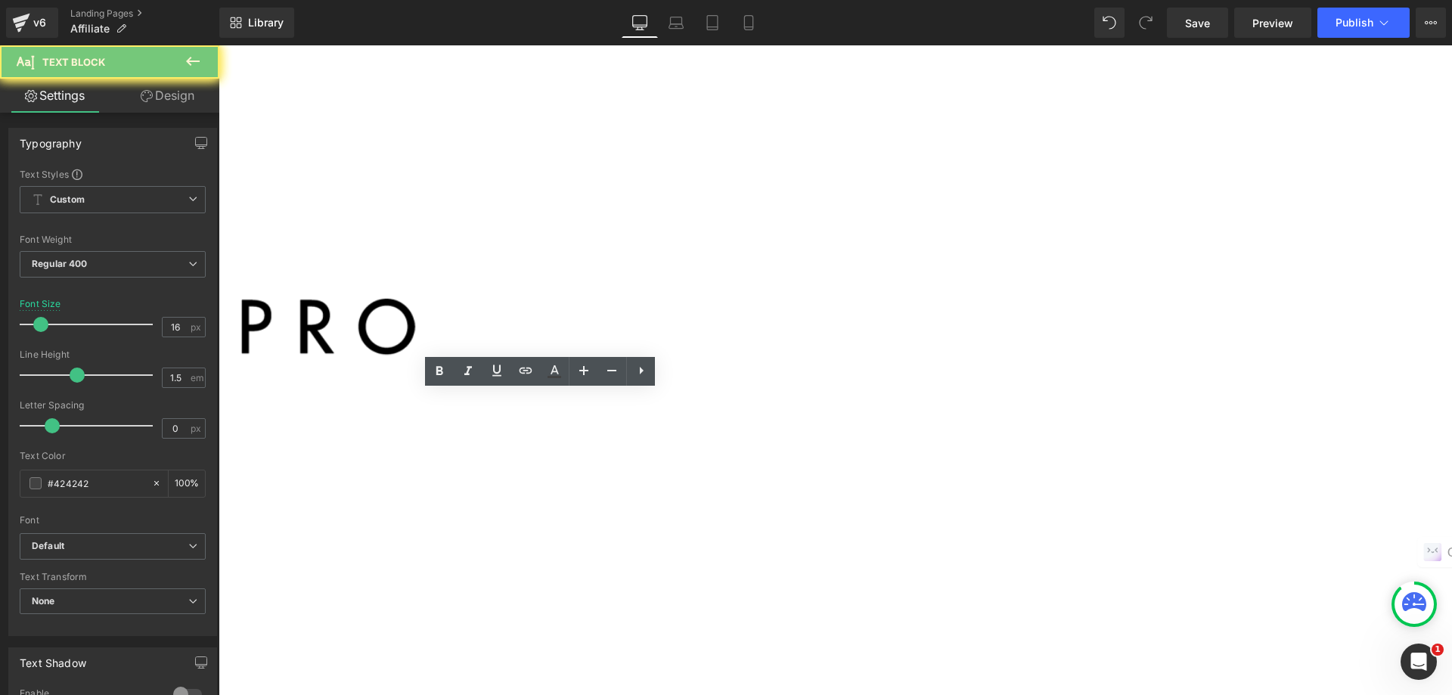
drag, startPoint x: 318, startPoint y: 403, endPoint x: 760, endPoint y: 402, distance: 441.7
copy b "Participate in tasks"
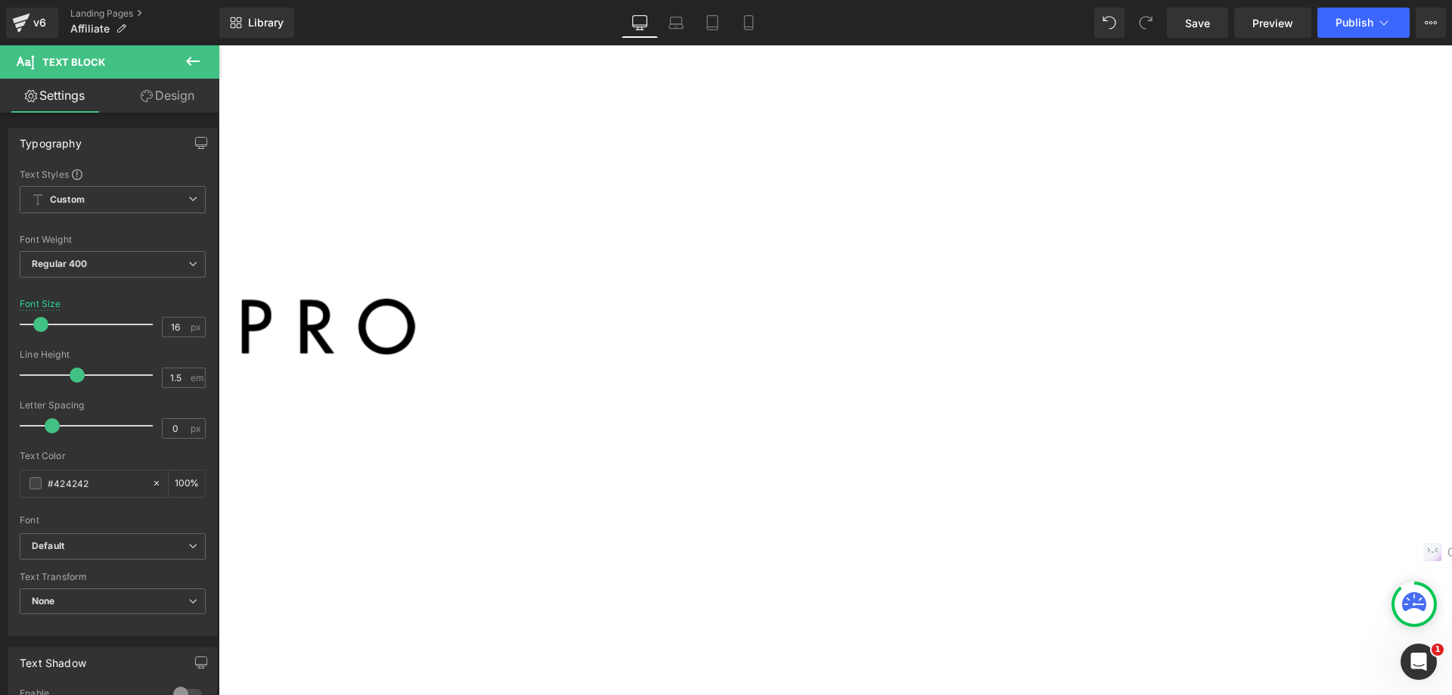
drag, startPoint x: 409, startPoint y: 441, endPoint x: 311, endPoint y: 442, distance: 98.3
copy b "Helping others"
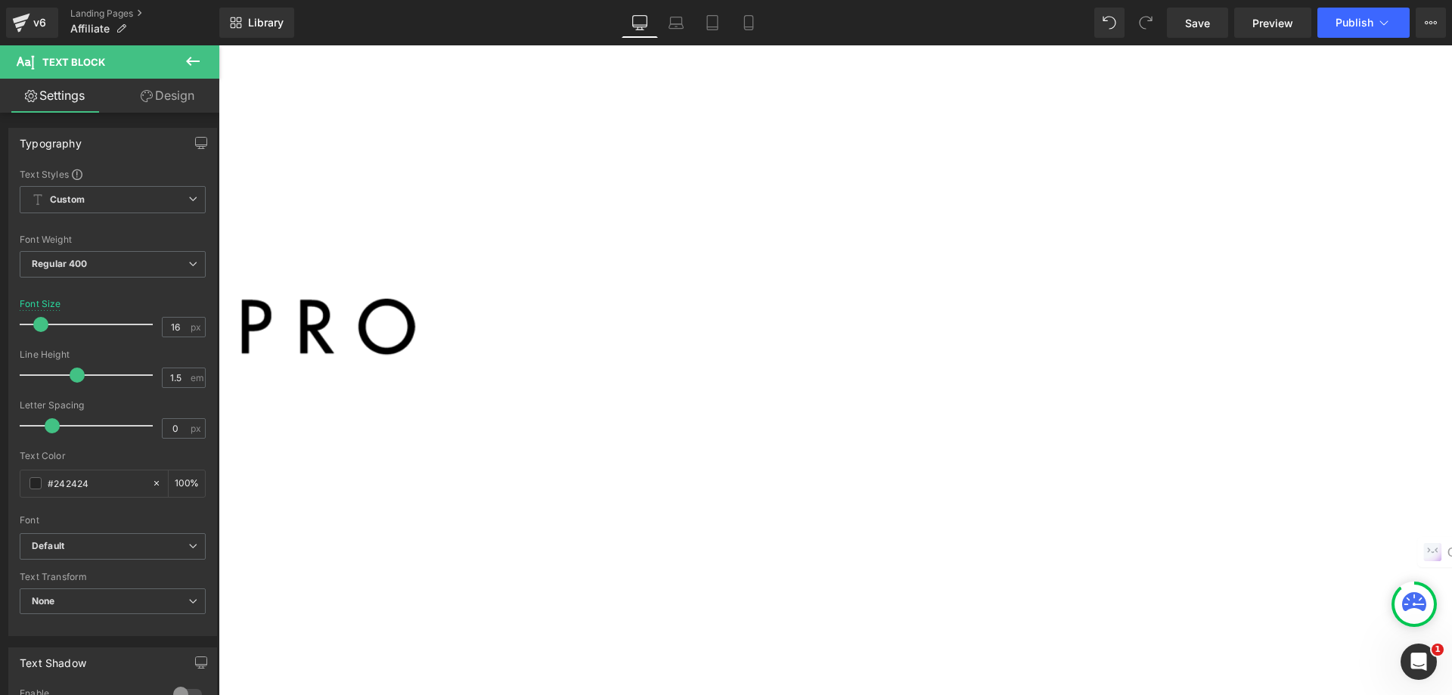
drag, startPoint x: 438, startPoint y: 488, endPoint x: 318, endPoint y: 466, distance: 121.5
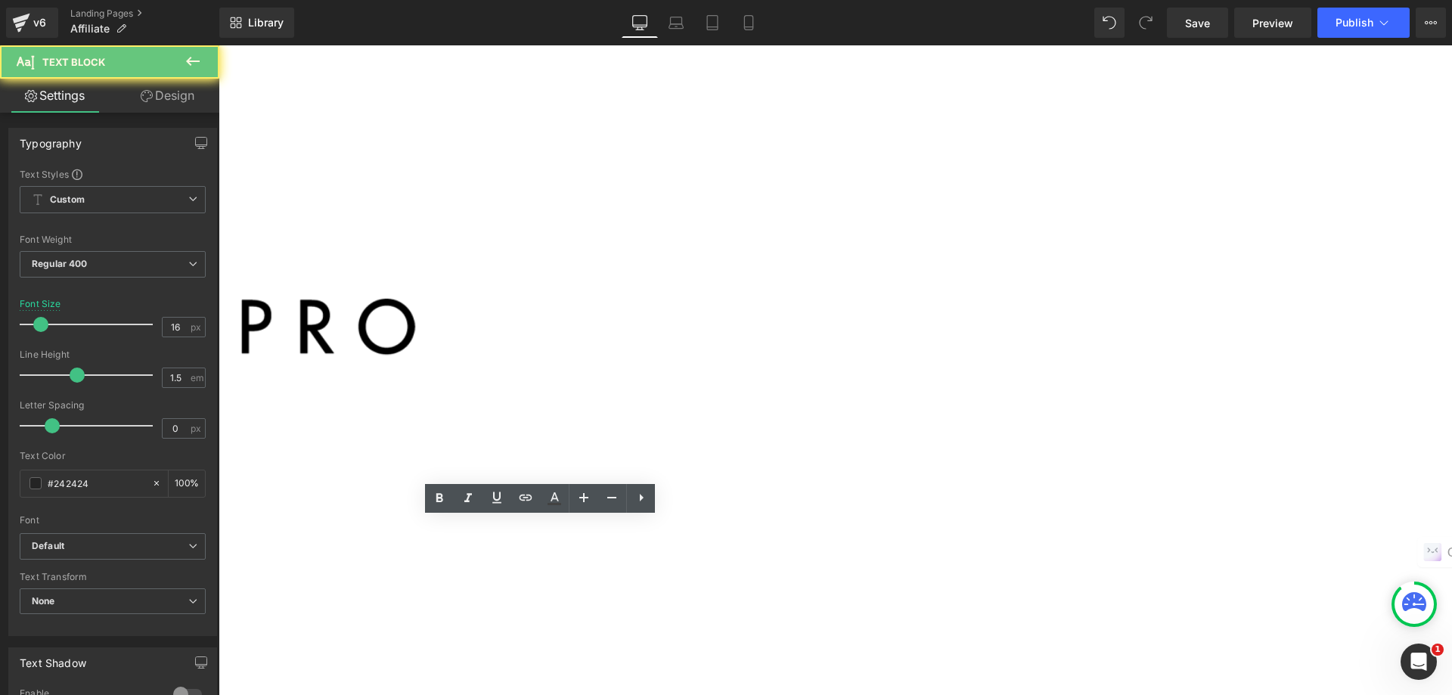
drag, startPoint x: 448, startPoint y: 528, endPoint x: 320, endPoint y: 520, distance: 128.8
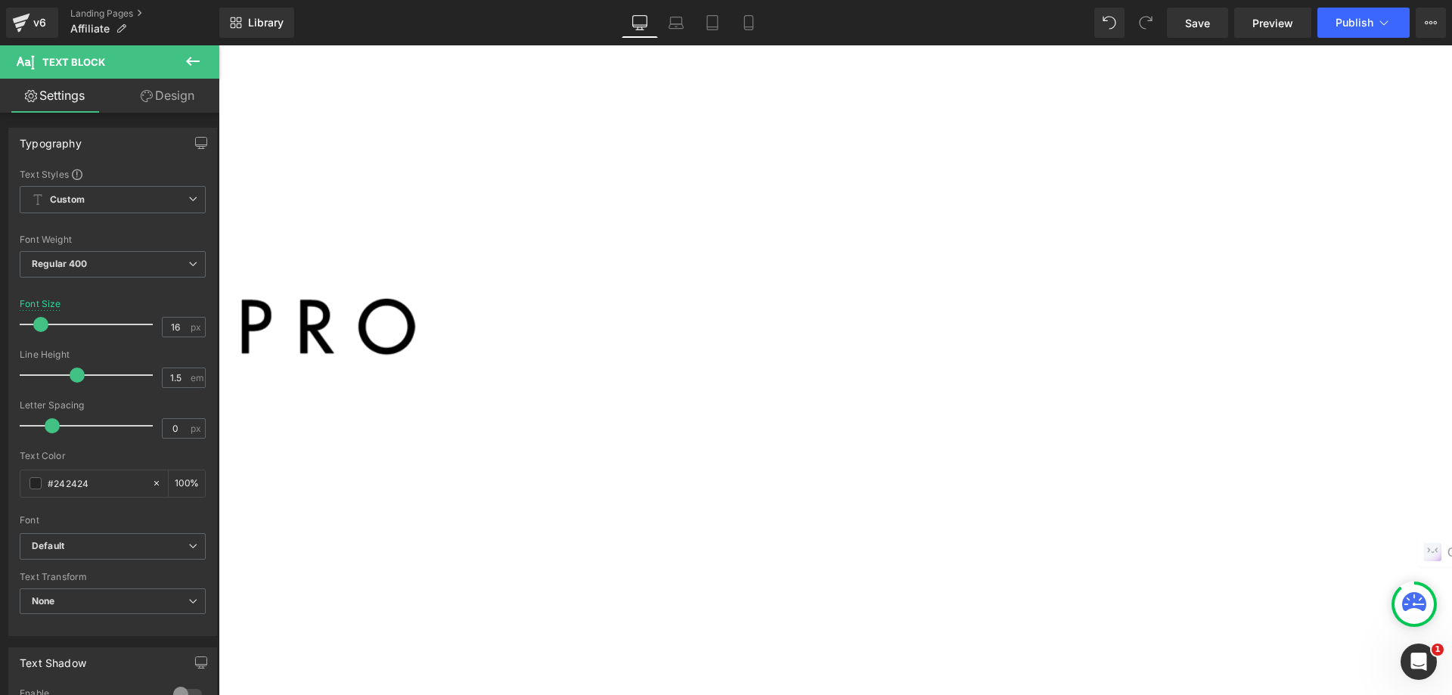
drag, startPoint x: 321, startPoint y: 556, endPoint x: 641, endPoint y: 559, distance: 319.2
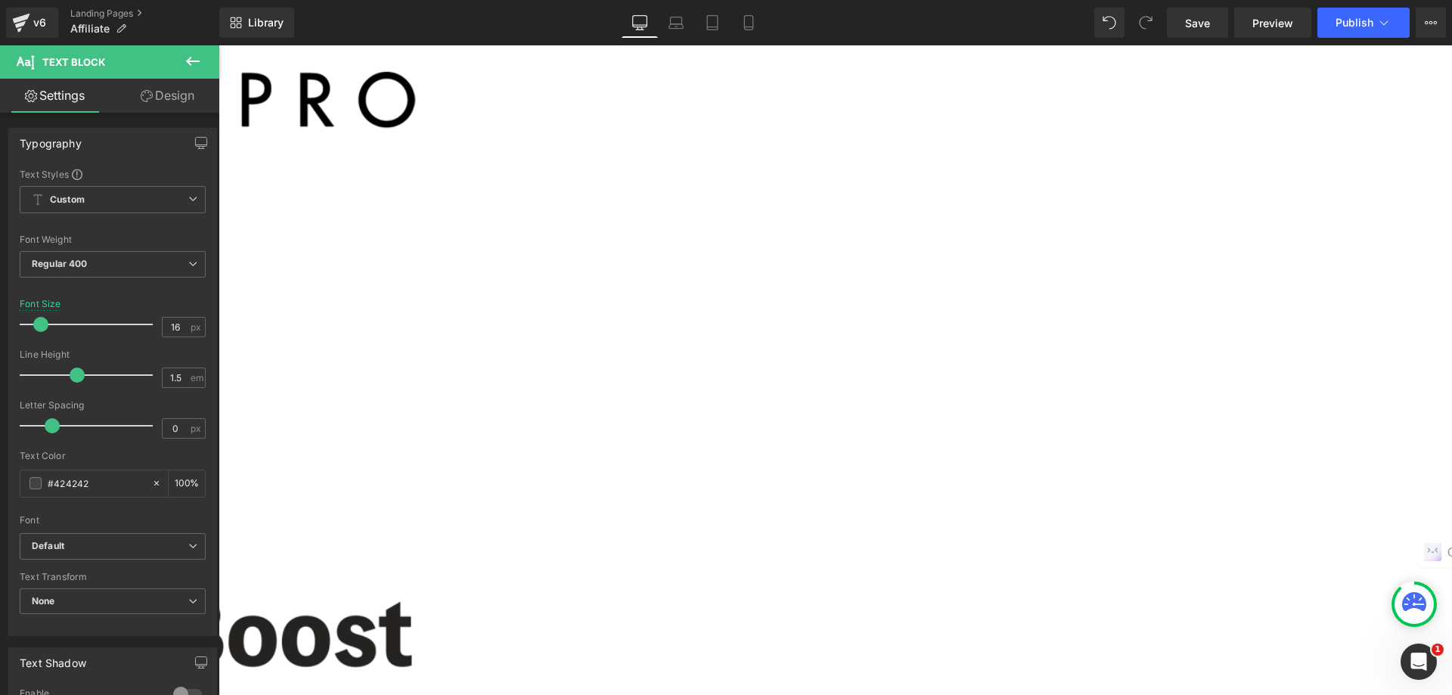
scroll to position [2193, 0]
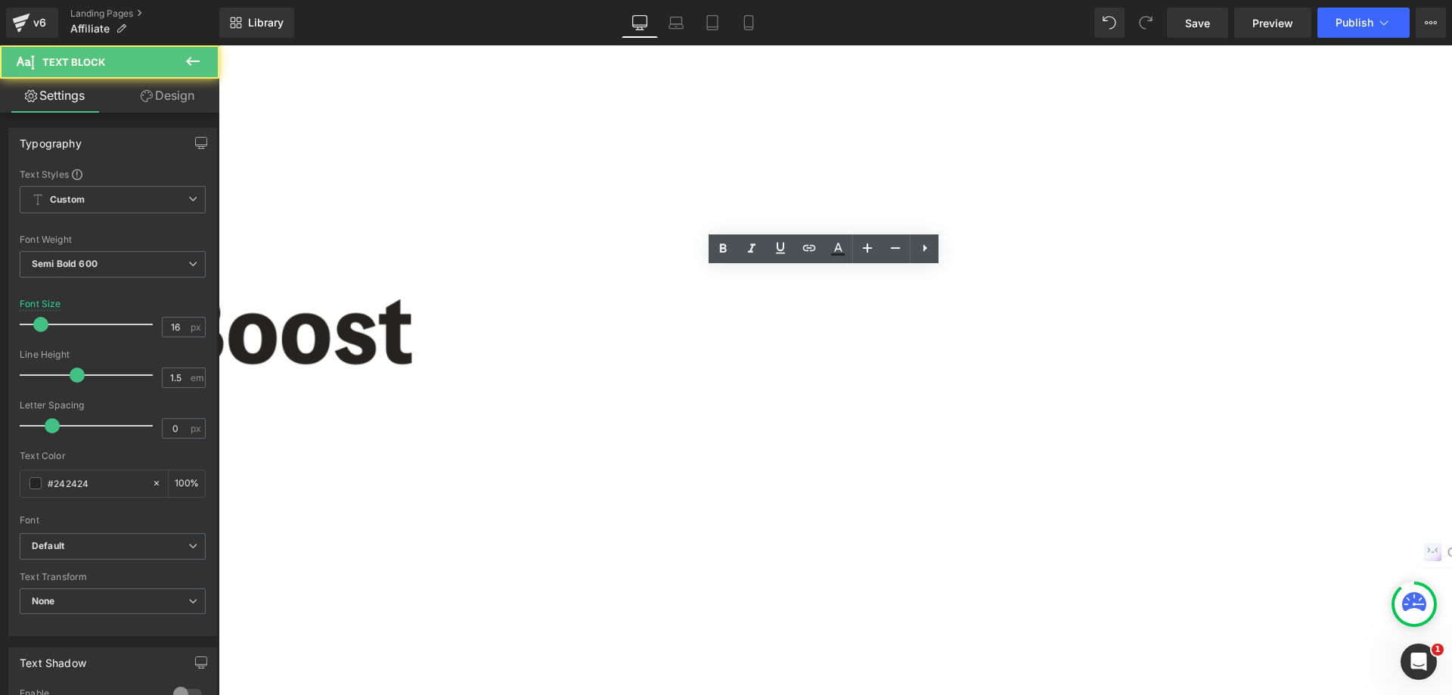
drag, startPoint x: 542, startPoint y: 269, endPoint x: 405, endPoint y: 279, distance: 136.5
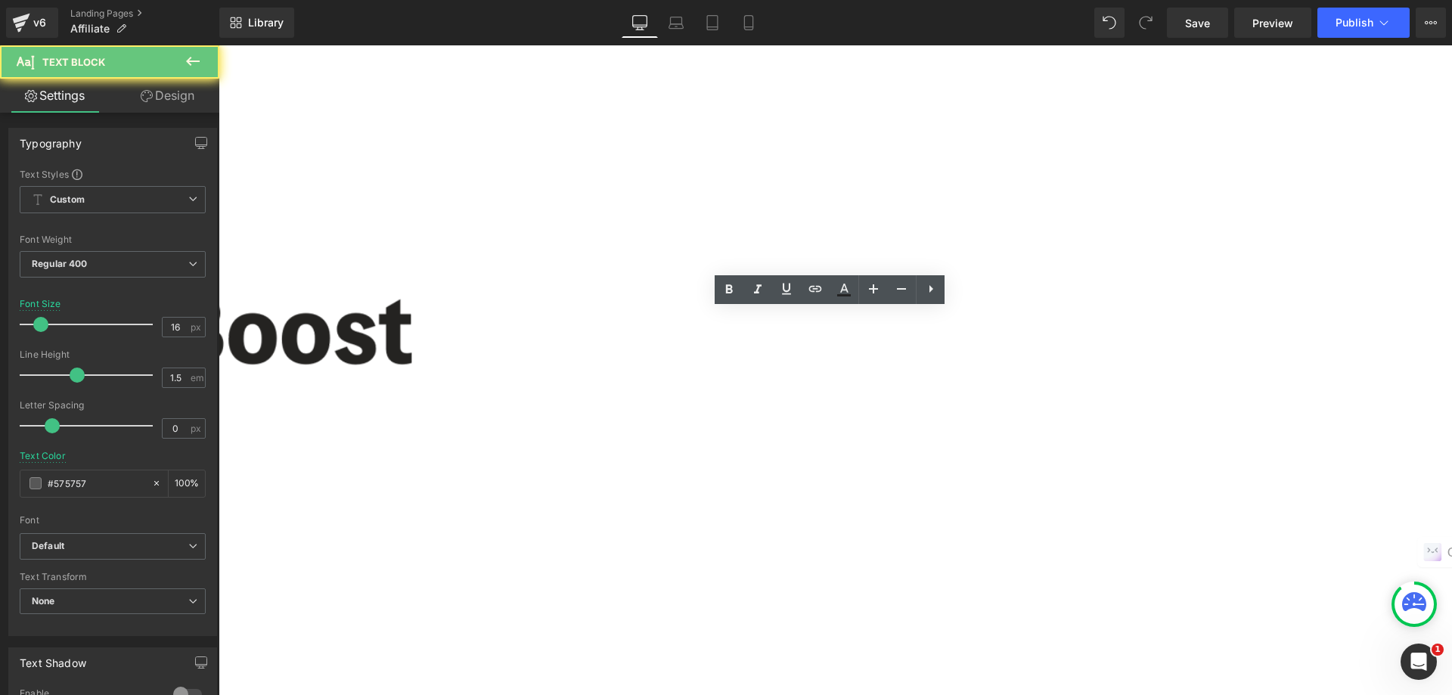
drag, startPoint x: 425, startPoint y: 321, endPoint x: 1187, endPoint y: 324, distance: 762.4
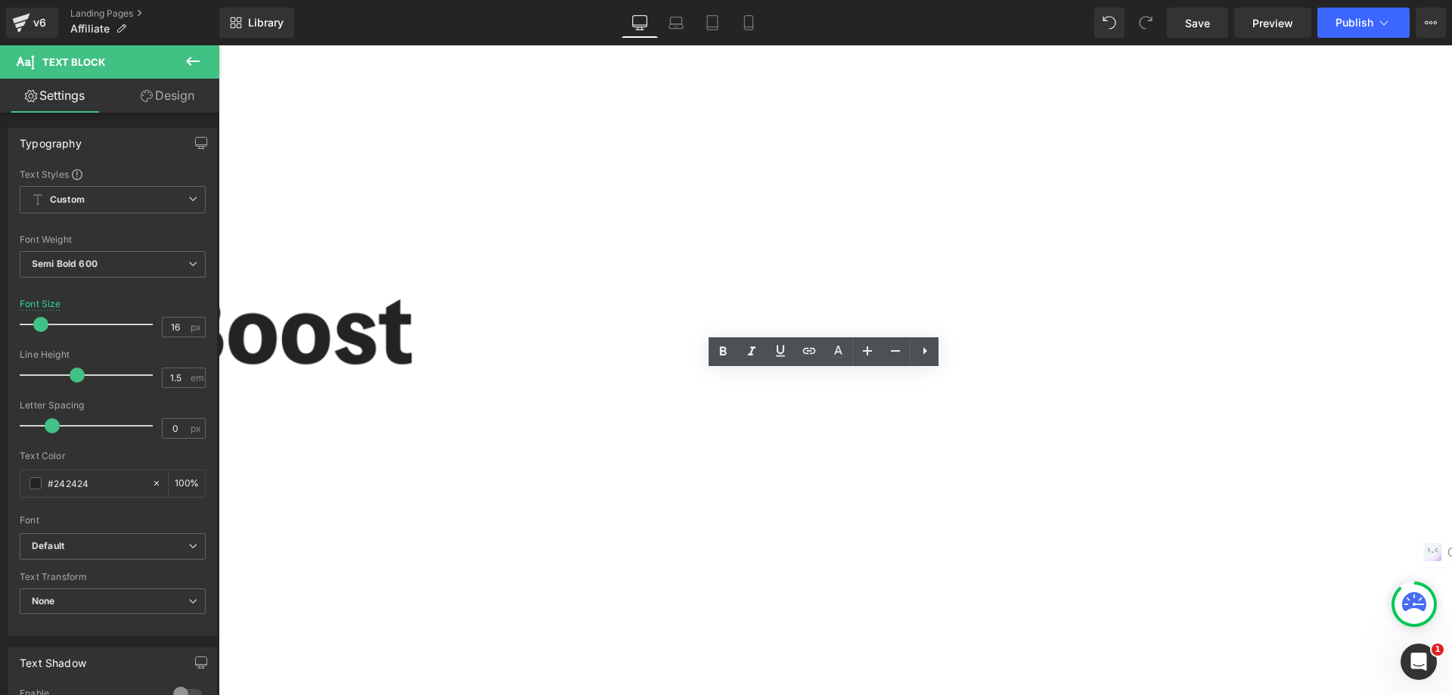
drag, startPoint x: 669, startPoint y: 383, endPoint x: 399, endPoint y: 382, distance: 269.3
